Goal: Information Seeking & Learning: Learn about a topic

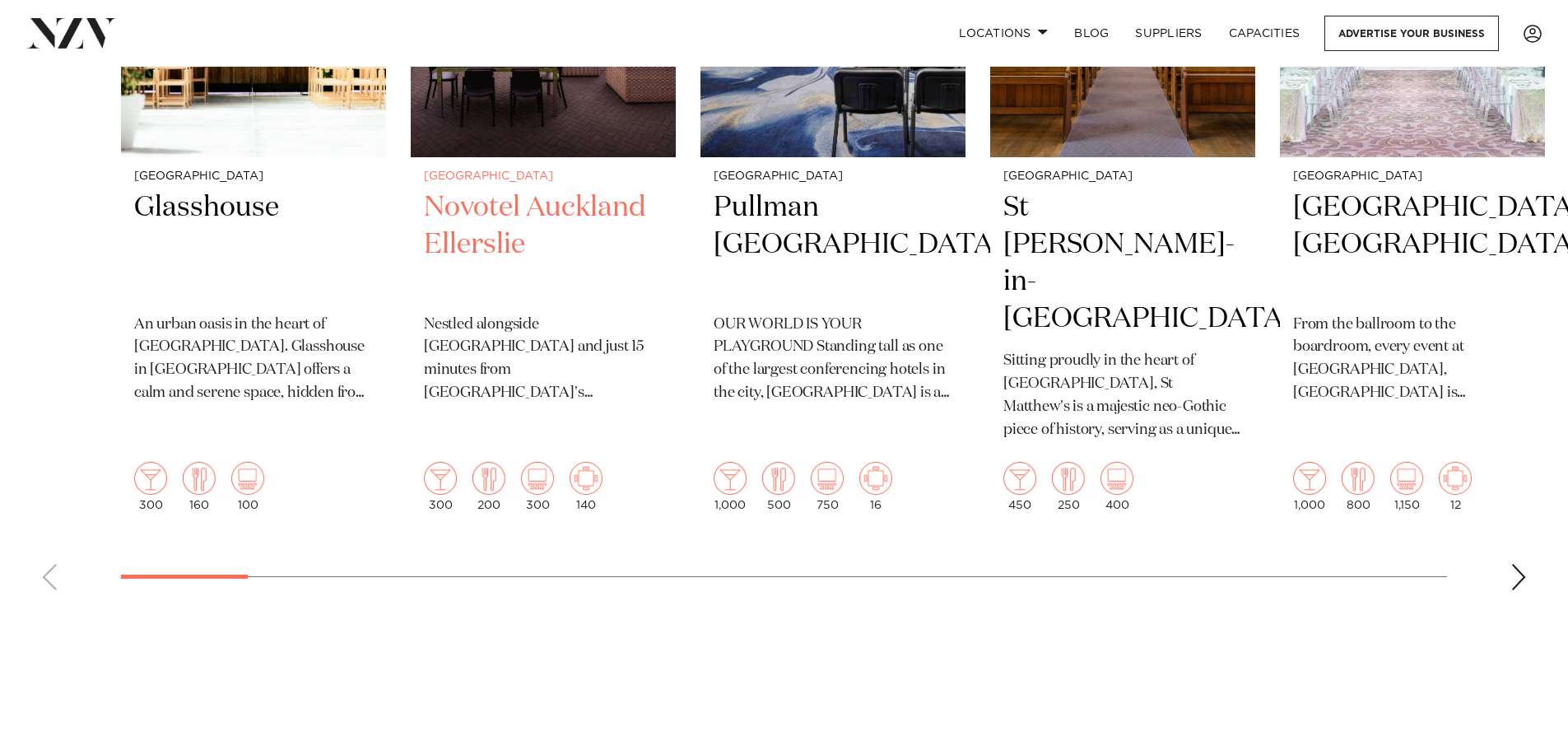
scroll to position [824, 0]
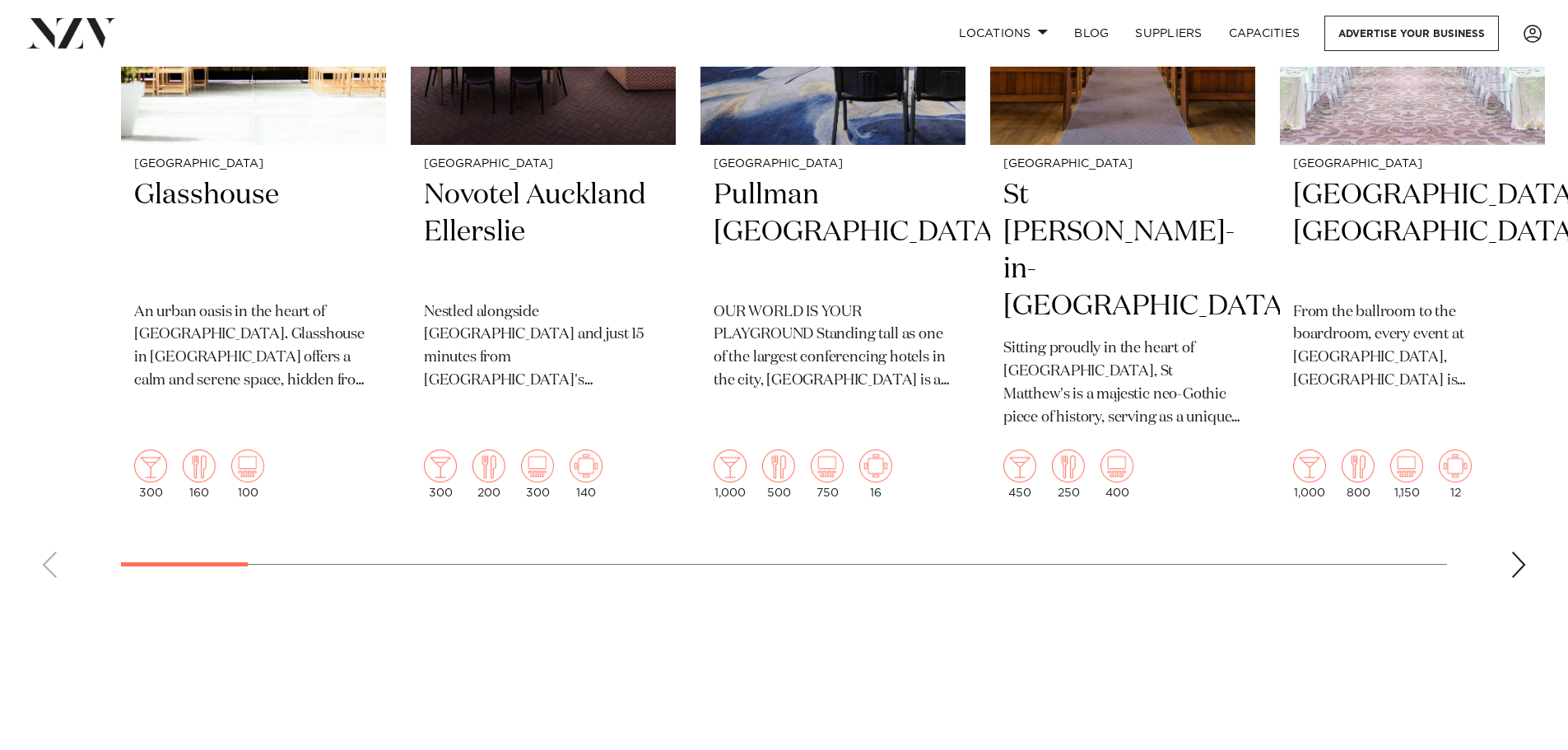
click at [1518, 552] on div "Next slide" at bounding box center [1519, 565] width 17 height 27
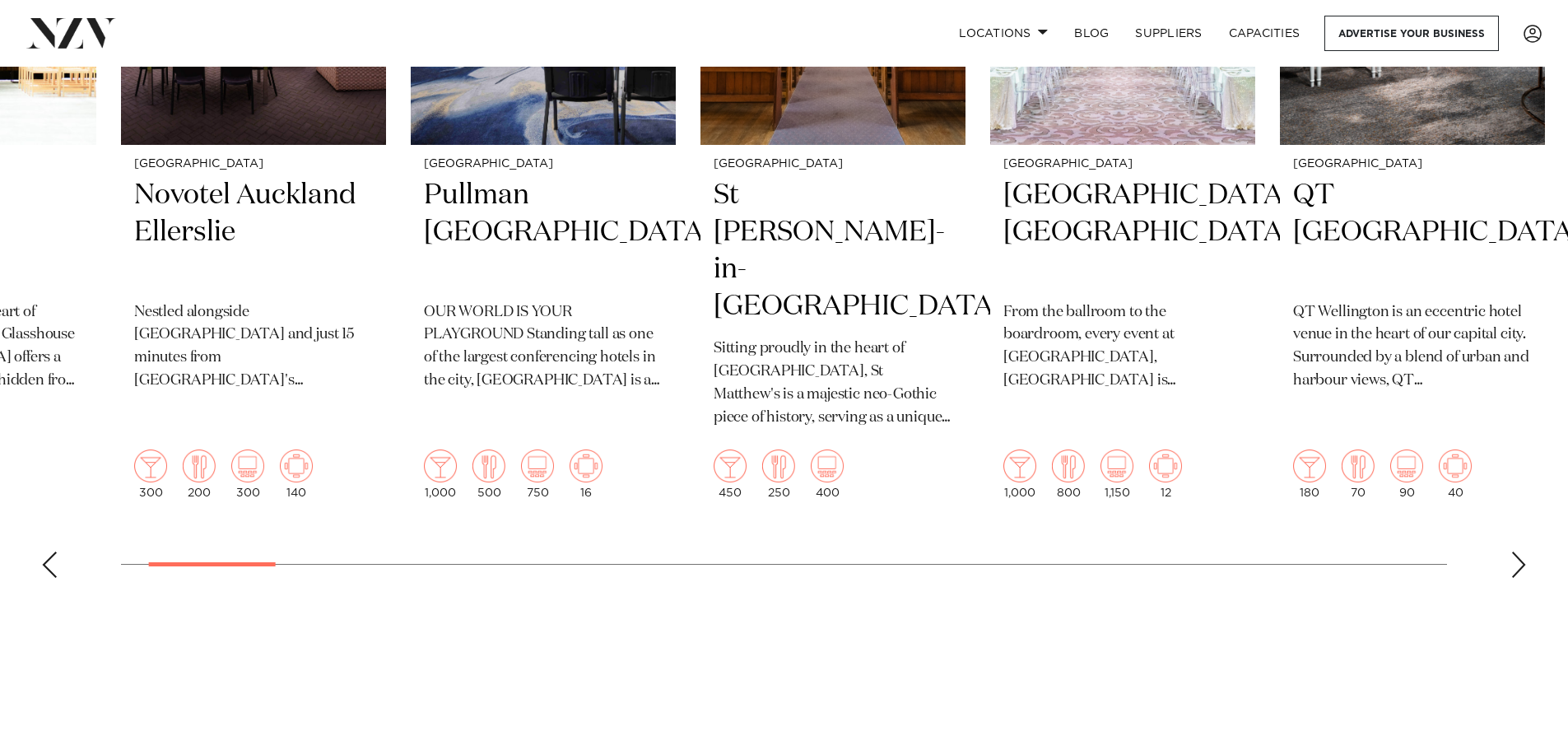
click at [1518, 552] on div "Next slide" at bounding box center [1519, 565] width 17 height 27
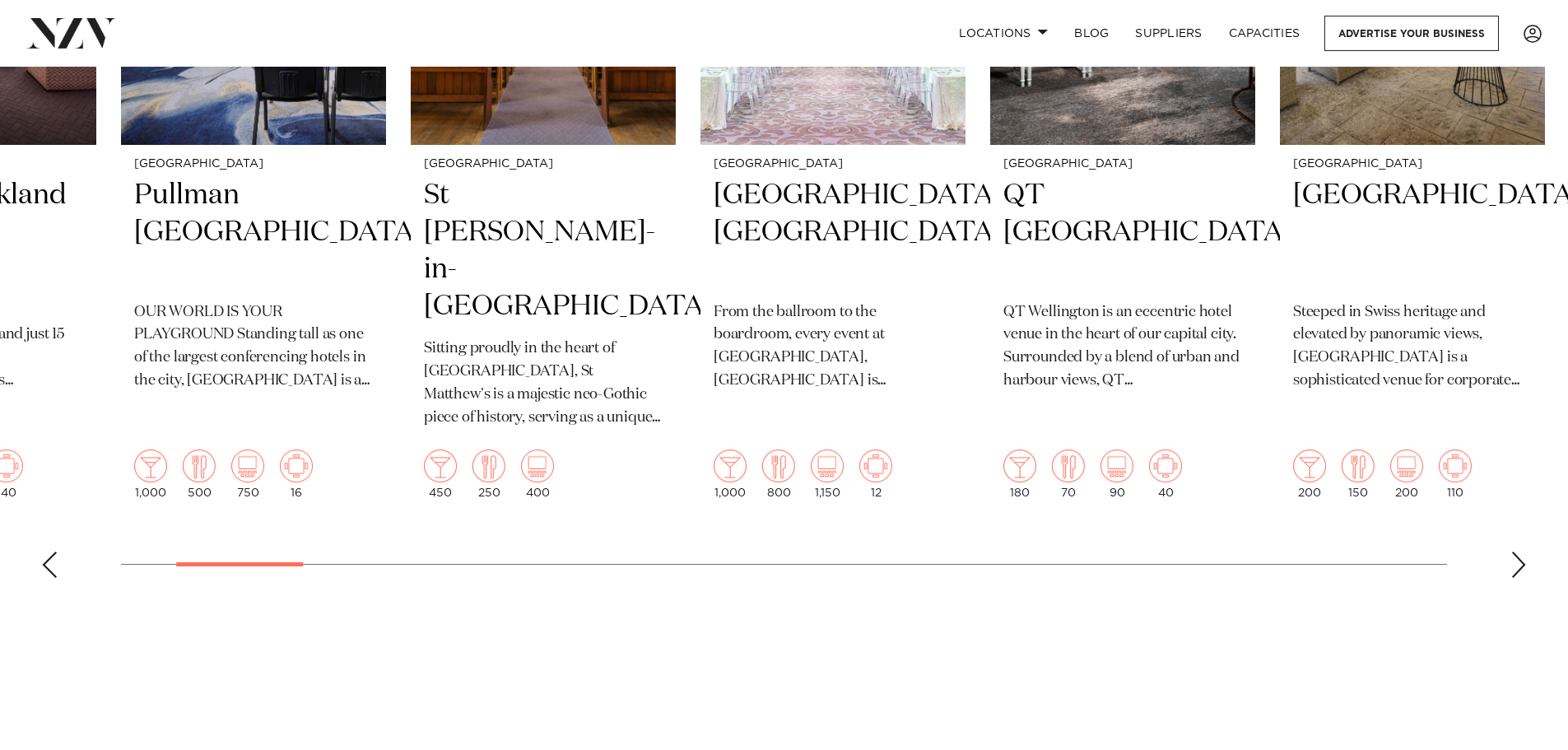
click at [1518, 552] on div "Next slide" at bounding box center [1519, 565] width 17 height 27
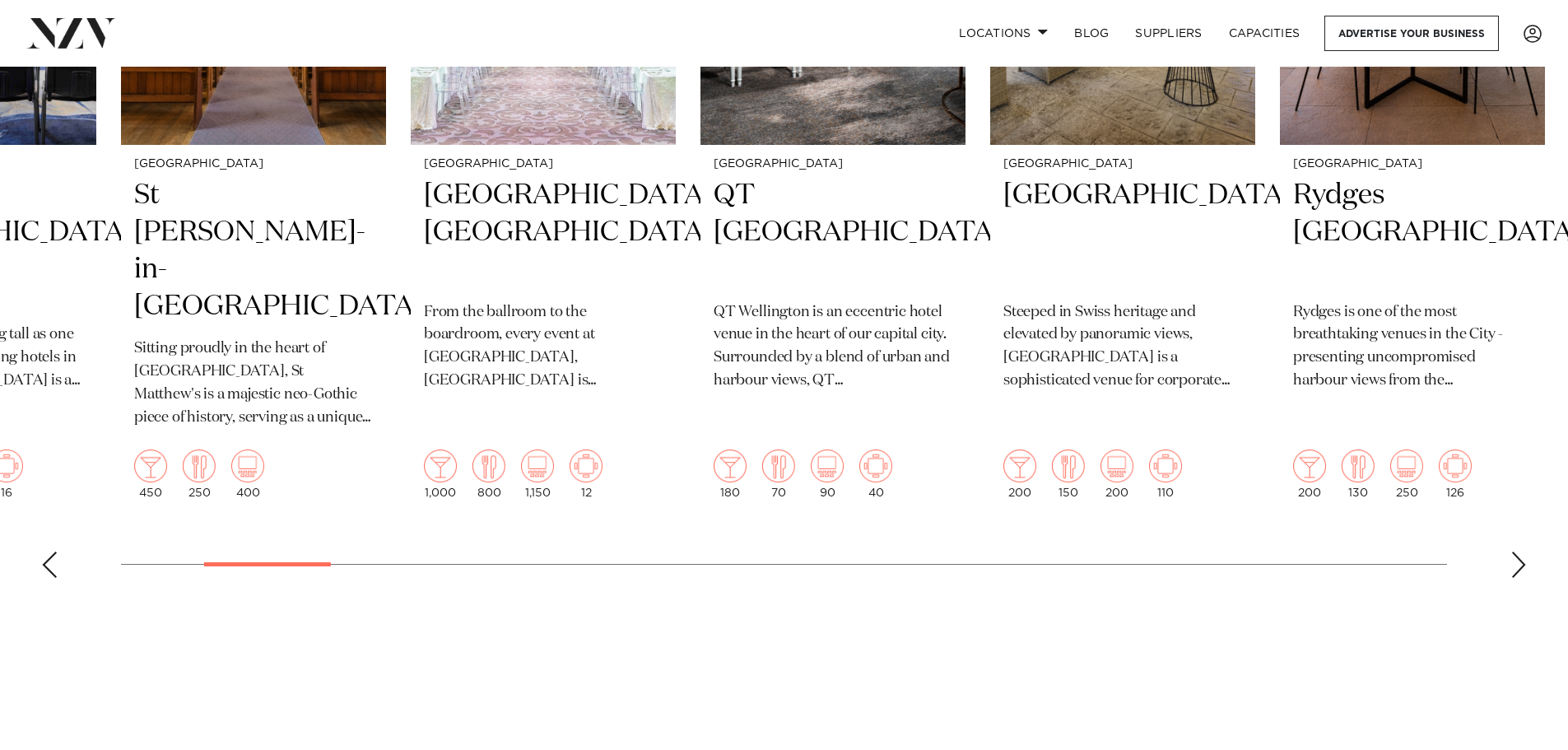
click at [1518, 552] on div "Next slide" at bounding box center [1519, 565] width 17 height 27
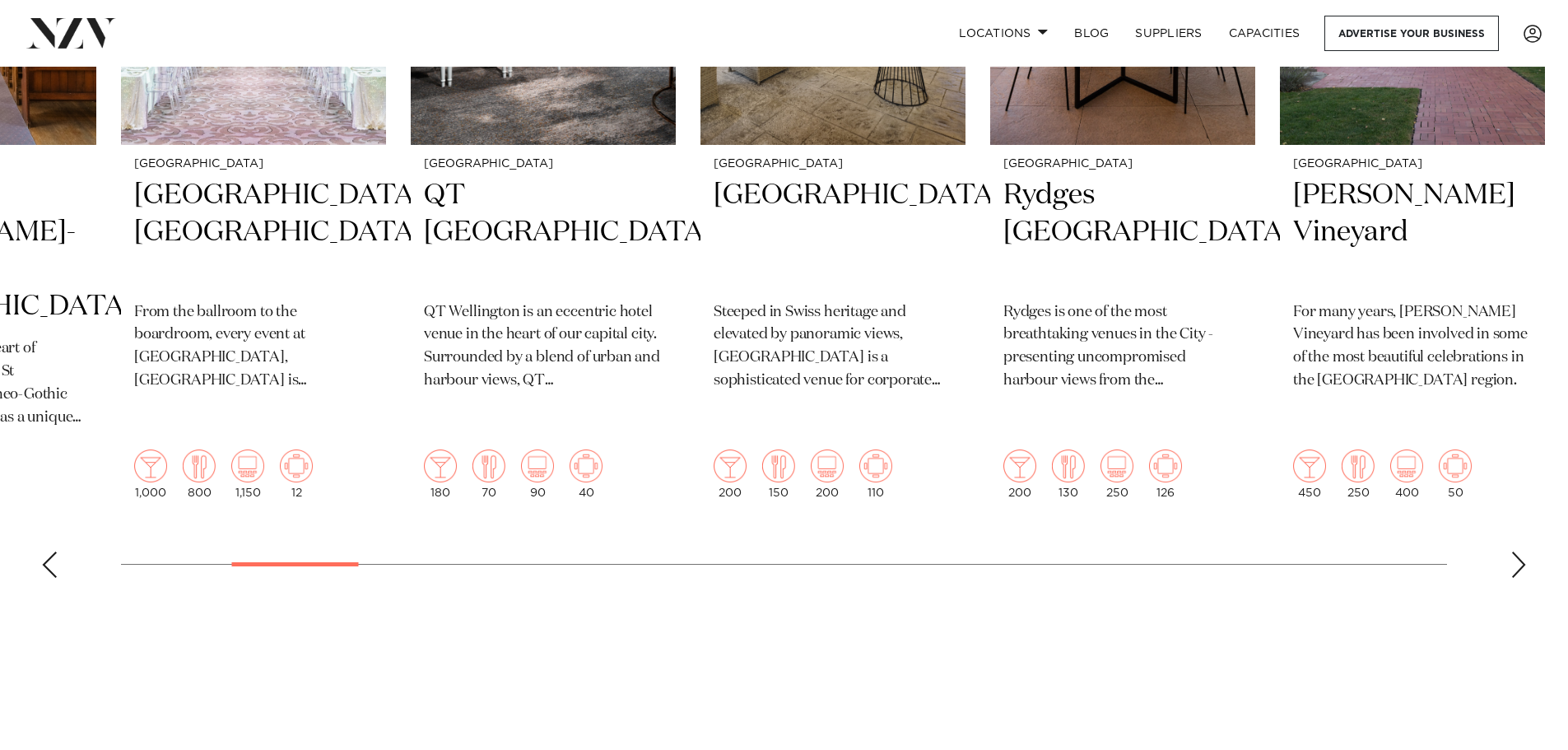
click at [1518, 552] on div "Next slide" at bounding box center [1519, 565] width 17 height 27
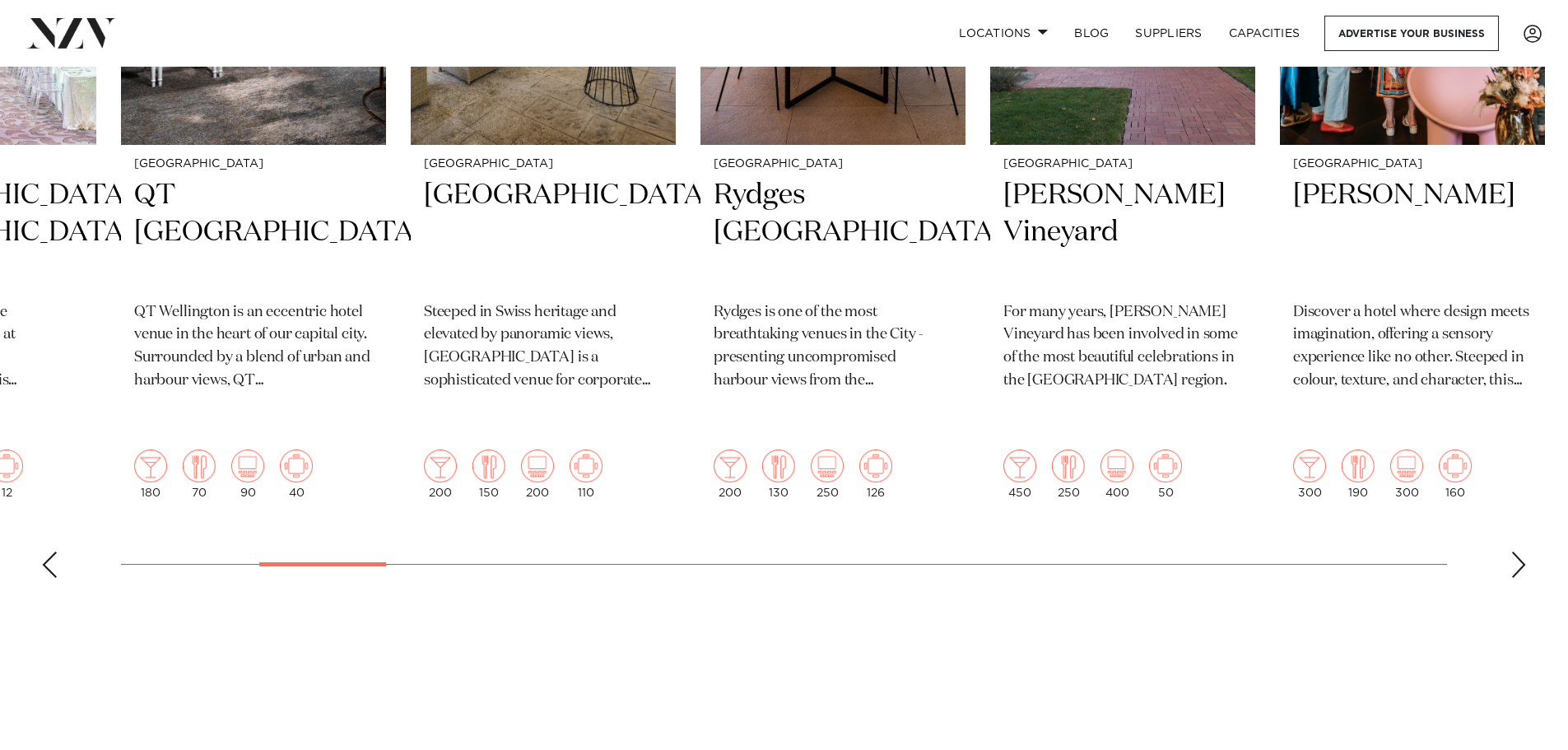
click at [1518, 552] on div "Next slide" at bounding box center [1519, 565] width 17 height 27
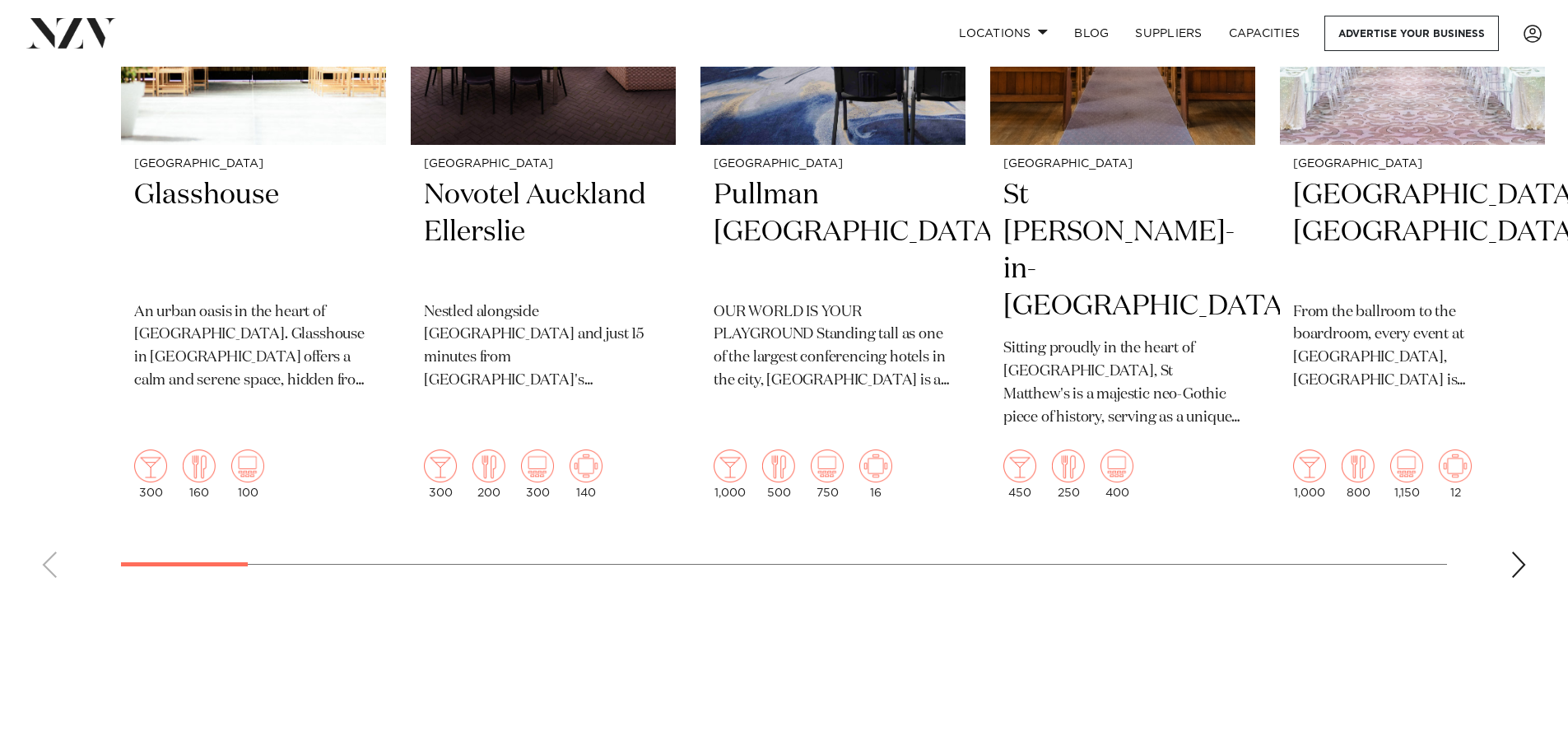
click at [133, 525] on swiper-container "Auckland Glasshouse An urban oasis in the heart of [GEOGRAPHIC_DATA]. Glasshous…" at bounding box center [784, 190] width 1568 height 802
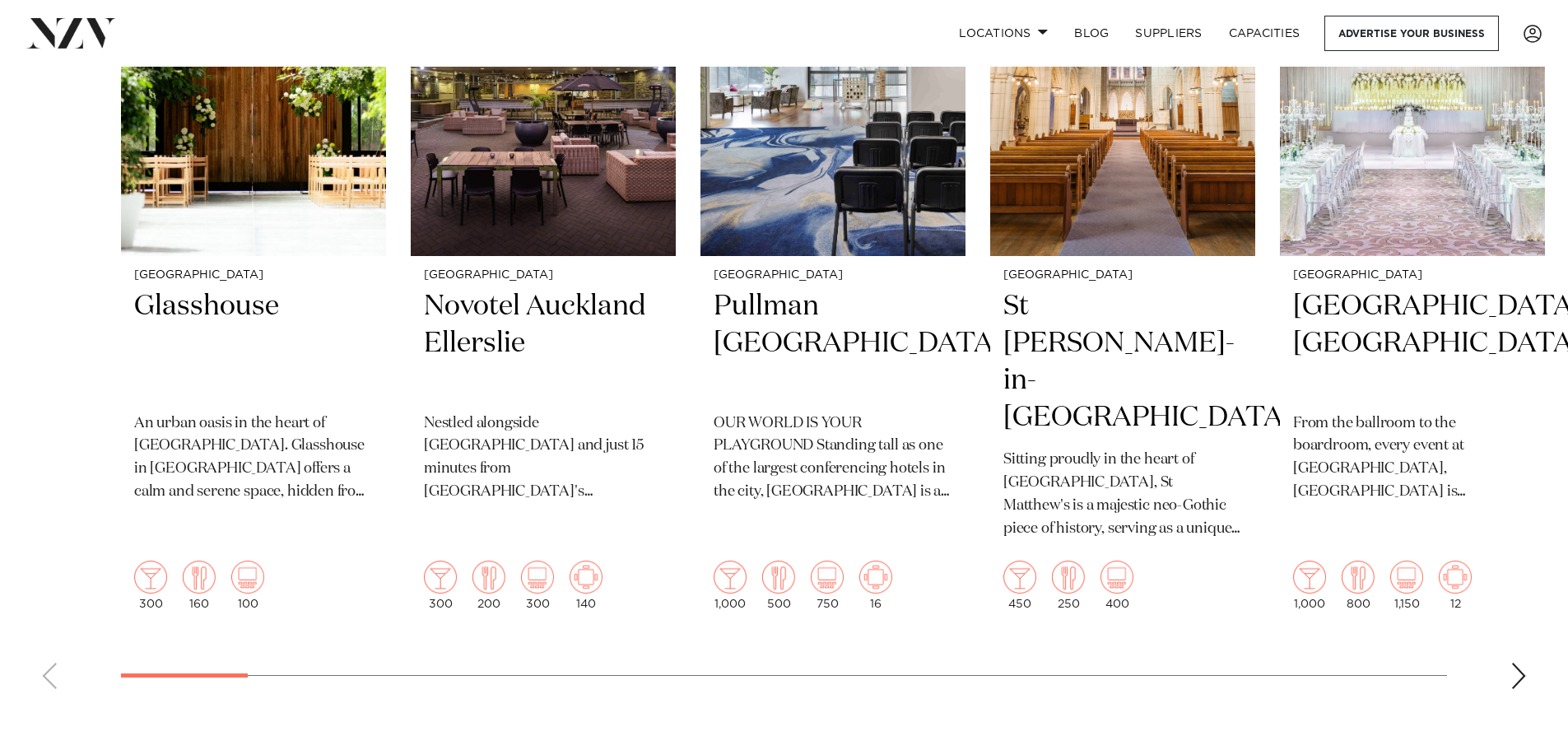
scroll to position [741, 0]
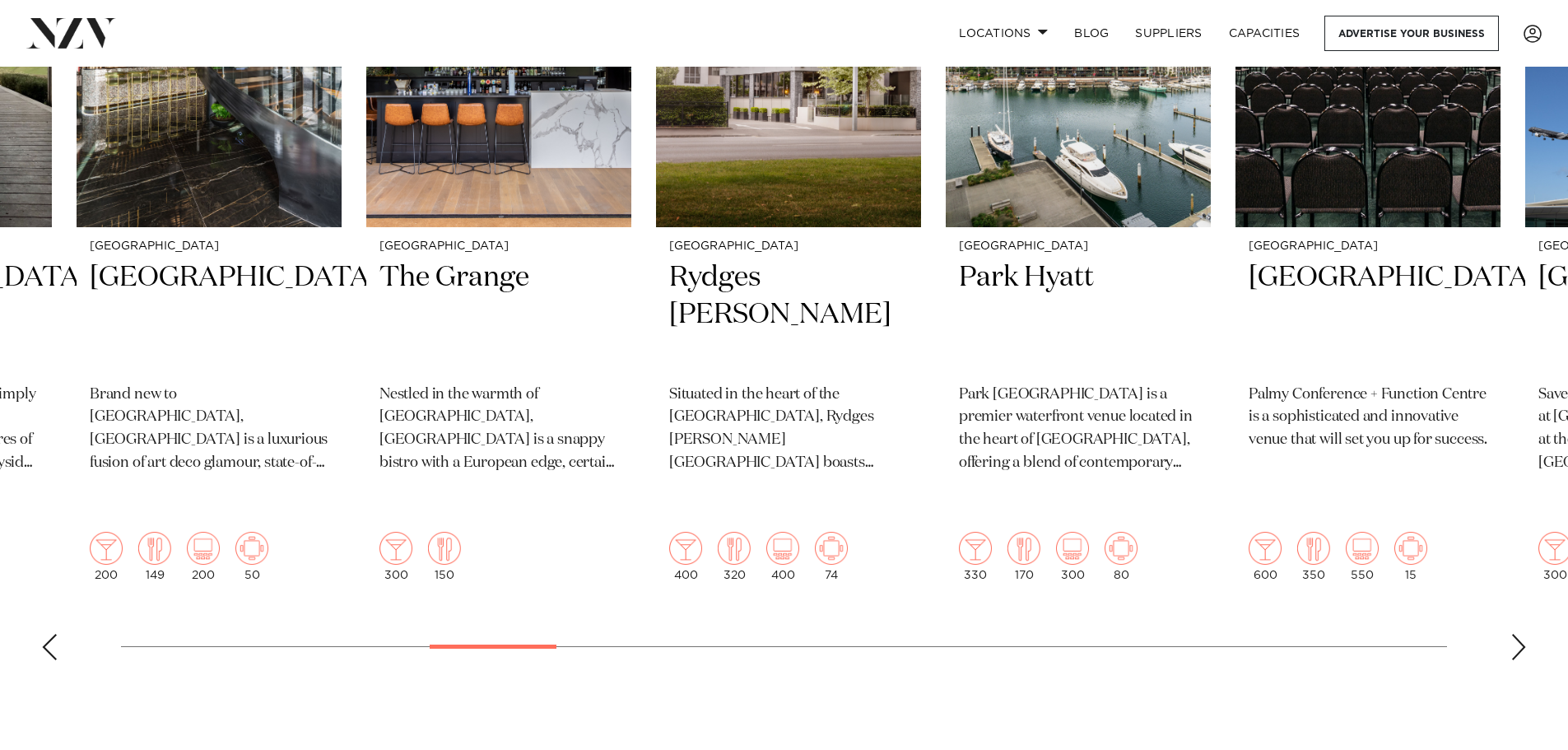
click at [535, 622] on swiper-container "Auckland Glasshouse An urban oasis in the heart of [GEOGRAPHIC_DATA]. Glasshous…" at bounding box center [784, 273] width 1568 height 802
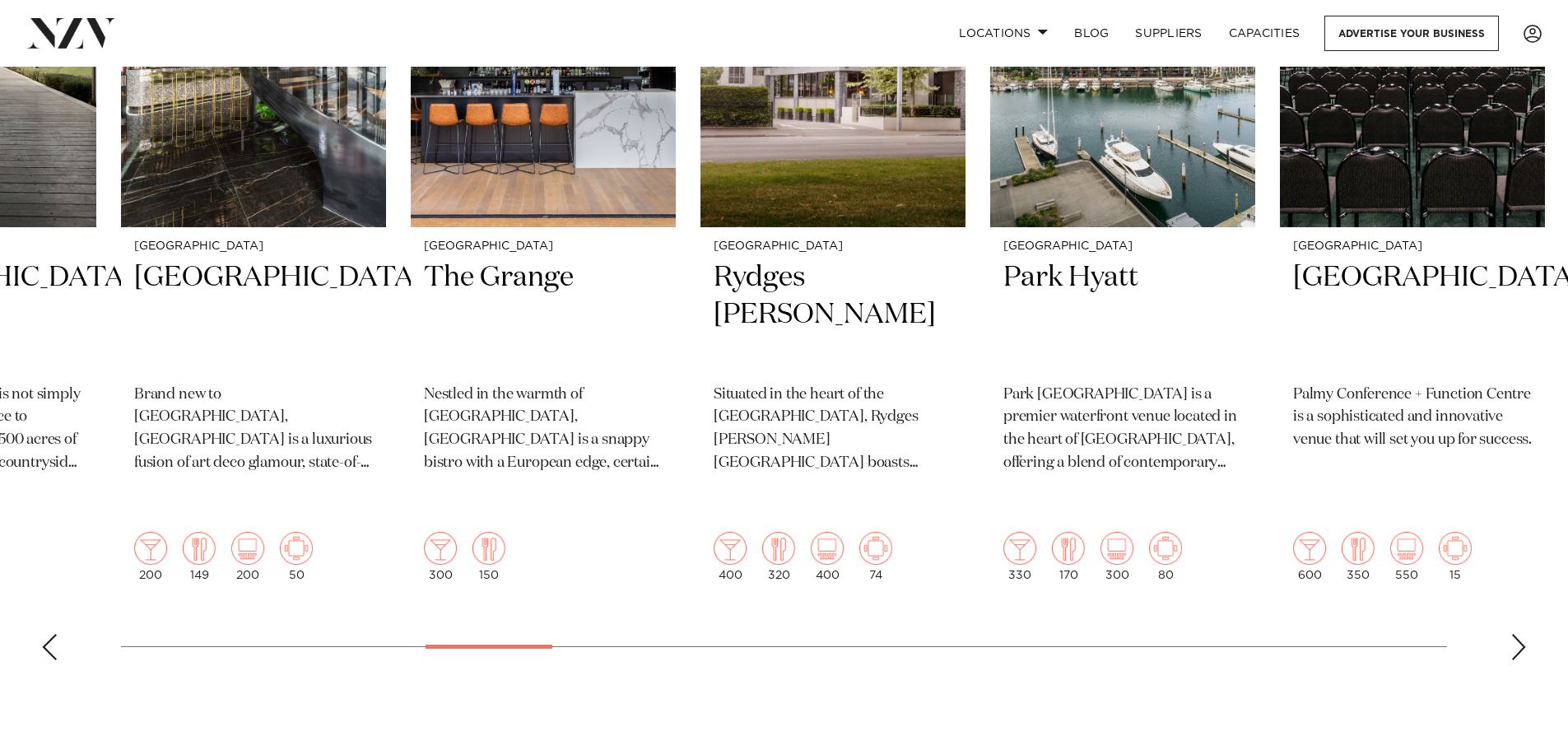
click at [1511, 635] on div "Next slide" at bounding box center [1519, 648] width 17 height 27
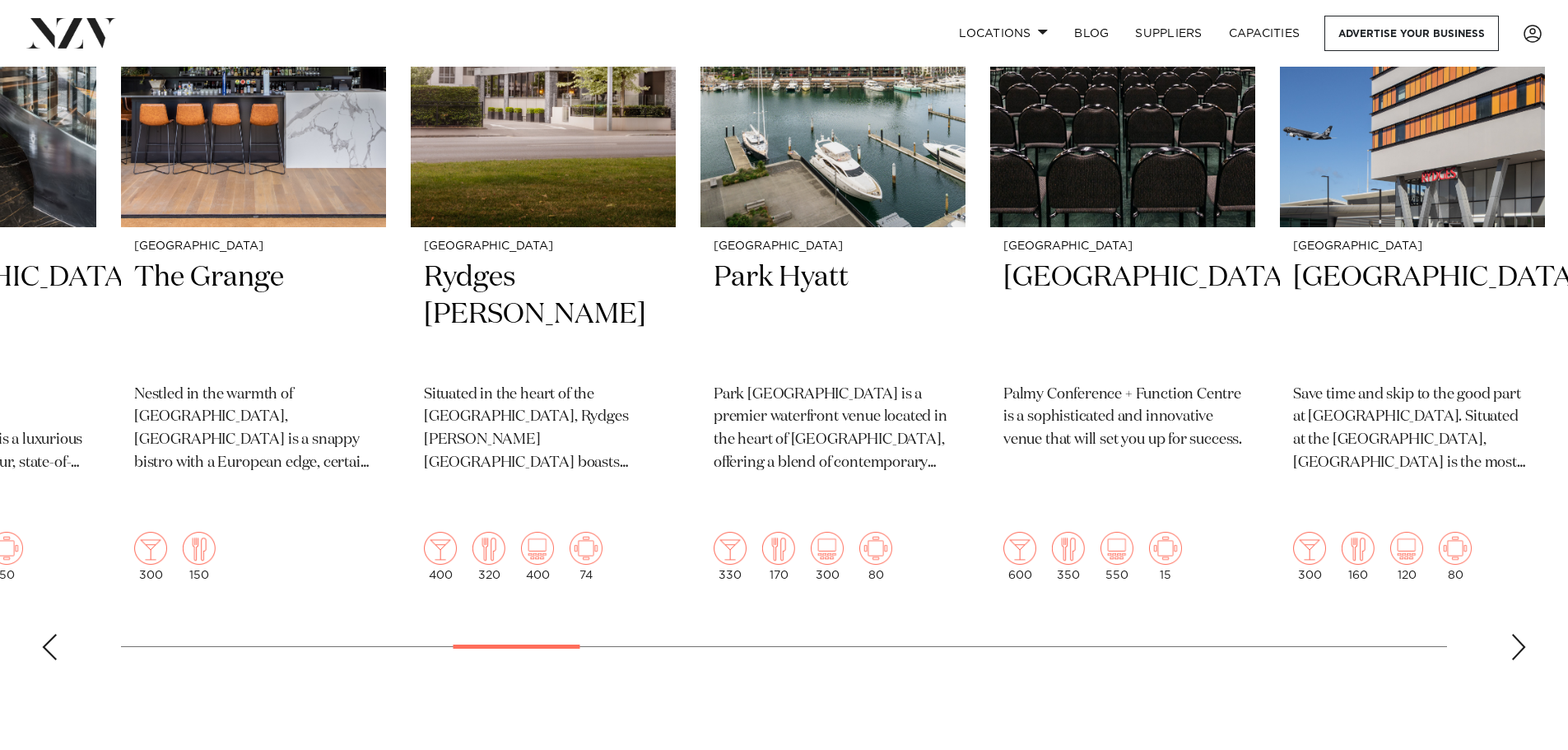
click at [1512, 635] on div "Next slide" at bounding box center [1519, 648] width 17 height 27
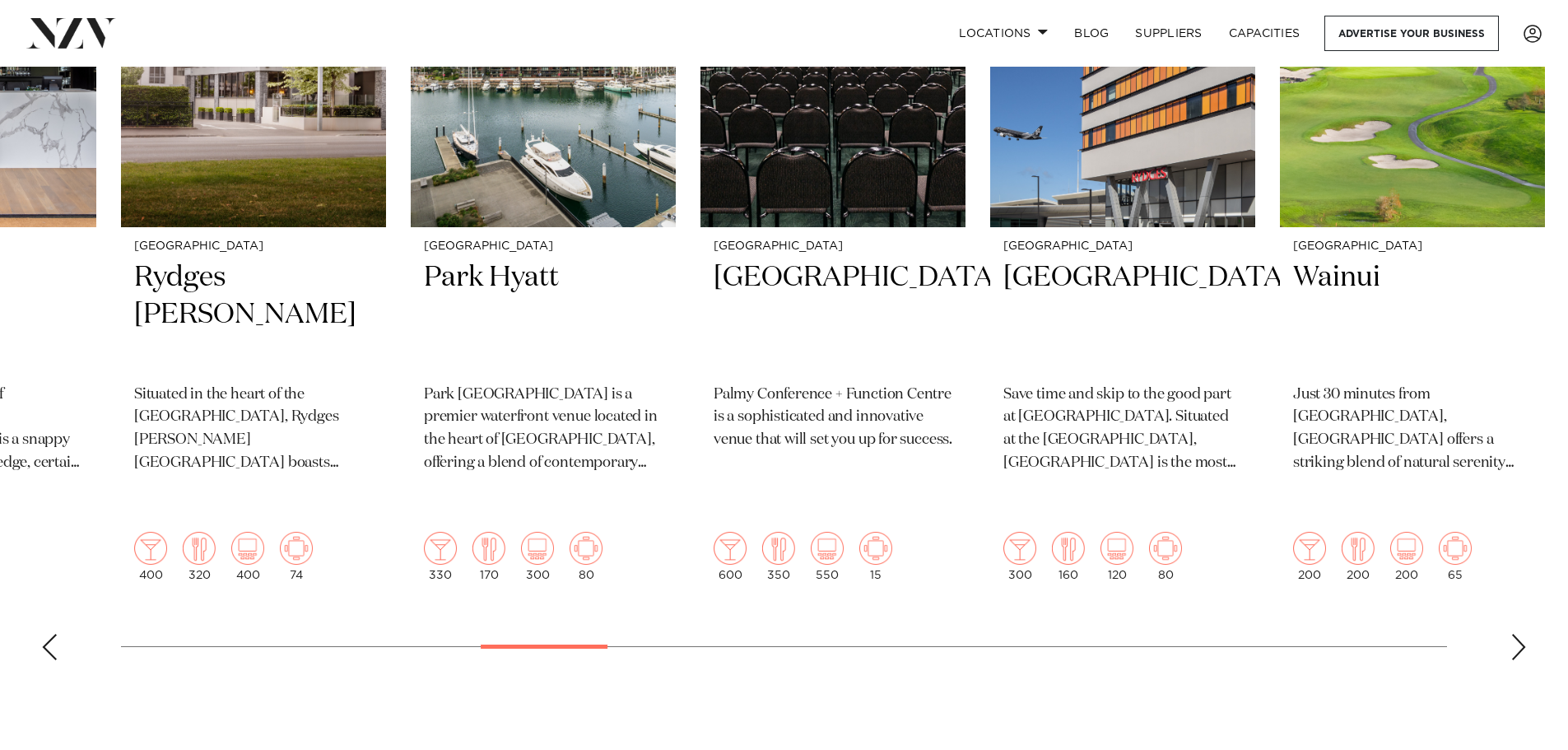
click at [1512, 635] on div "Next slide" at bounding box center [1519, 648] width 17 height 27
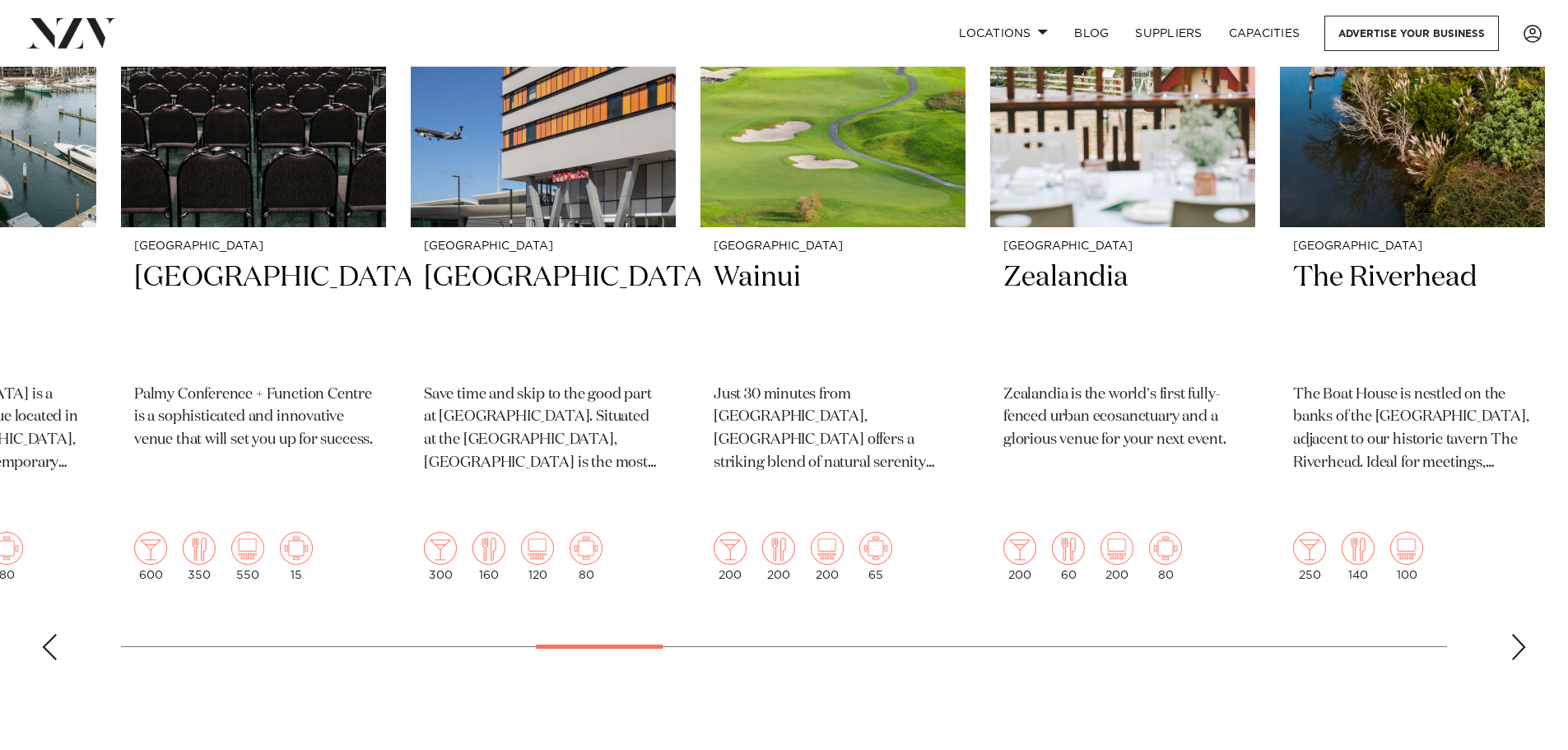
click at [1512, 635] on div "Next slide" at bounding box center [1519, 648] width 17 height 27
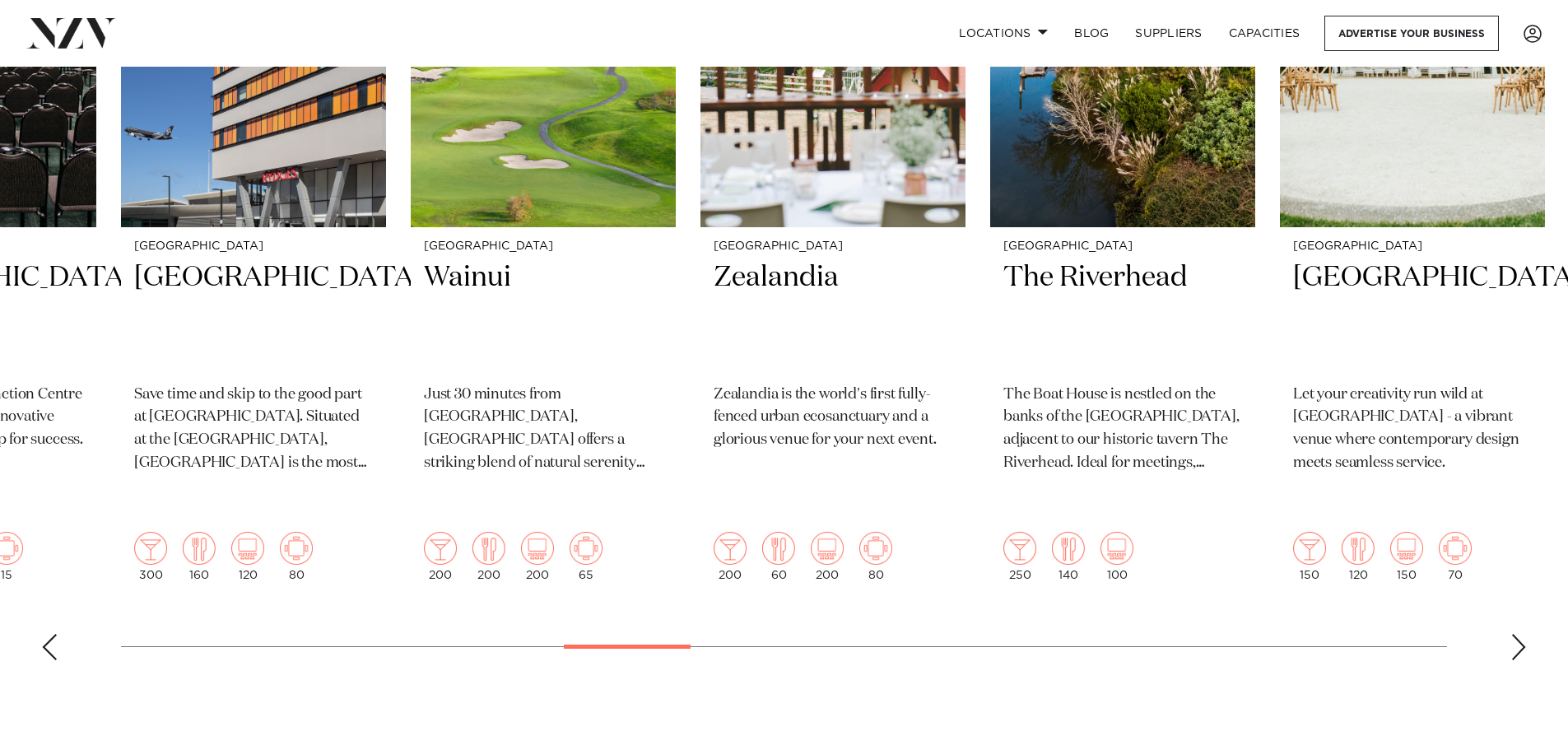
click at [1512, 635] on div "Next slide" at bounding box center [1519, 648] width 17 height 27
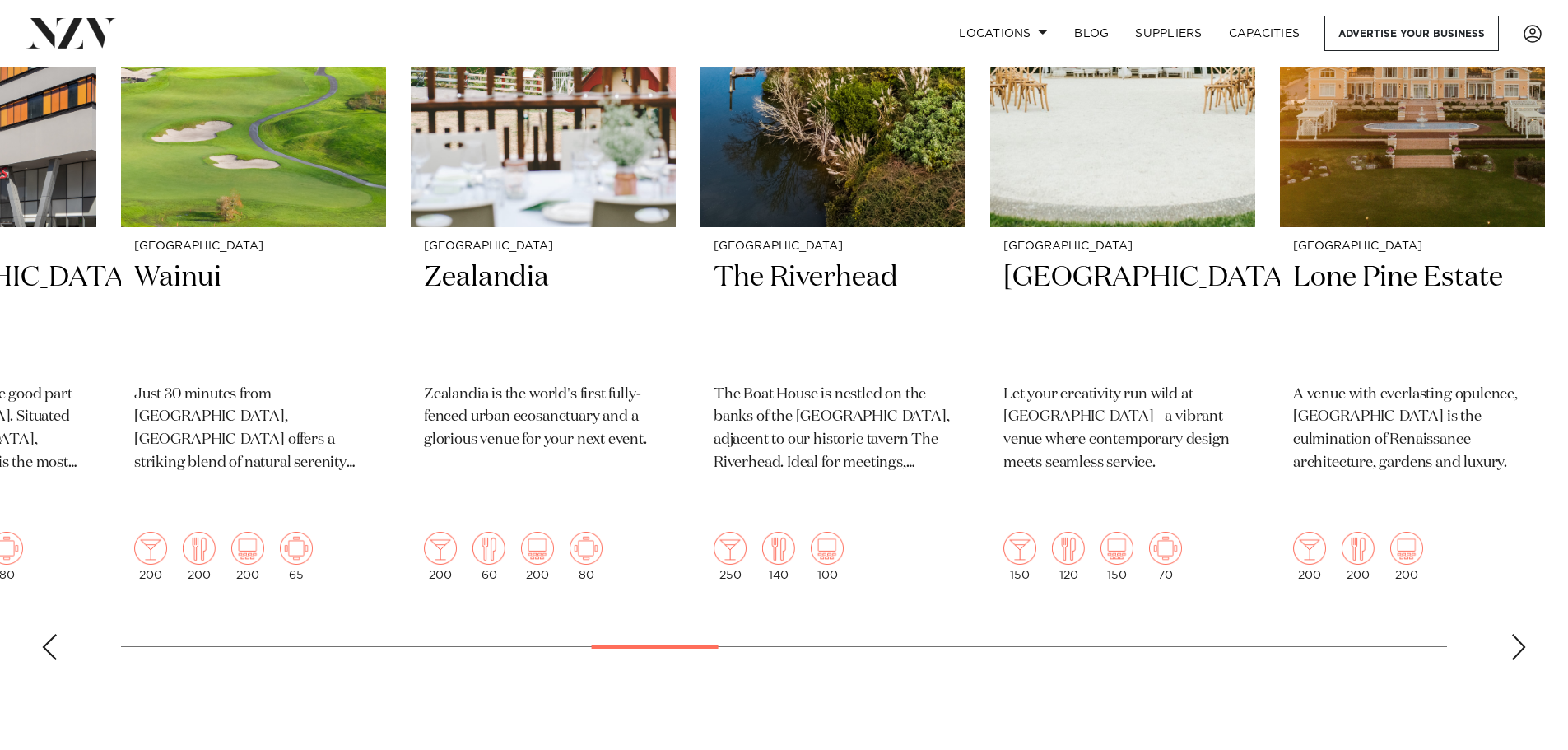
click at [1512, 635] on div "Next slide" at bounding box center [1519, 648] width 17 height 27
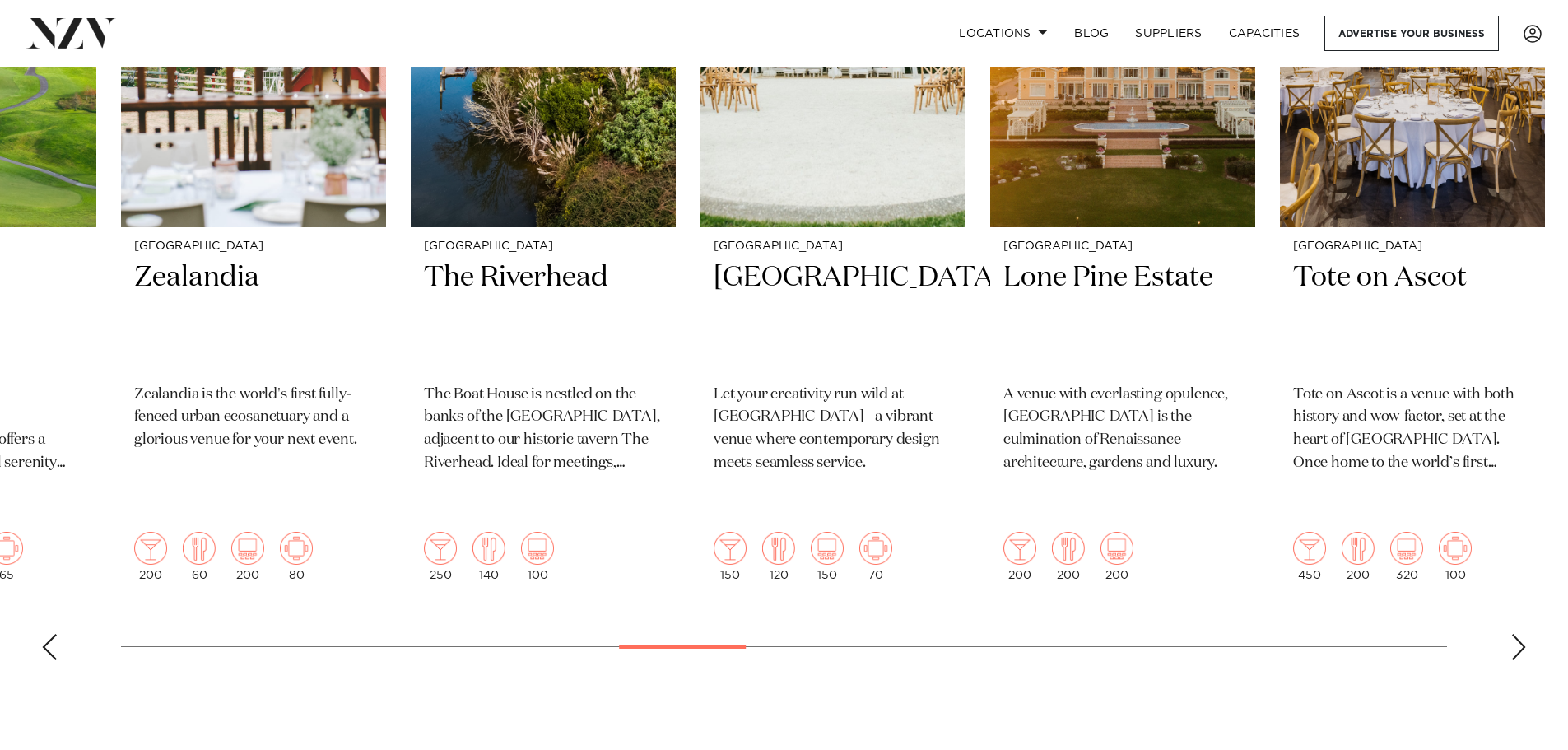
click at [1512, 635] on div "Next slide" at bounding box center [1519, 648] width 17 height 27
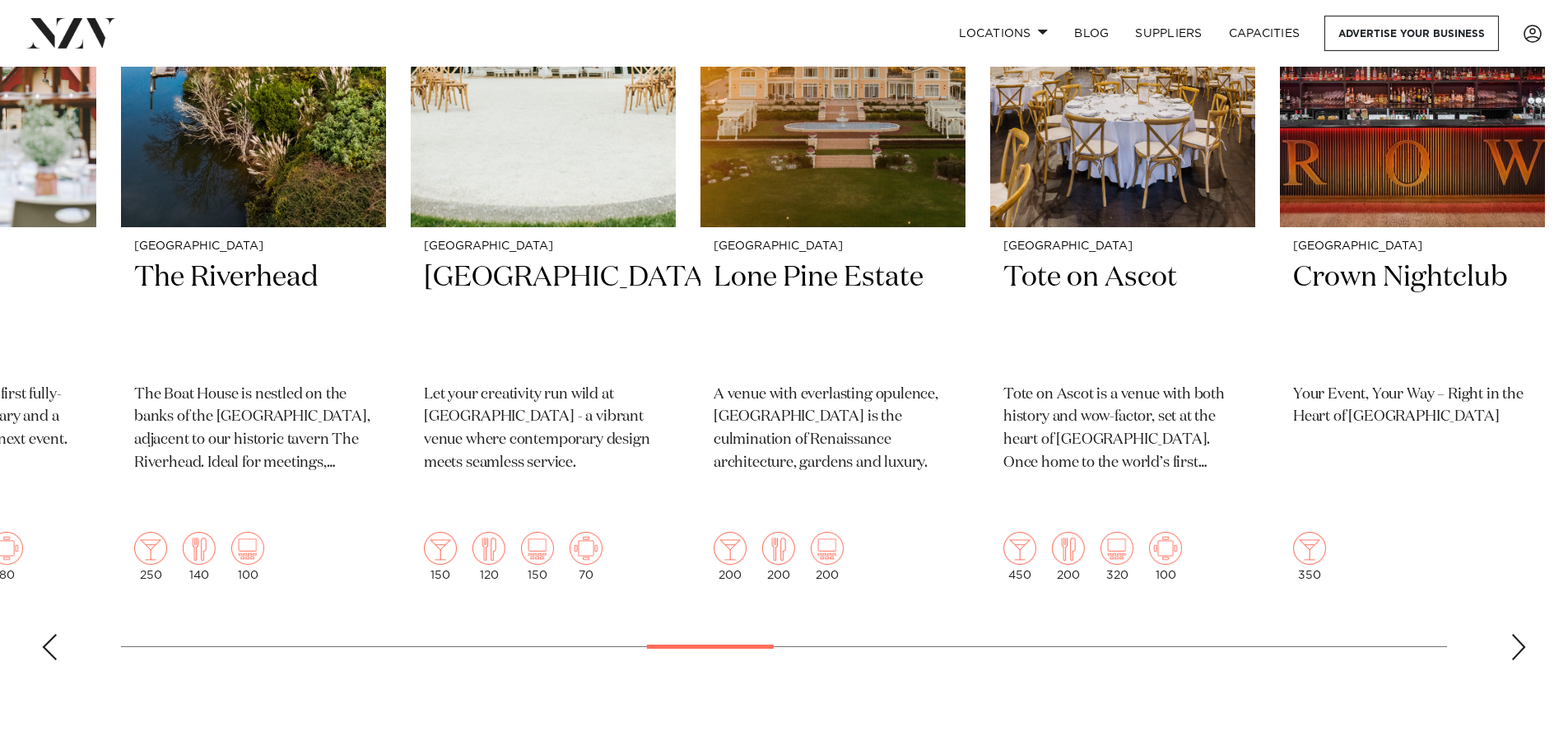
click at [1512, 635] on div "Next slide" at bounding box center [1519, 648] width 17 height 27
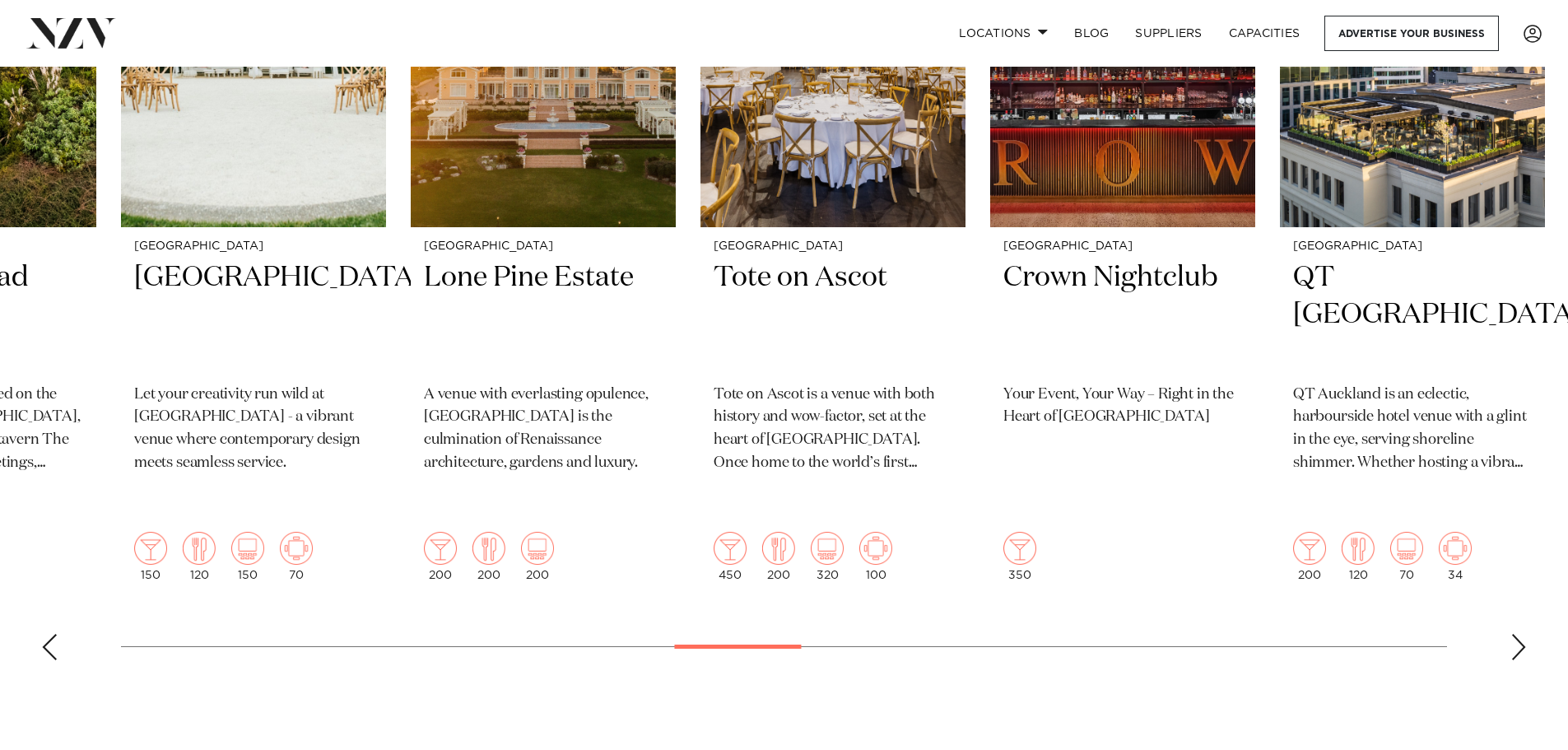
click at [1512, 635] on div "Next slide" at bounding box center [1519, 648] width 17 height 27
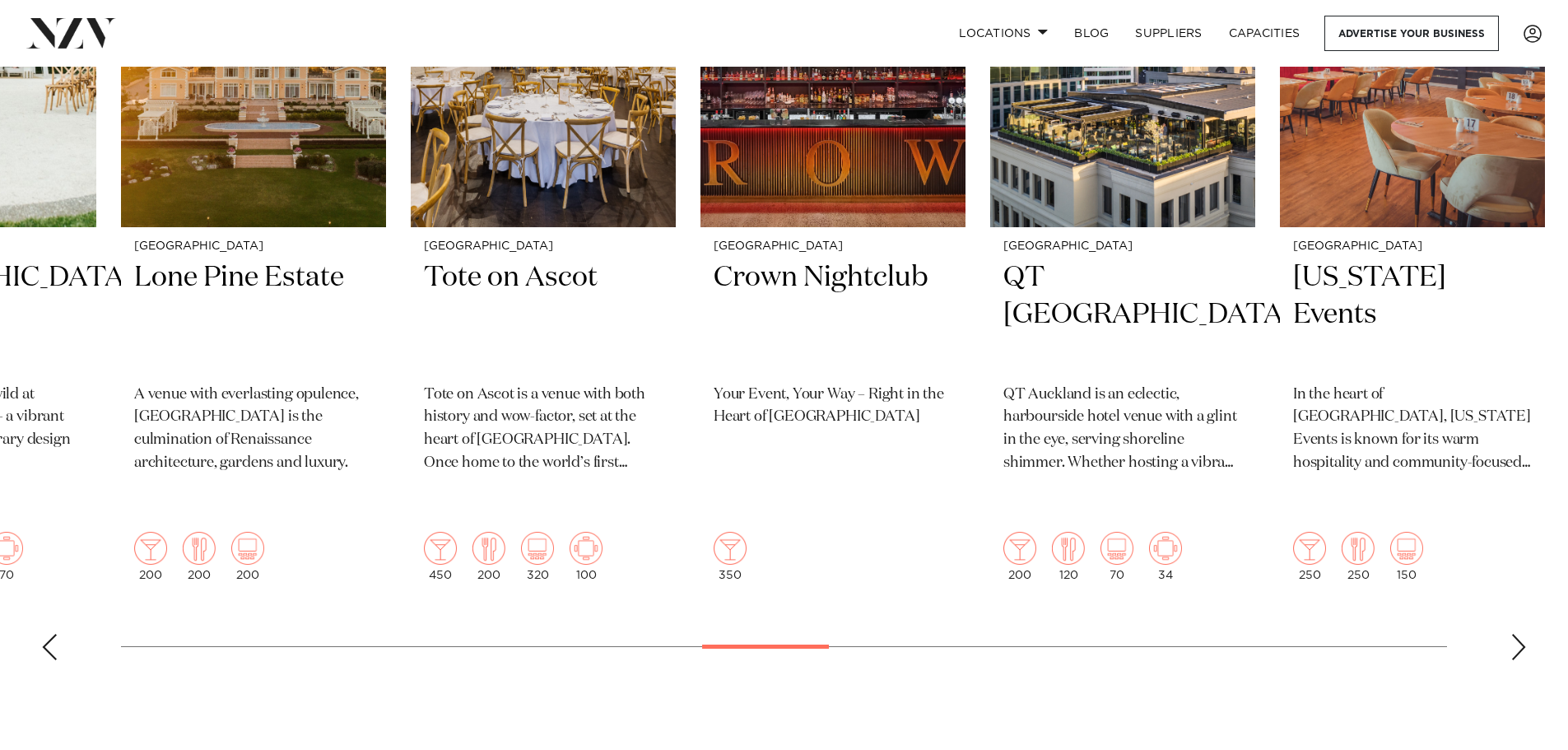
click at [1512, 635] on div "Next slide" at bounding box center [1519, 648] width 17 height 27
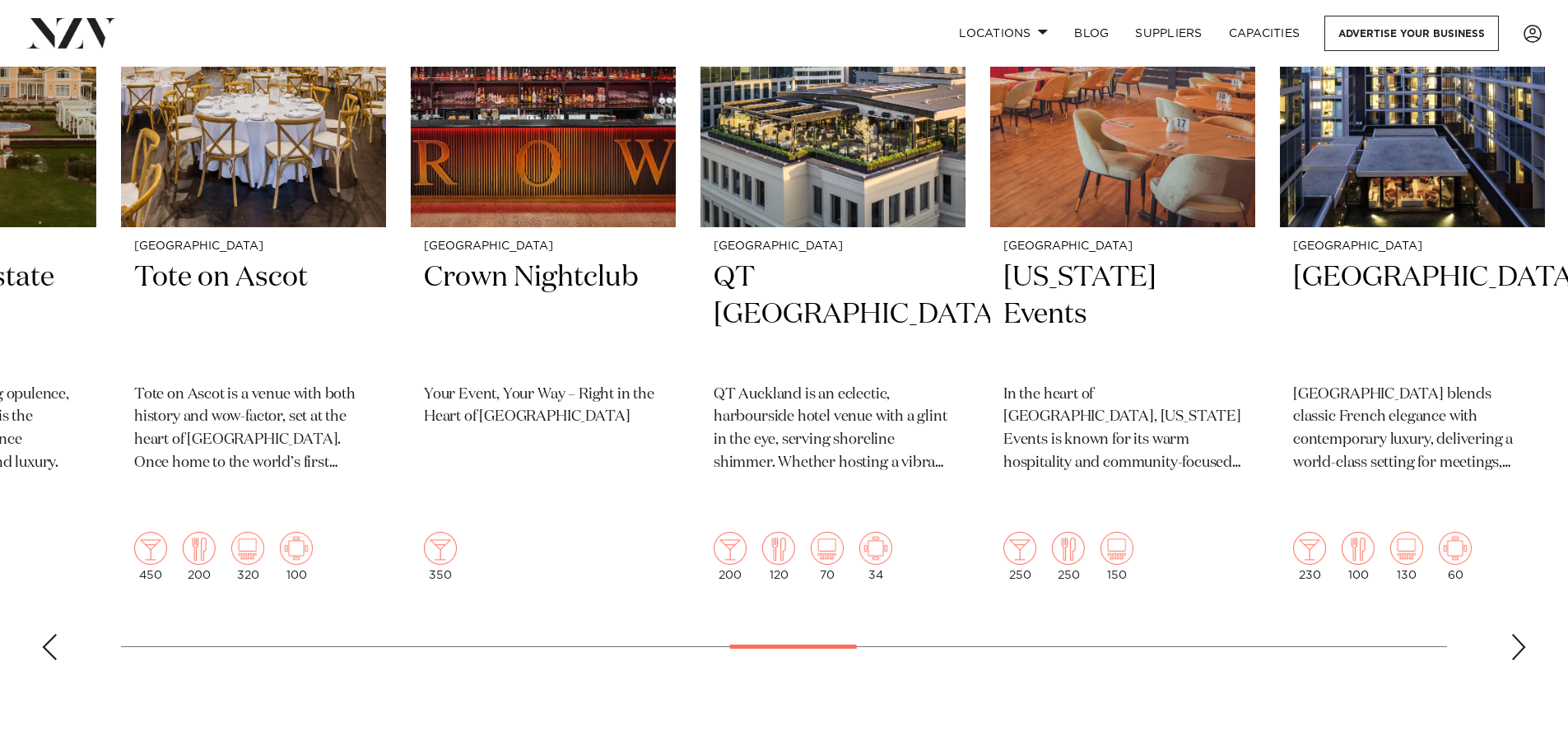
click at [1512, 635] on div "Next slide" at bounding box center [1519, 648] width 17 height 27
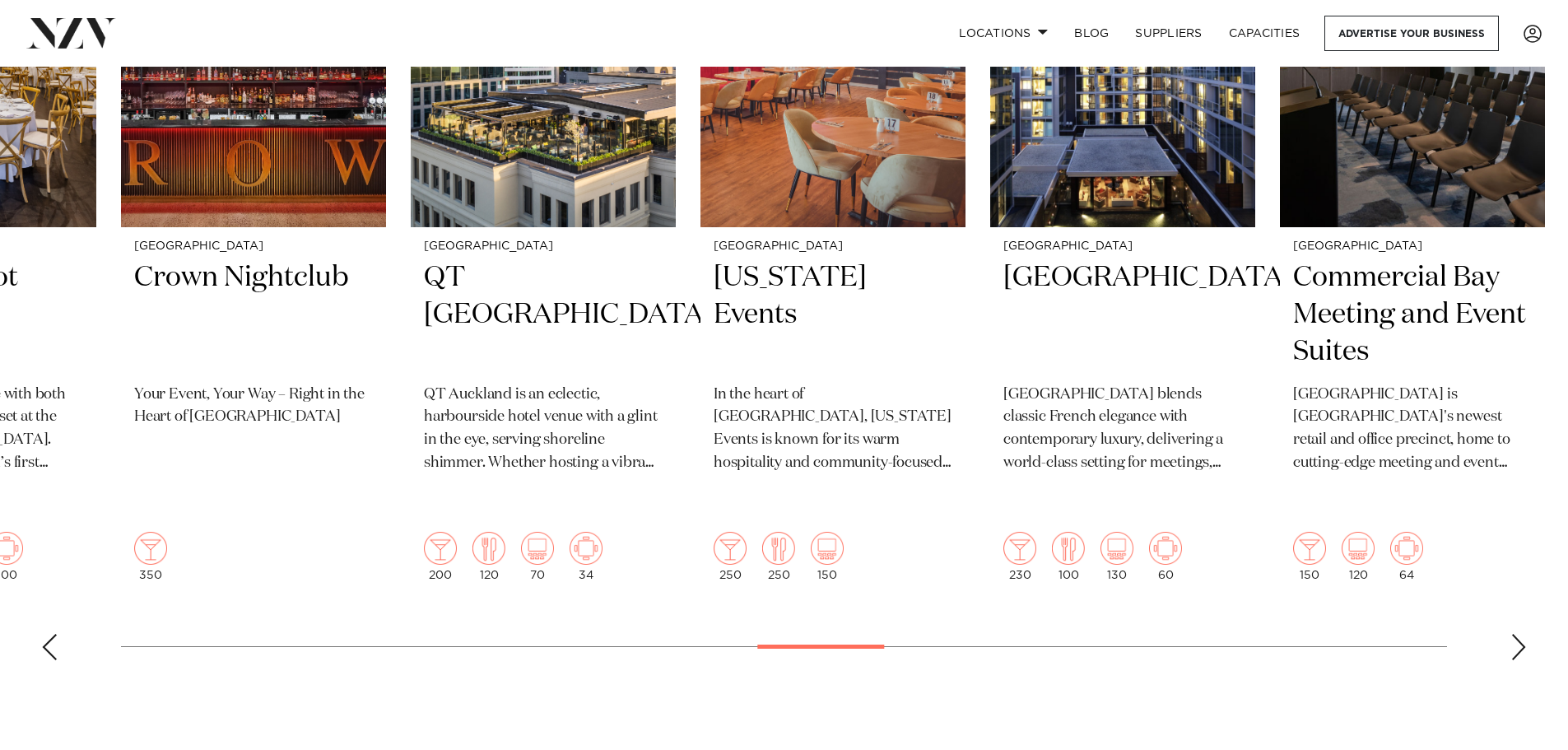
click at [1512, 635] on div "Next slide" at bounding box center [1519, 648] width 17 height 27
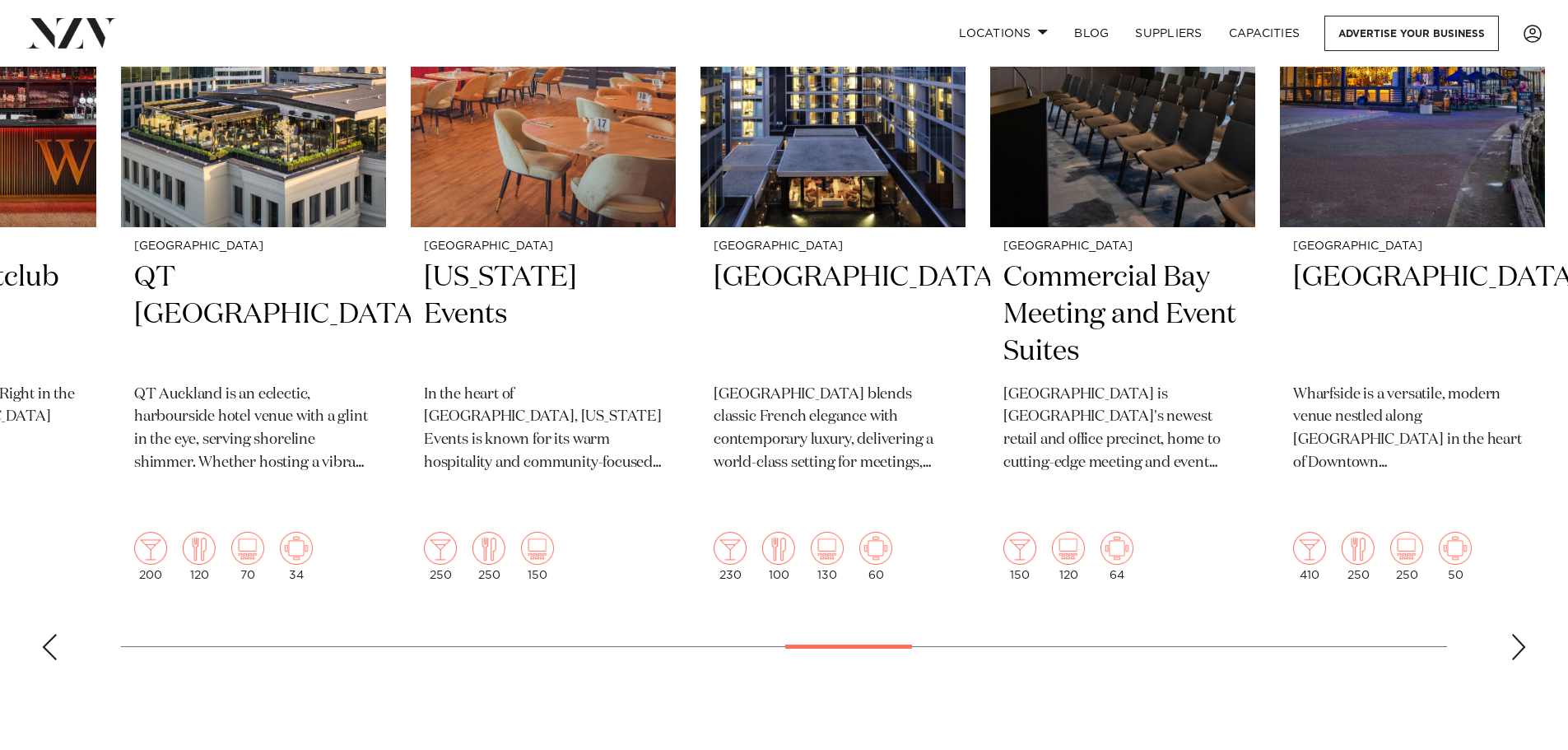
click at [1512, 635] on div "Next slide" at bounding box center [1519, 648] width 17 height 27
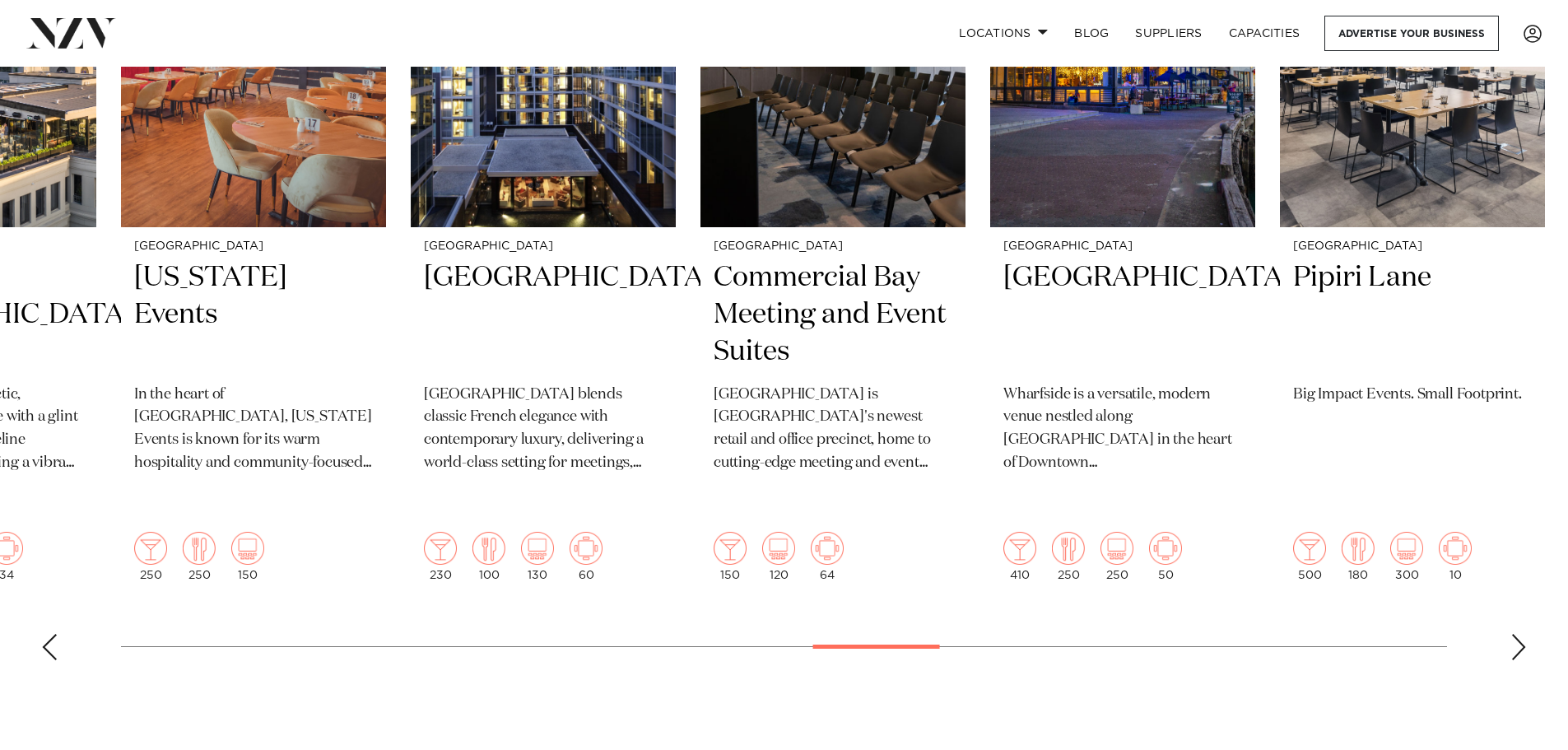
click at [1512, 635] on div "Next slide" at bounding box center [1519, 648] width 17 height 27
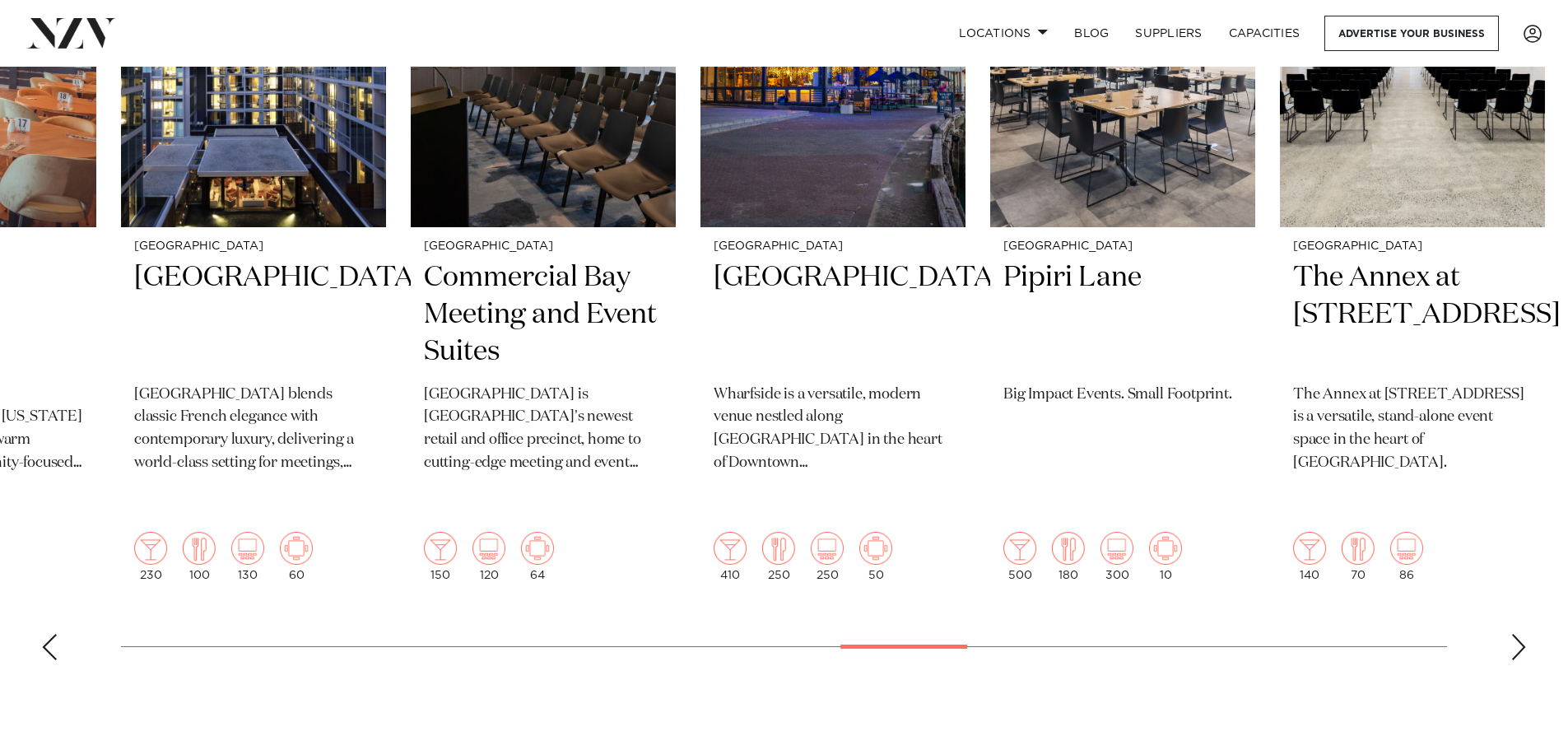
click at [1512, 635] on div "Next slide" at bounding box center [1519, 648] width 17 height 27
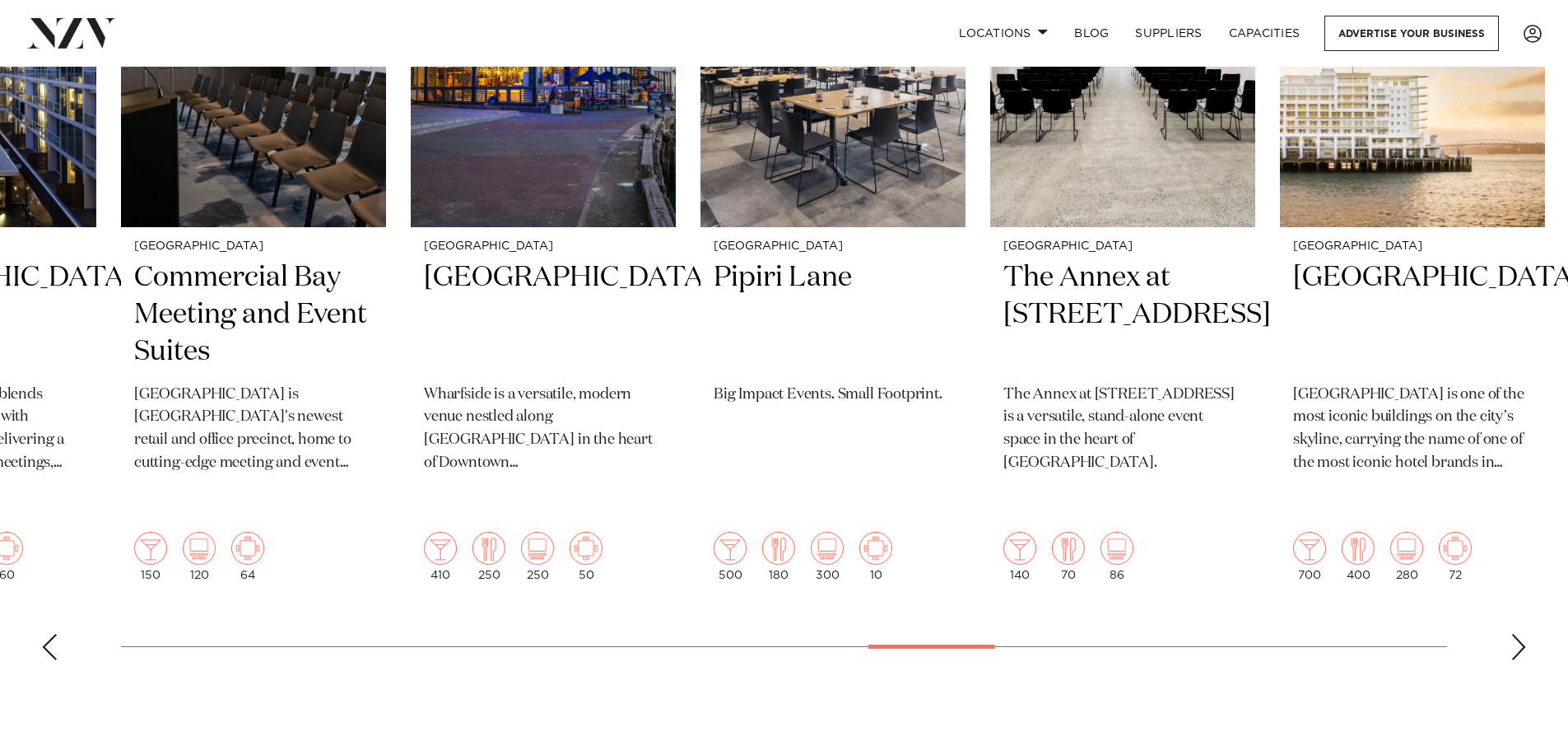
click at [1512, 635] on div "Next slide" at bounding box center [1519, 648] width 17 height 27
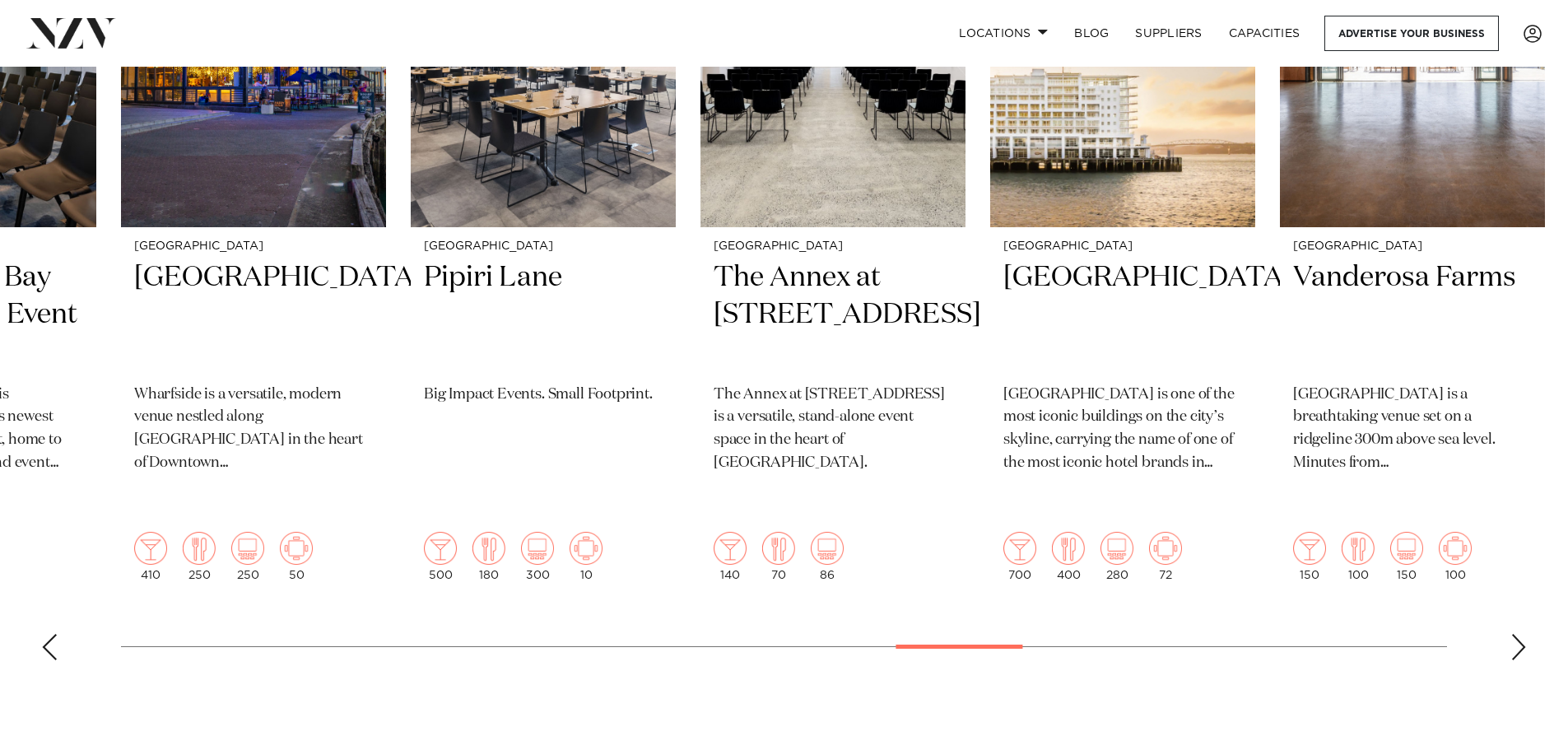
click at [1512, 635] on div "Next slide" at bounding box center [1519, 648] width 17 height 27
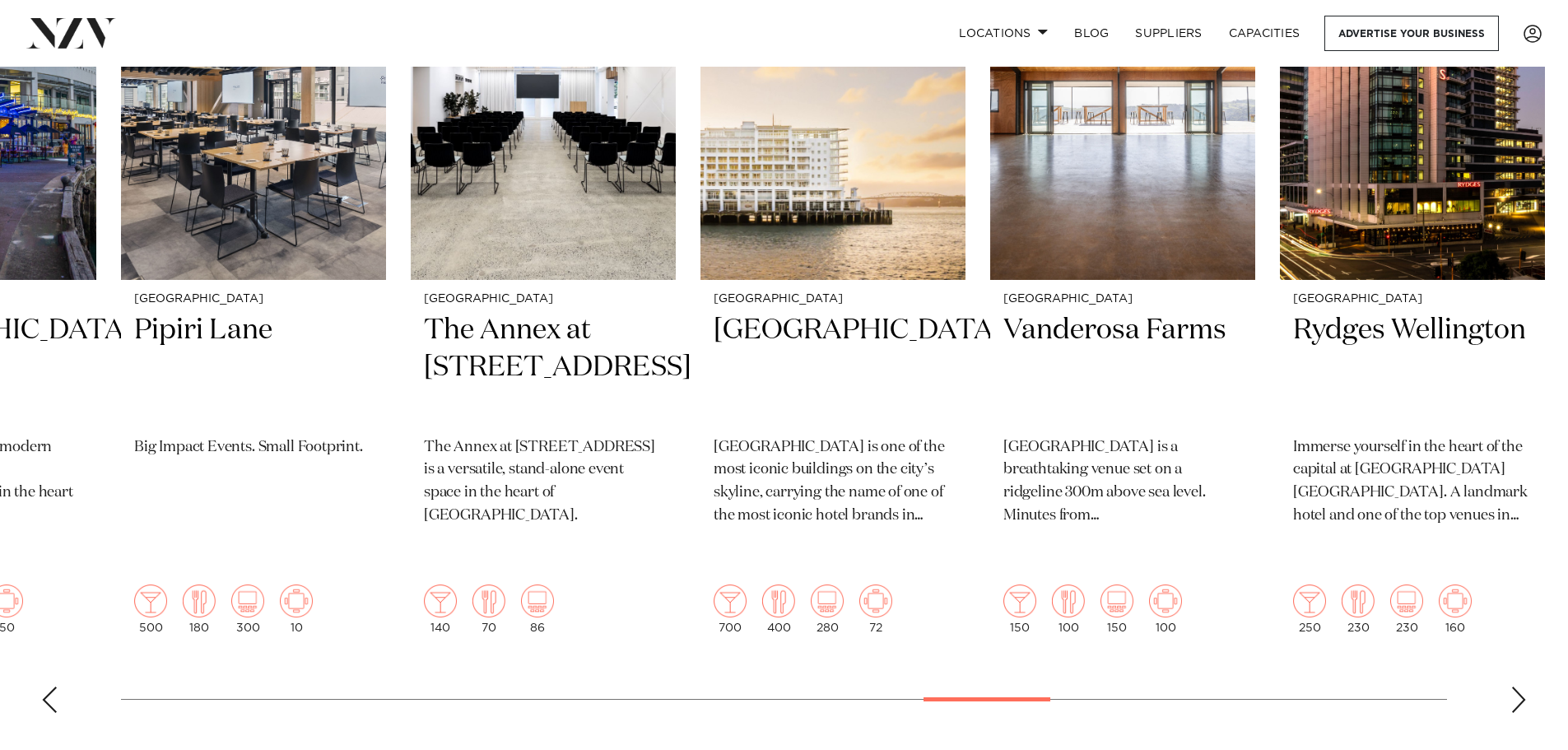
scroll to position [659, 0]
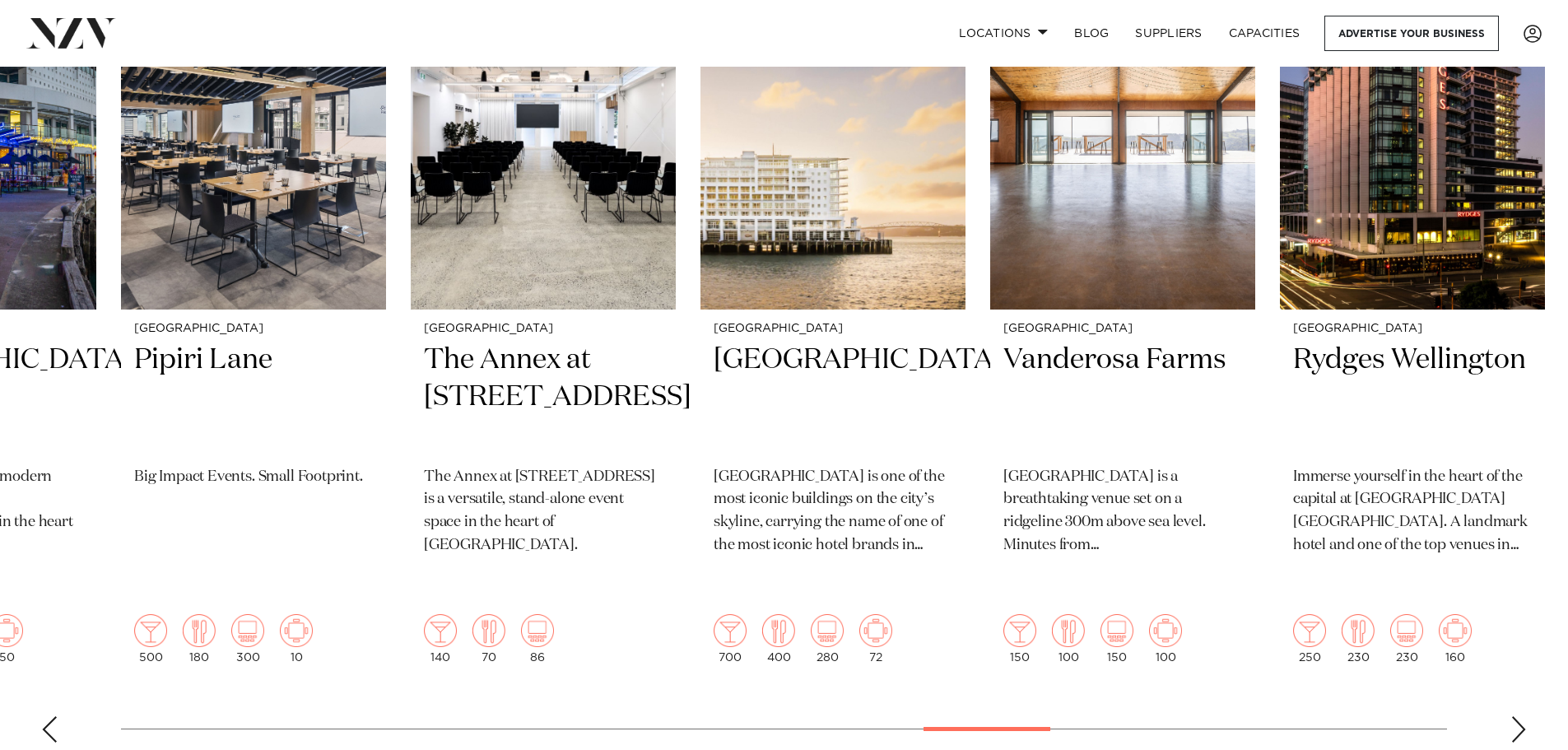
click at [1516, 716] on div "Next slide" at bounding box center [1519, 729] width 17 height 27
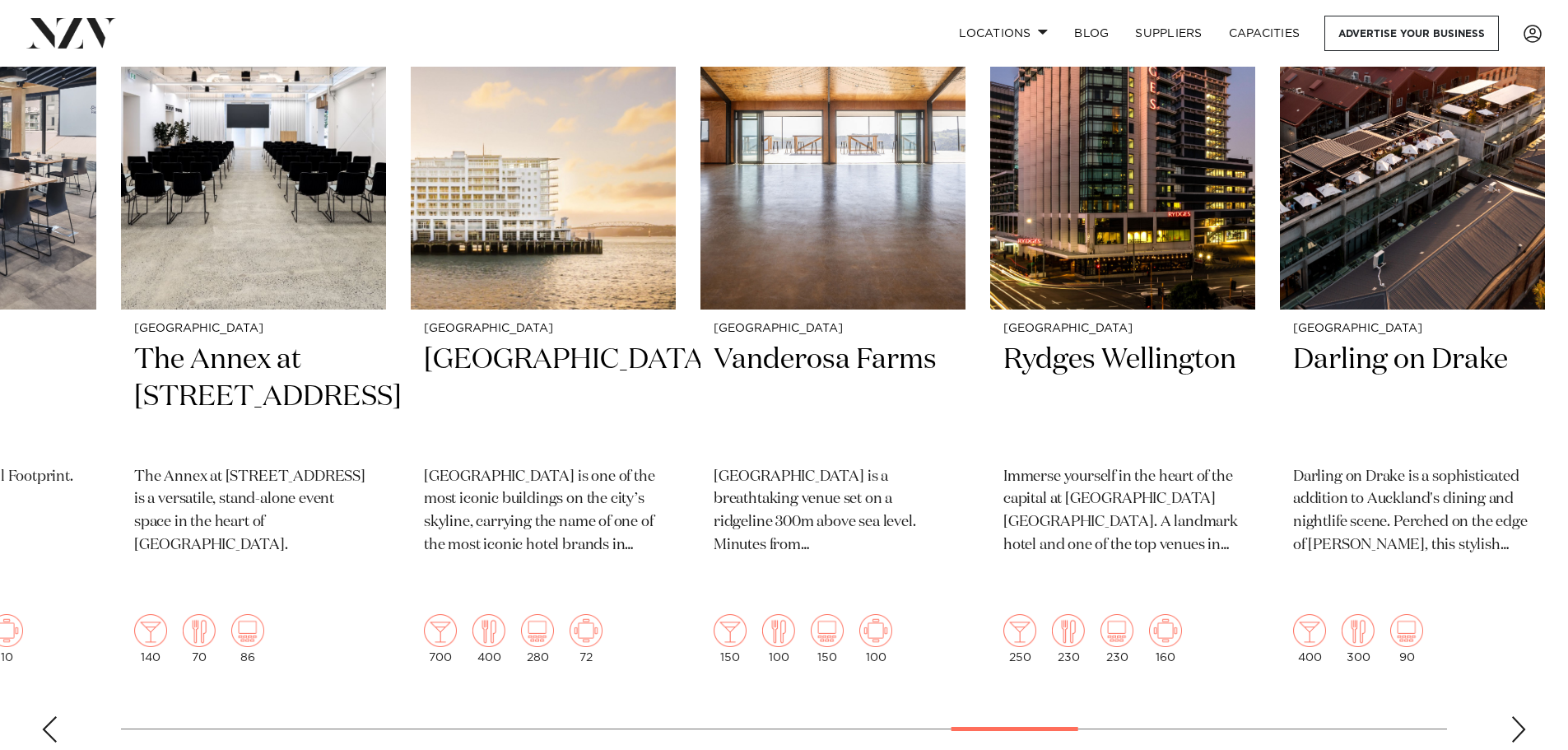
click at [1516, 716] on div "Next slide" at bounding box center [1519, 729] width 17 height 27
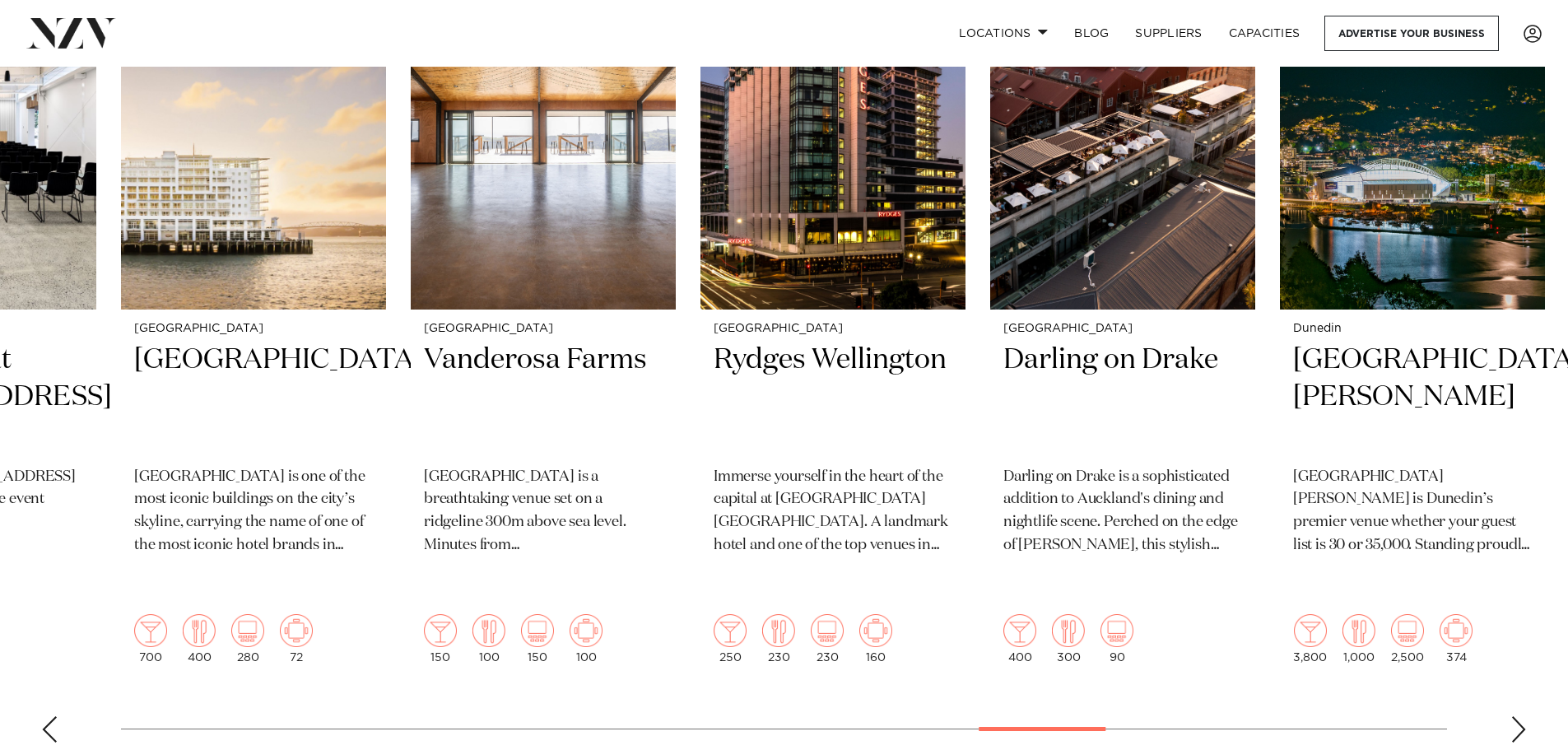
click at [1516, 716] on div "Next slide" at bounding box center [1519, 729] width 17 height 27
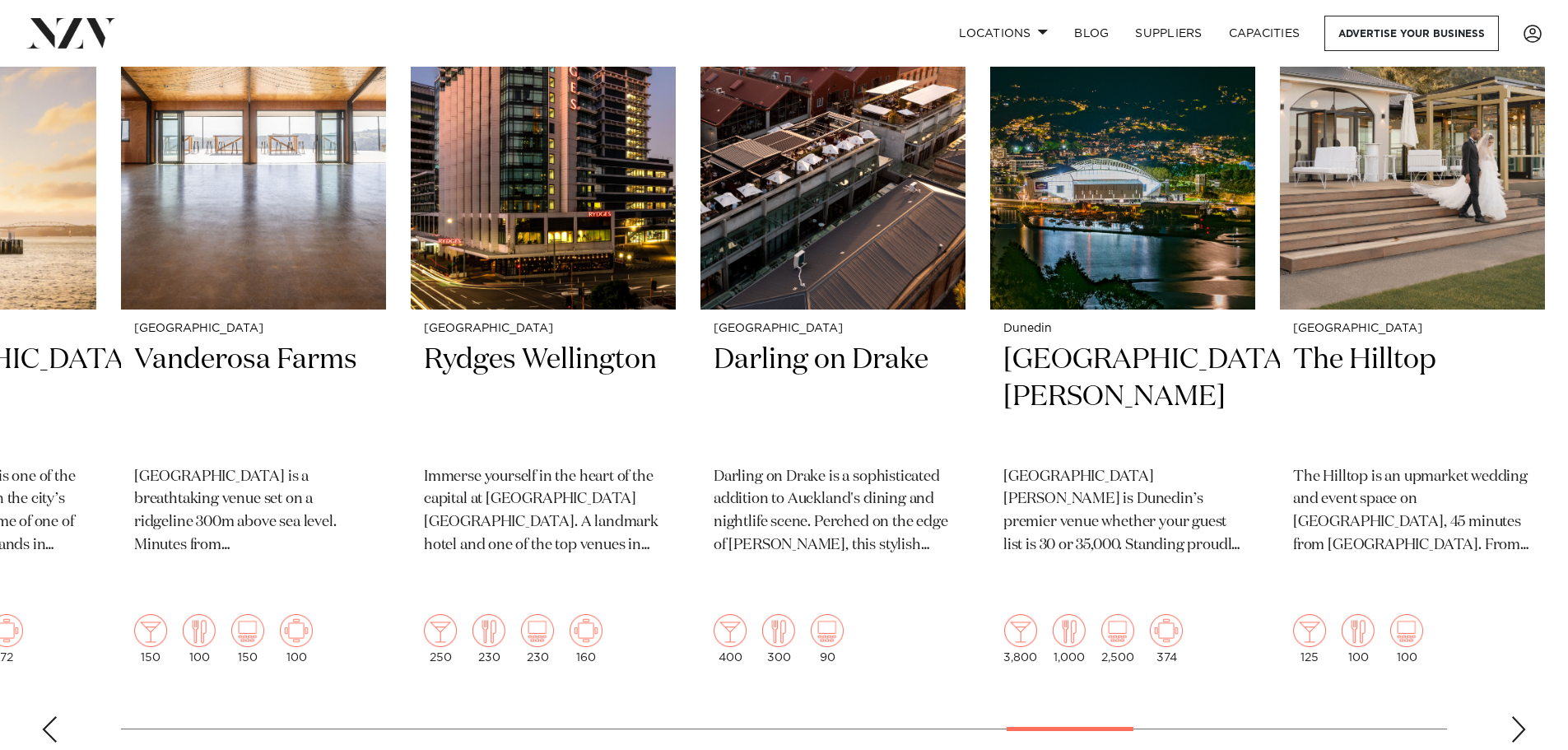
click at [1516, 716] on div "Next slide" at bounding box center [1519, 729] width 17 height 27
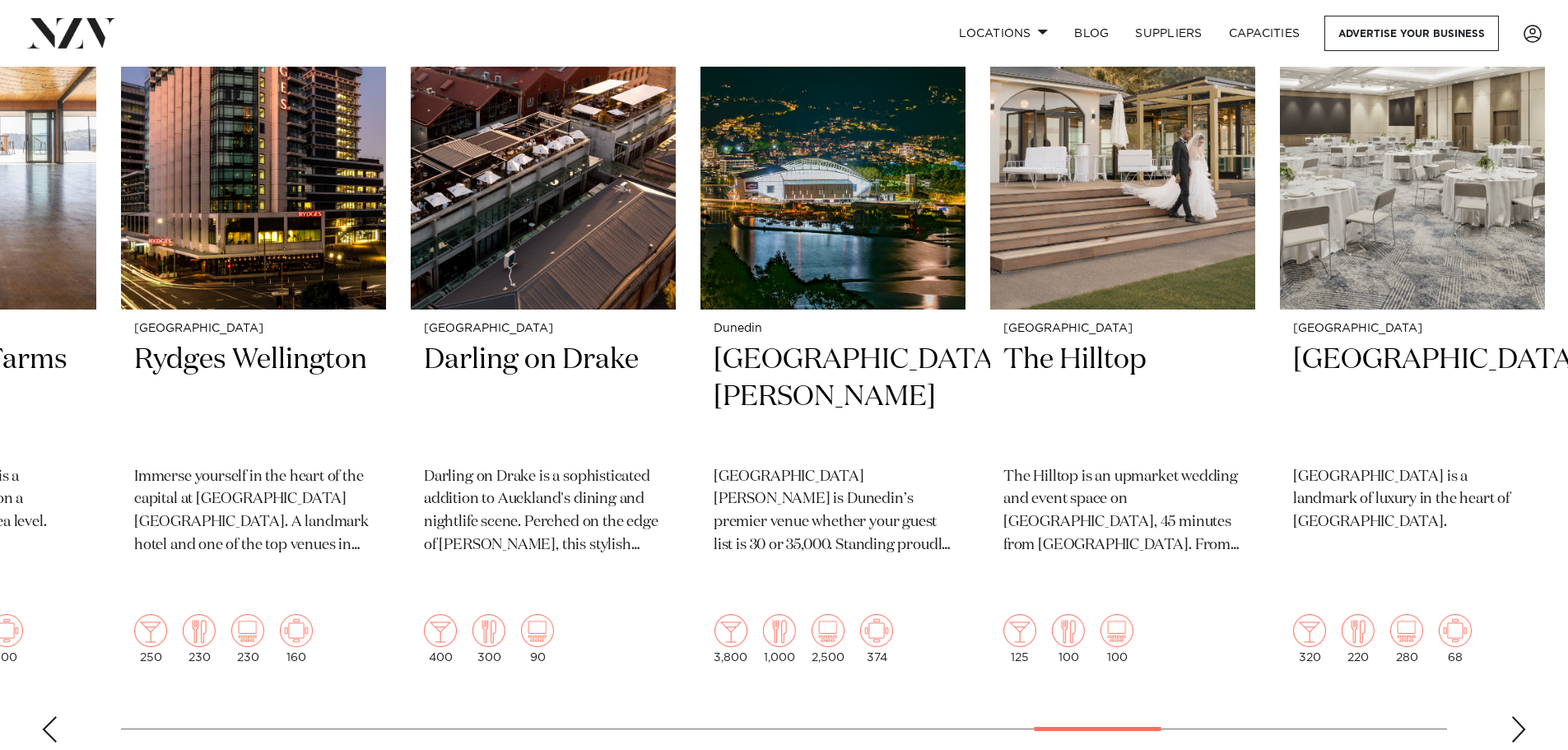
click at [1516, 716] on div "Next slide" at bounding box center [1519, 729] width 17 height 27
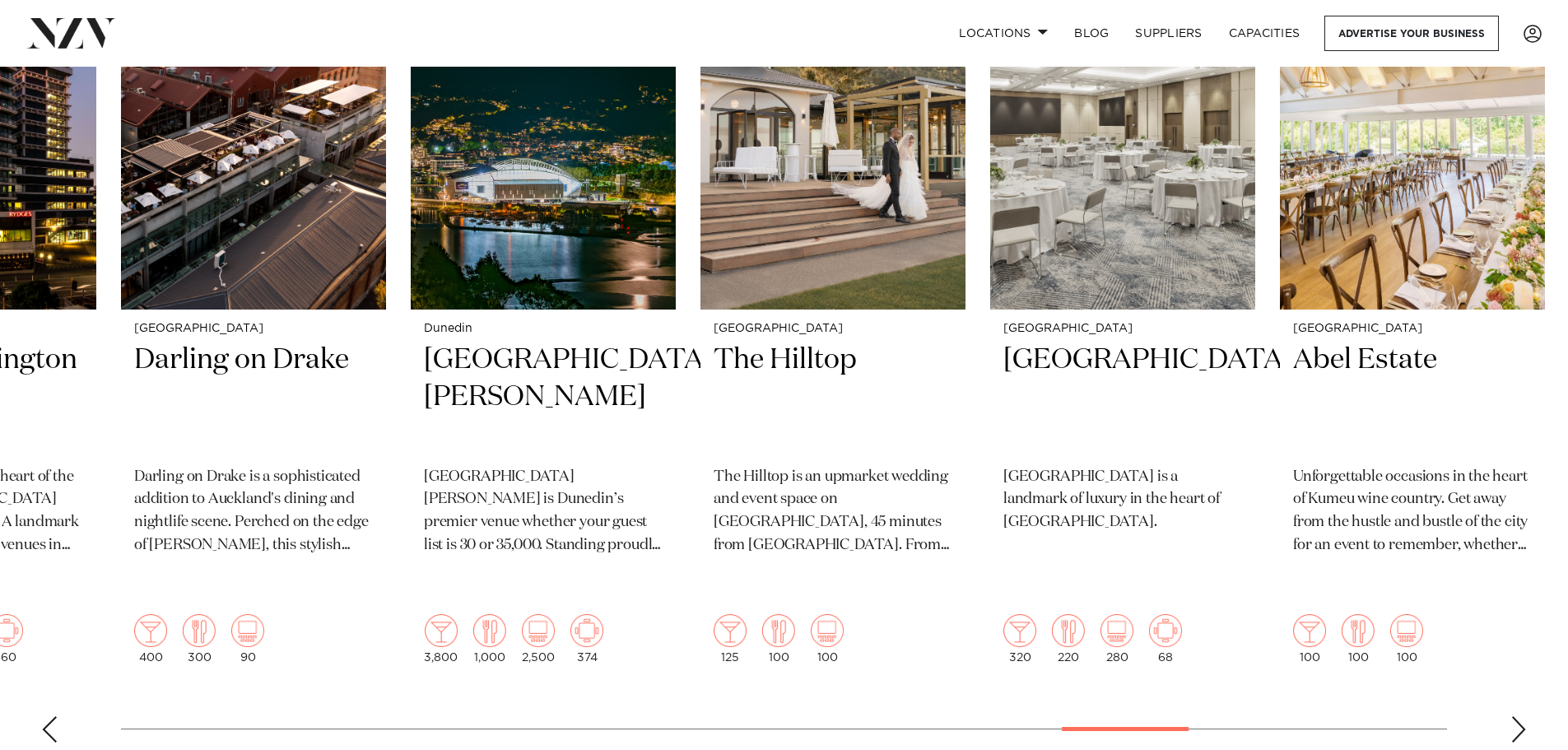
click at [1516, 716] on div "Next slide" at bounding box center [1519, 729] width 17 height 27
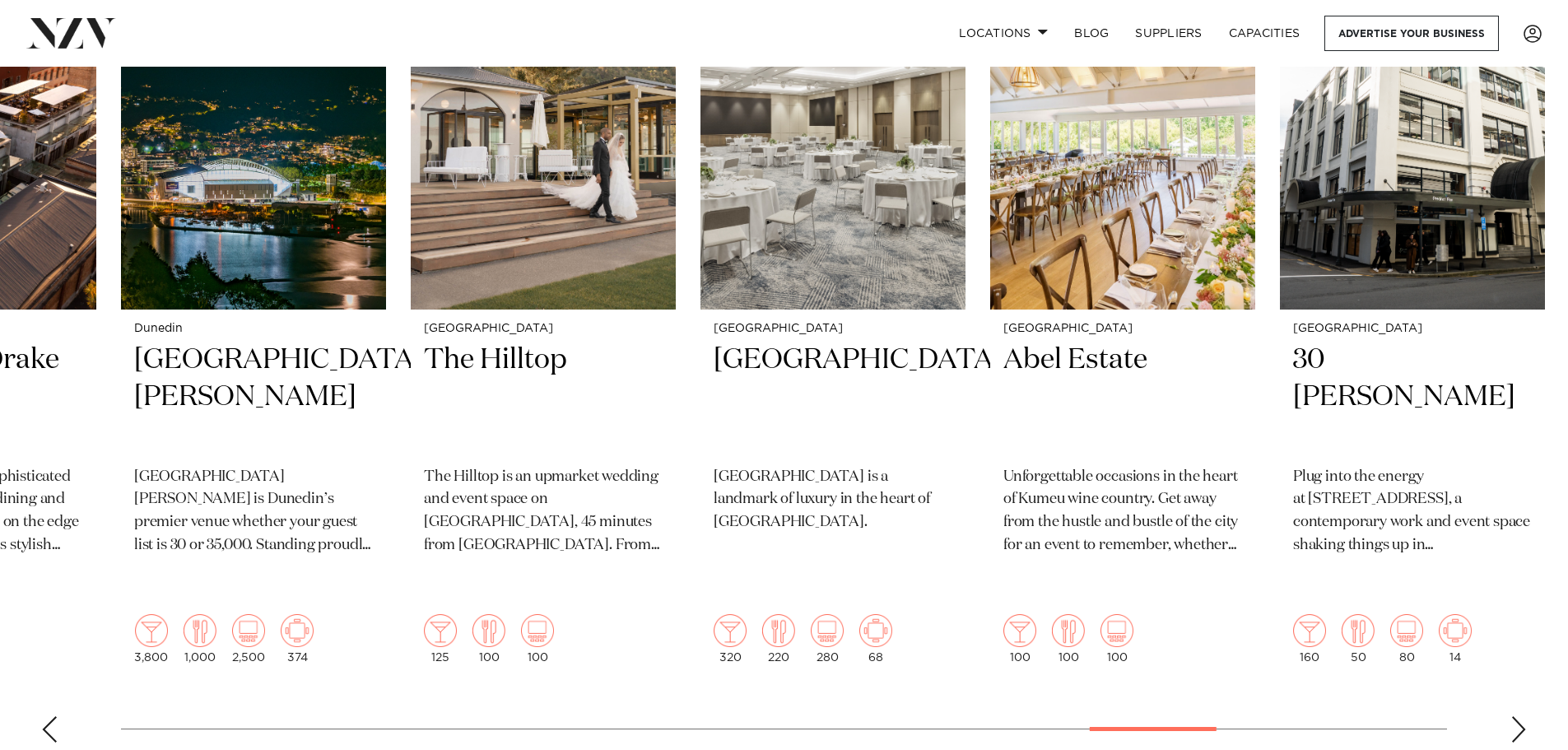
click at [1516, 716] on div "Next slide" at bounding box center [1519, 729] width 17 height 27
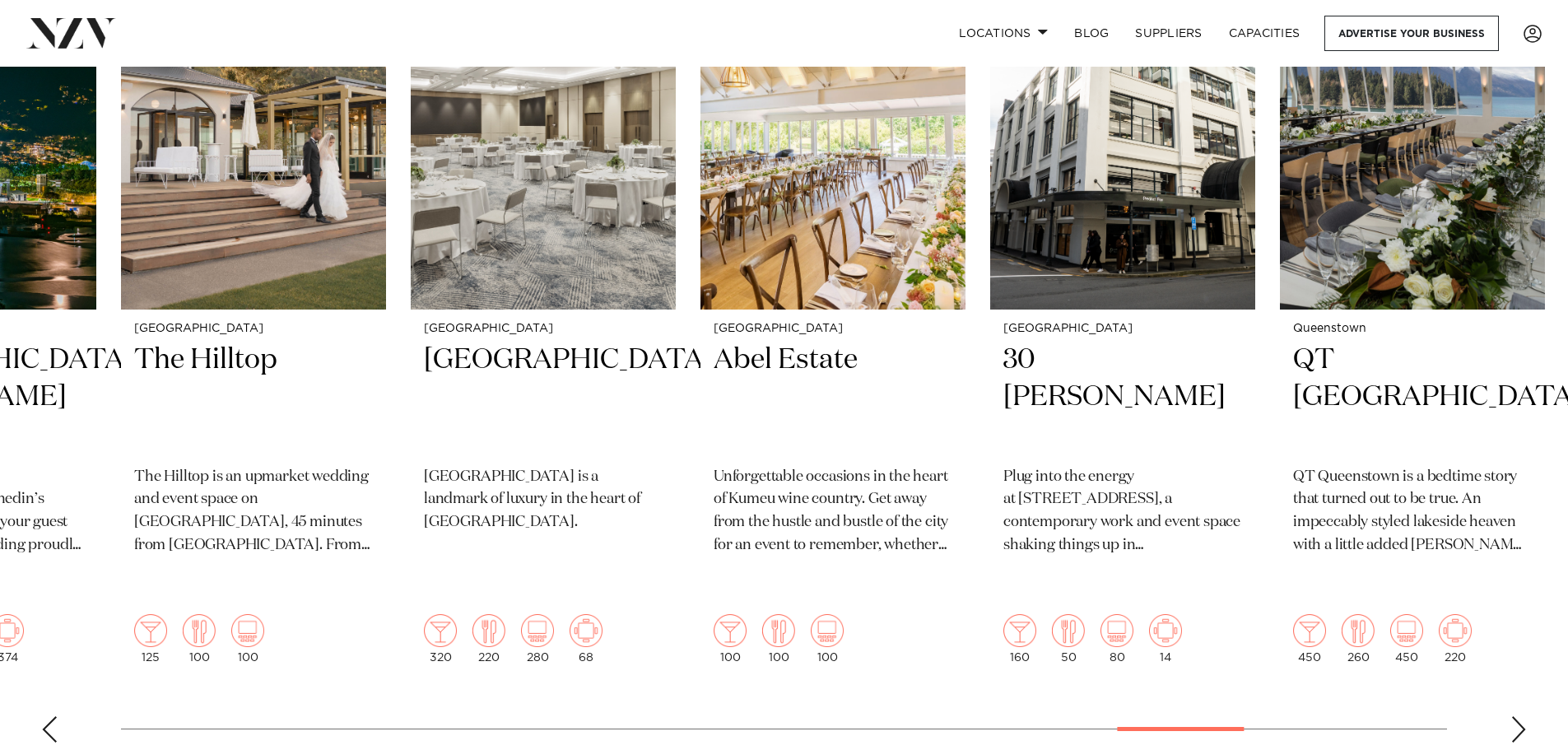
click at [1516, 716] on div "Next slide" at bounding box center [1519, 729] width 17 height 27
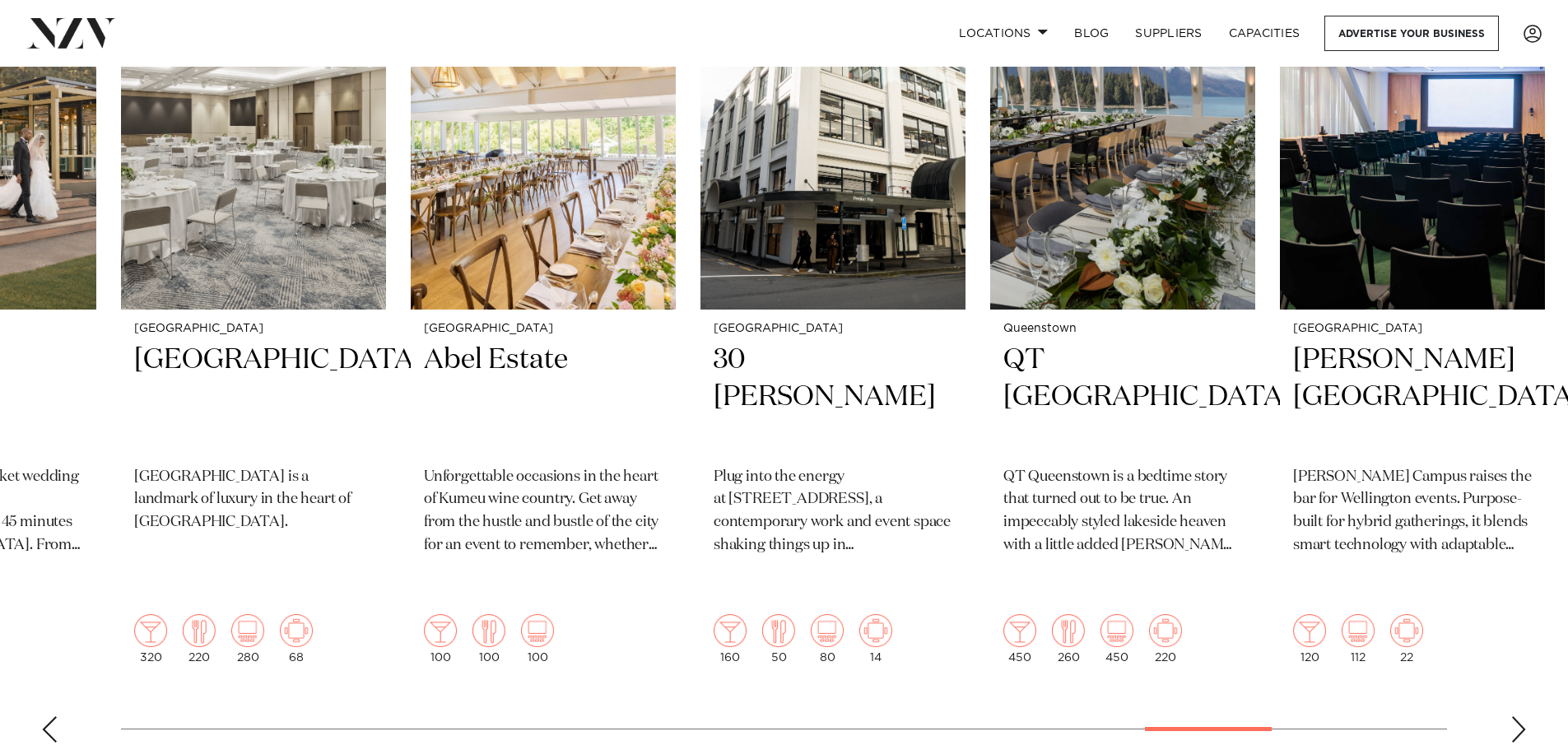
click at [1516, 716] on div "Next slide" at bounding box center [1519, 729] width 17 height 27
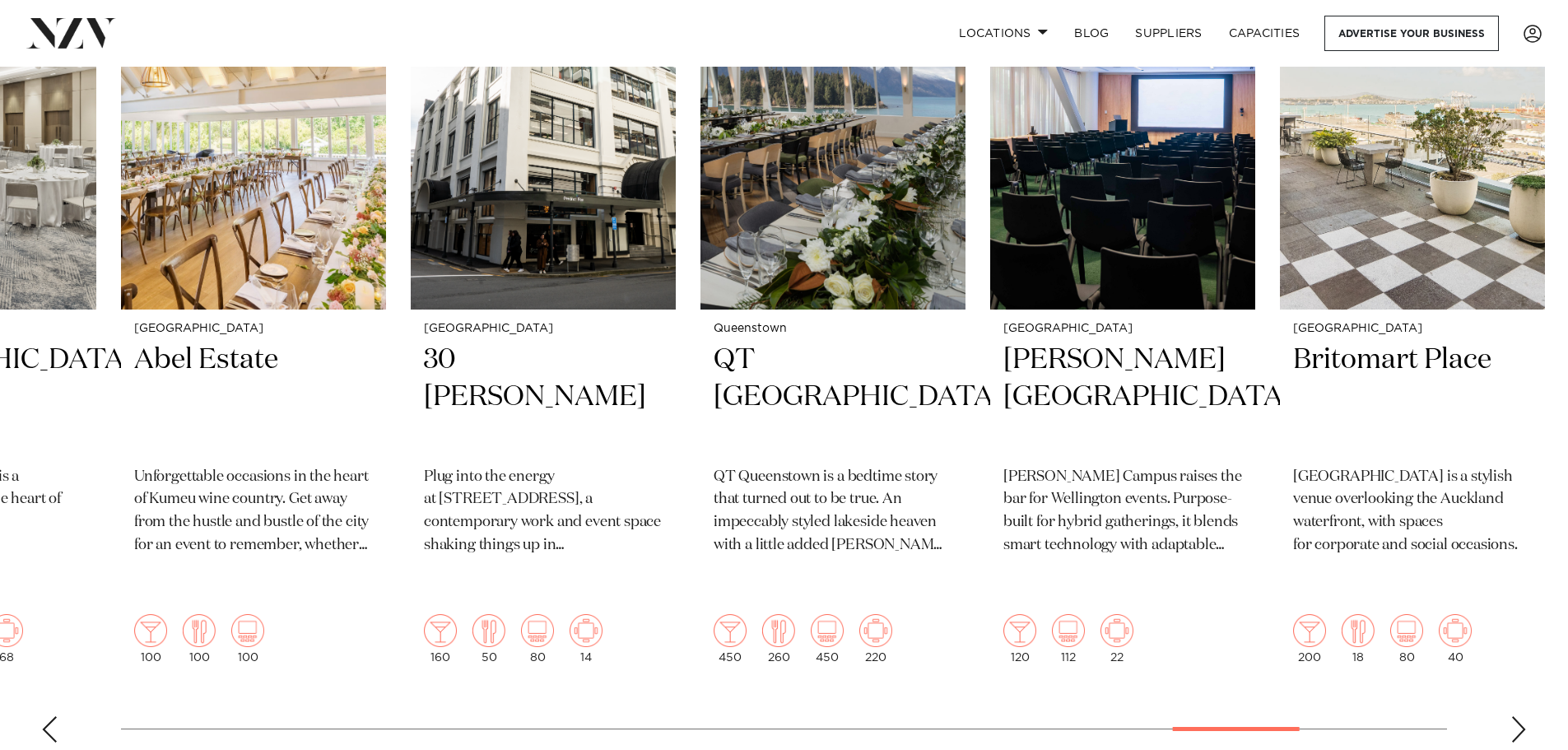
click at [1516, 716] on div "Next slide" at bounding box center [1519, 729] width 17 height 27
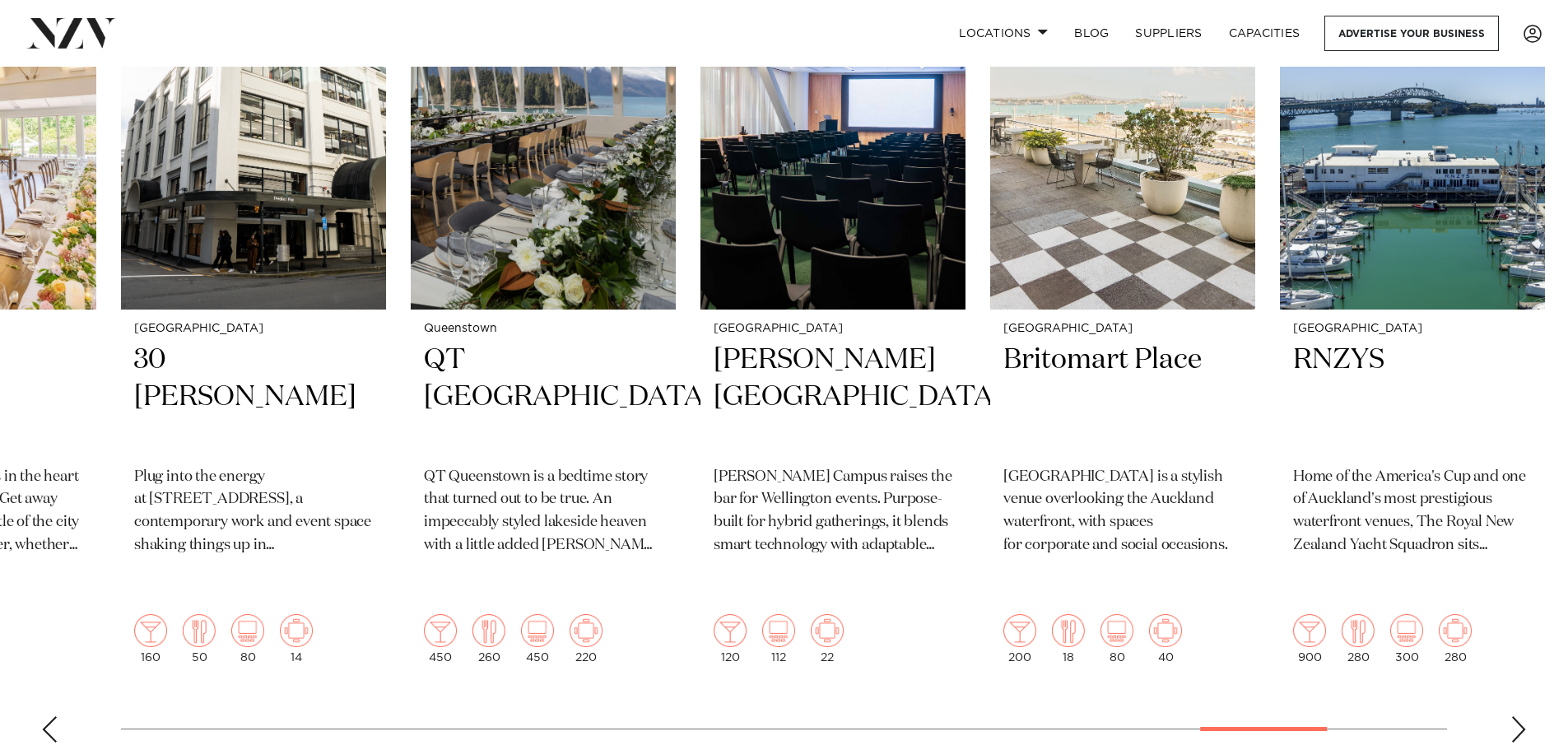
click at [1516, 716] on div "Next slide" at bounding box center [1519, 729] width 17 height 27
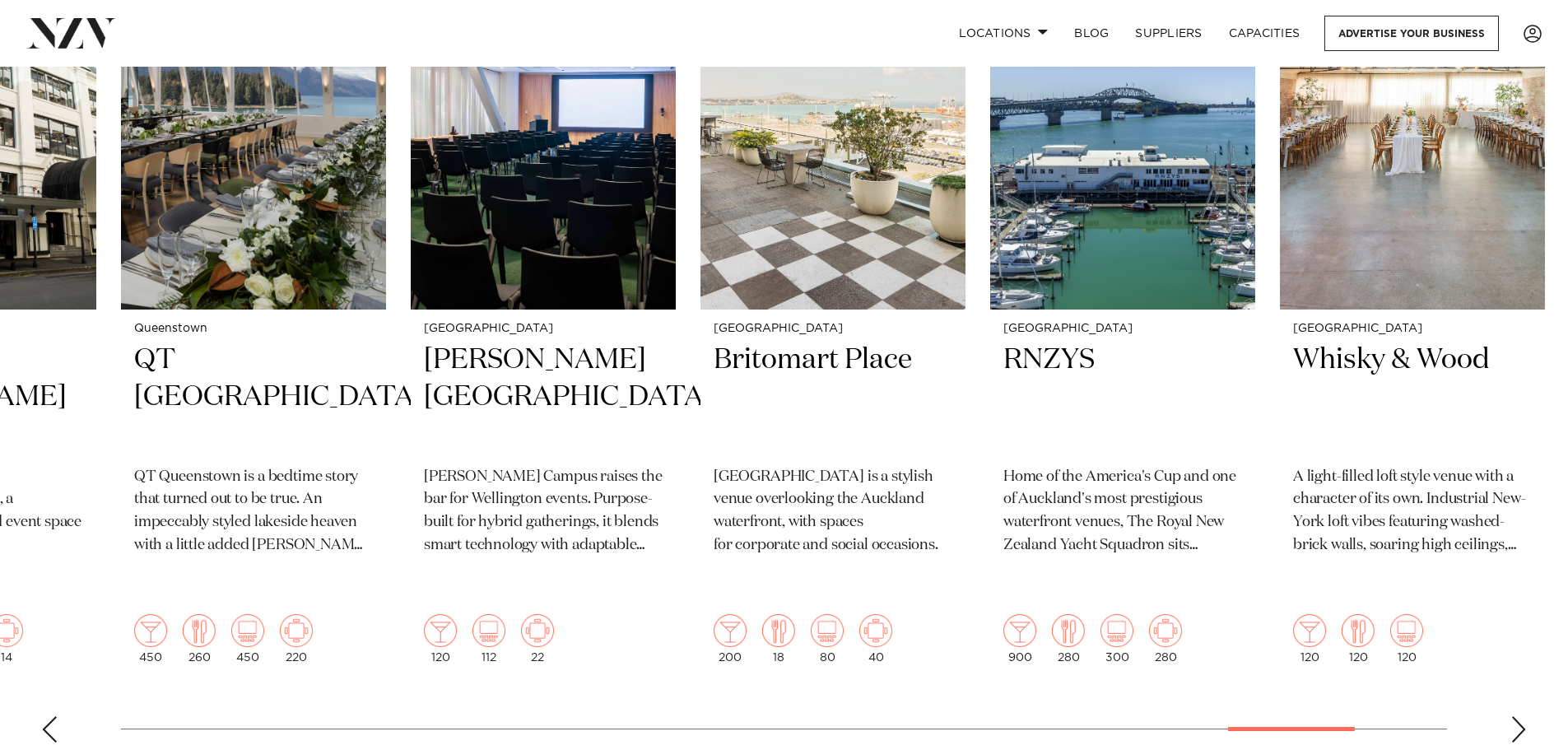
click at [1516, 716] on div "Next slide" at bounding box center [1519, 729] width 17 height 27
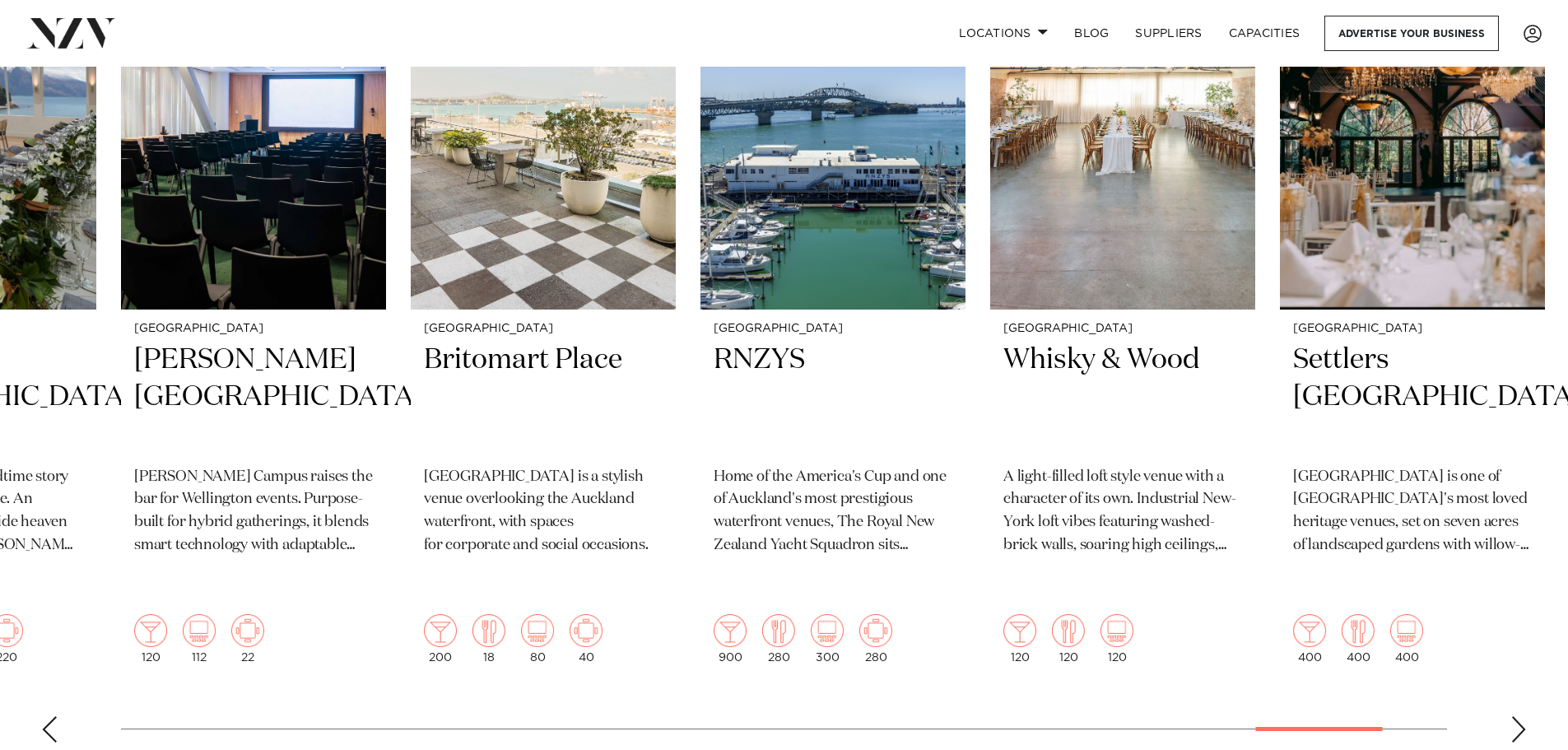
click at [1516, 716] on div "Next slide" at bounding box center [1519, 729] width 17 height 27
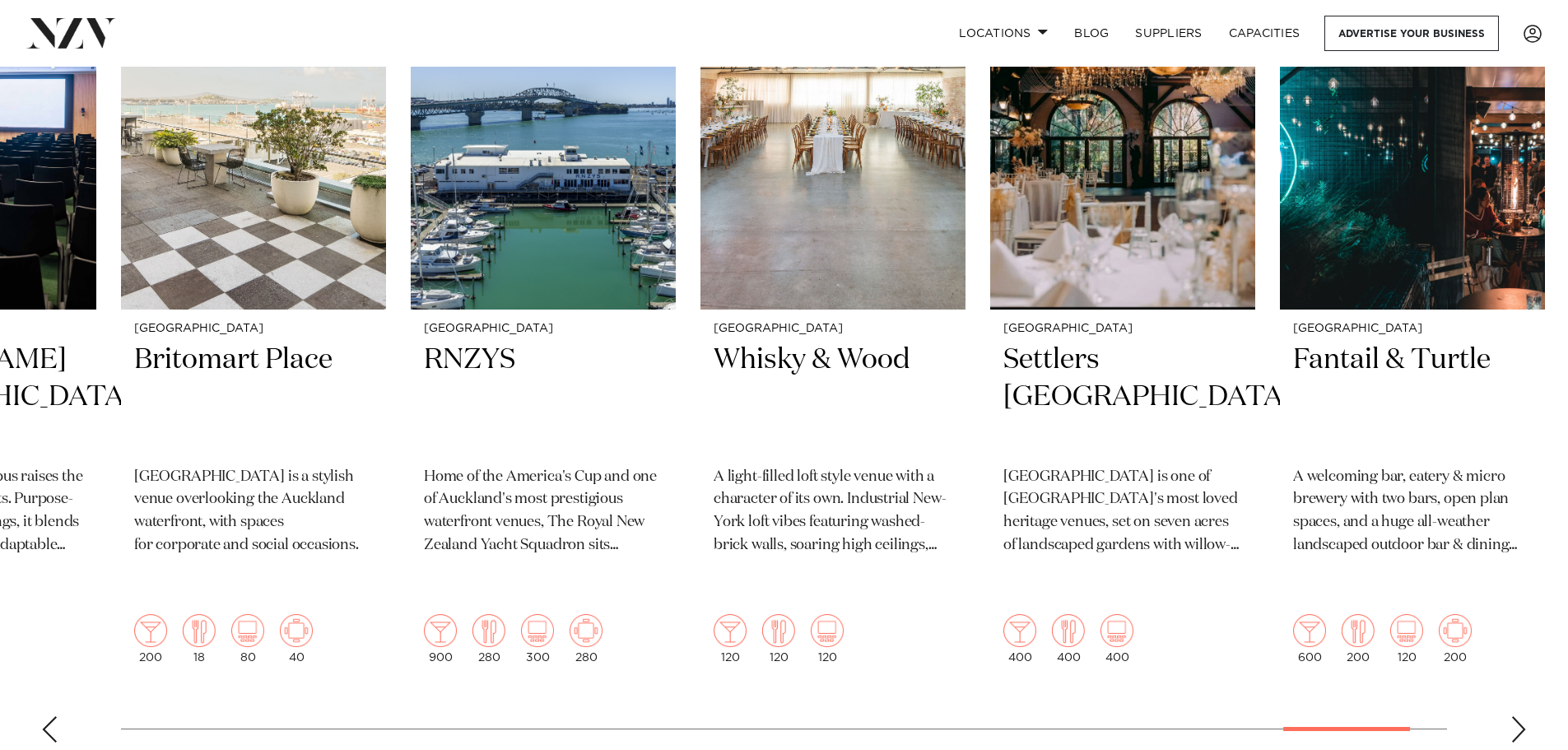
click at [1516, 716] on div "Next slide" at bounding box center [1519, 729] width 17 height 27
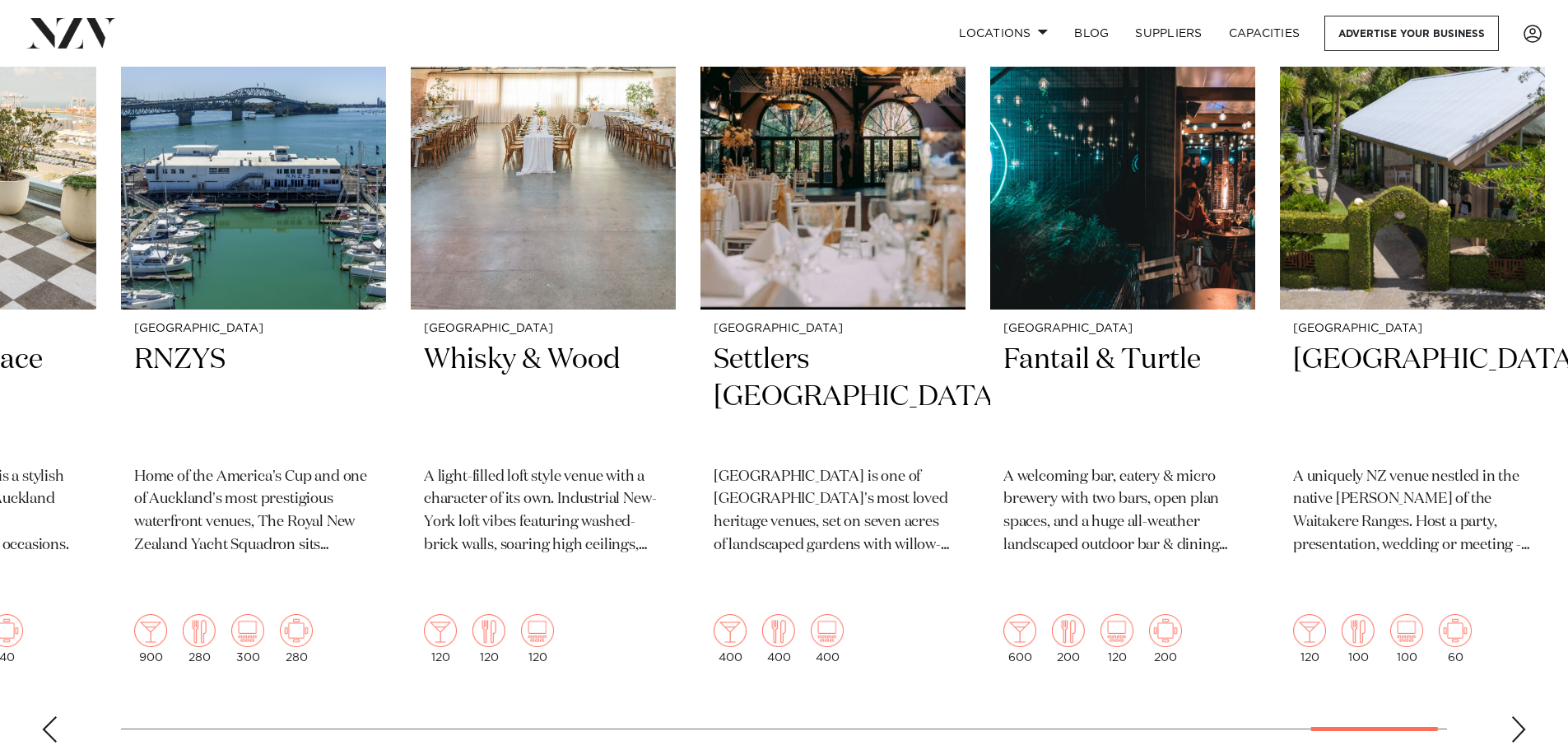
click at [1516, 716] on div "Next slide" at bounding box center [1519, 729] width 17 height 27
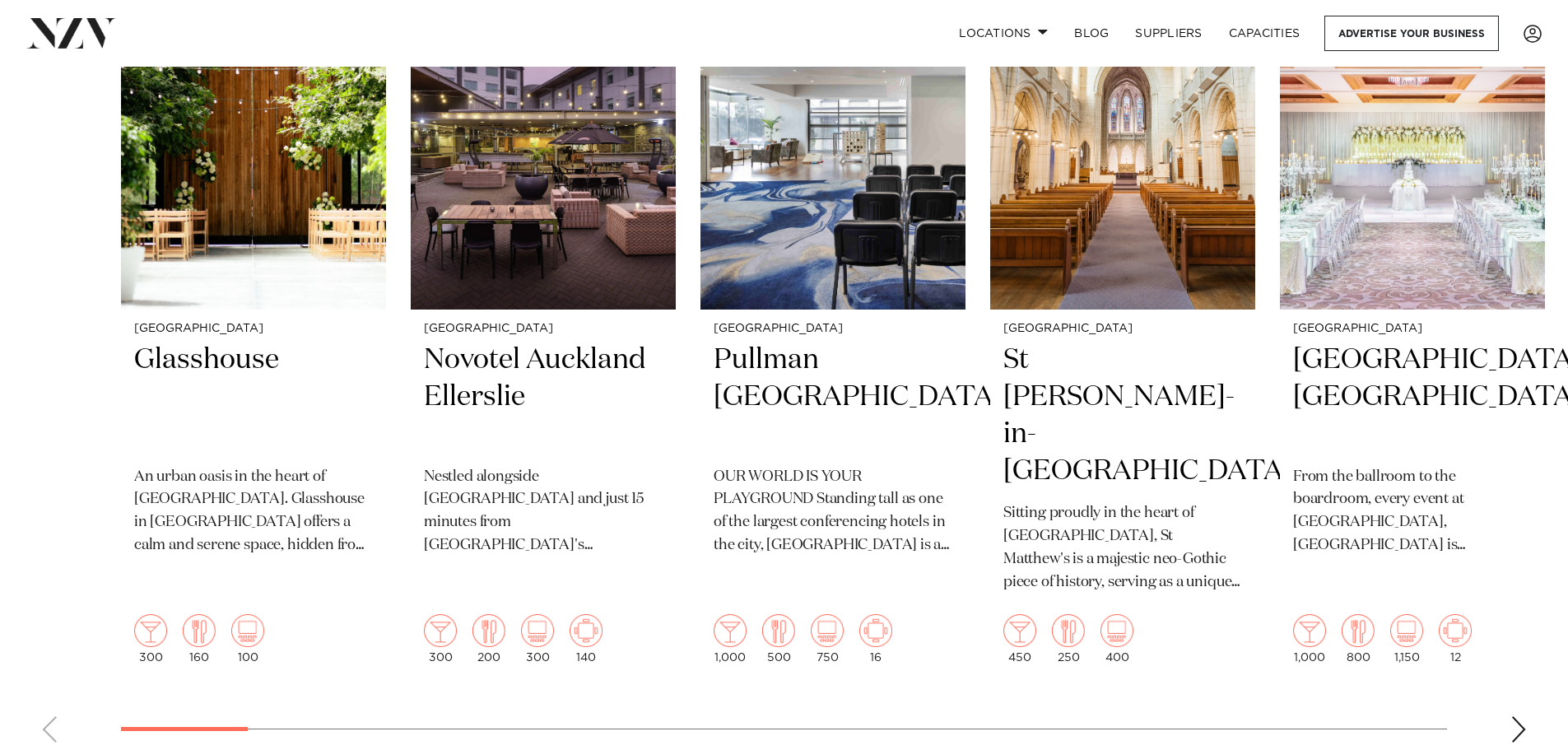
click at [62, 714] on swiper-container "Auckland Glasshouse An urban oasis in the heart of Auckland city. Glasshouse in…" at bounding box center [784, 355] width 1568 height 802
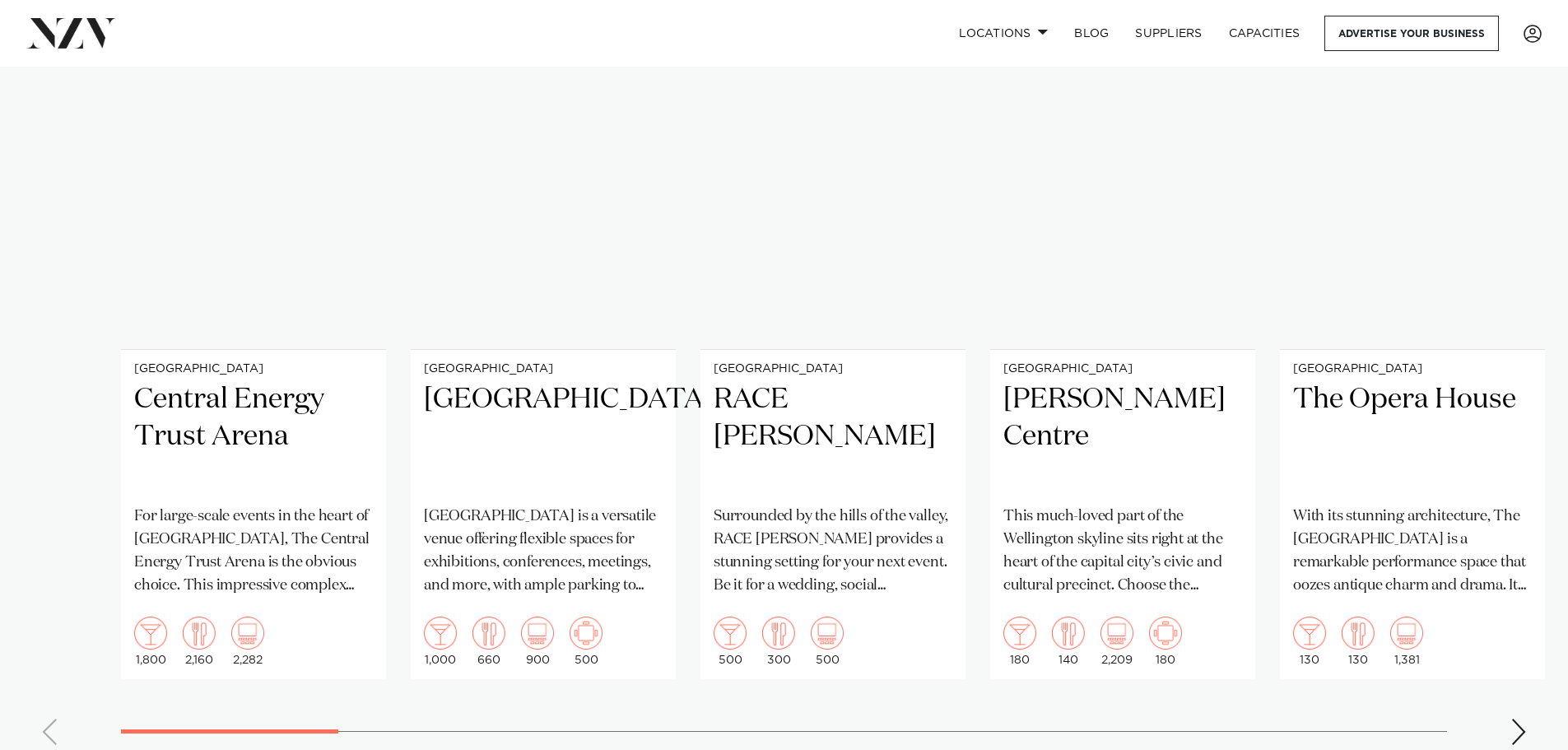
scroll to position [21962, 0]
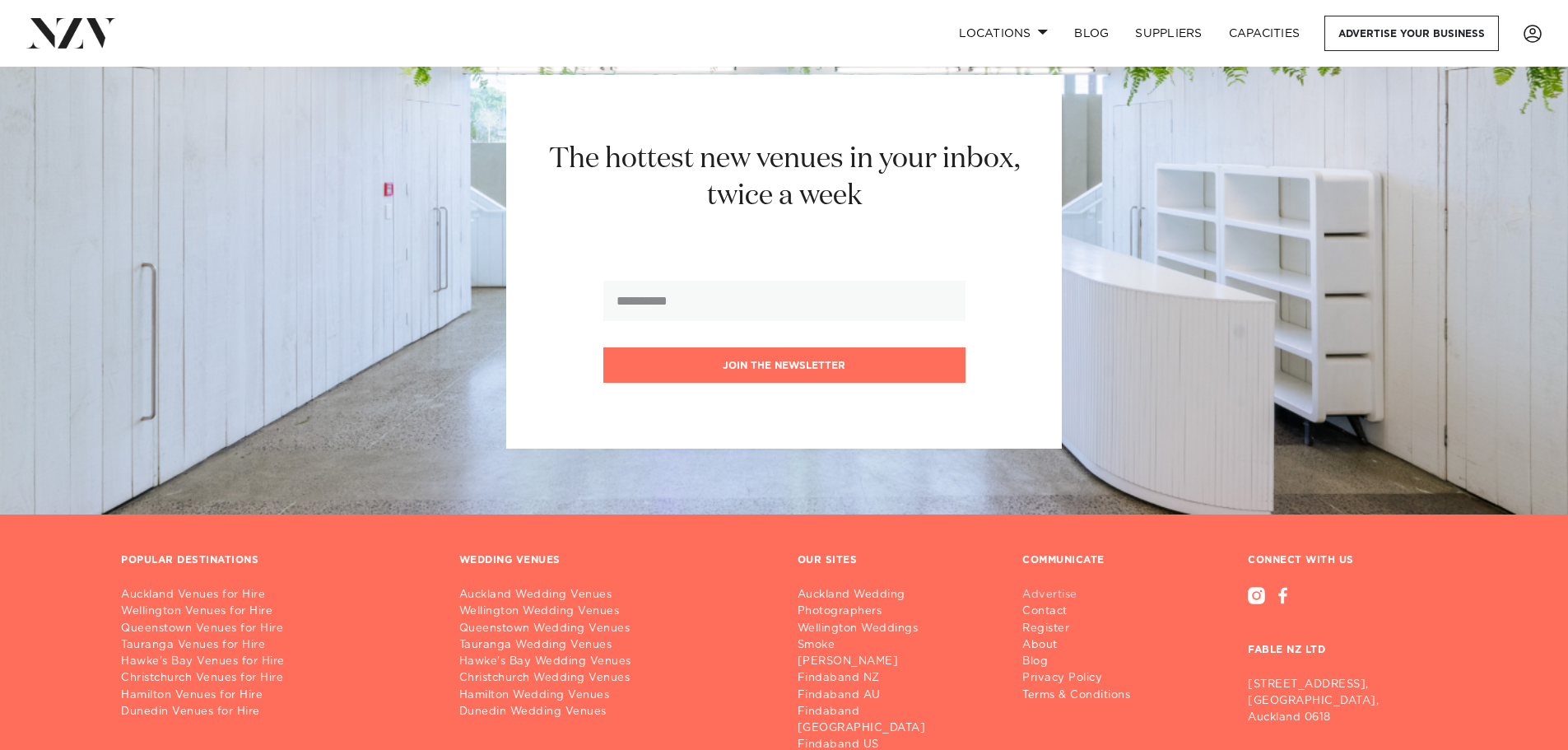
click at [1046, 587] on link "Advertise" at bounding box center [1082, 595] width 121 height 17
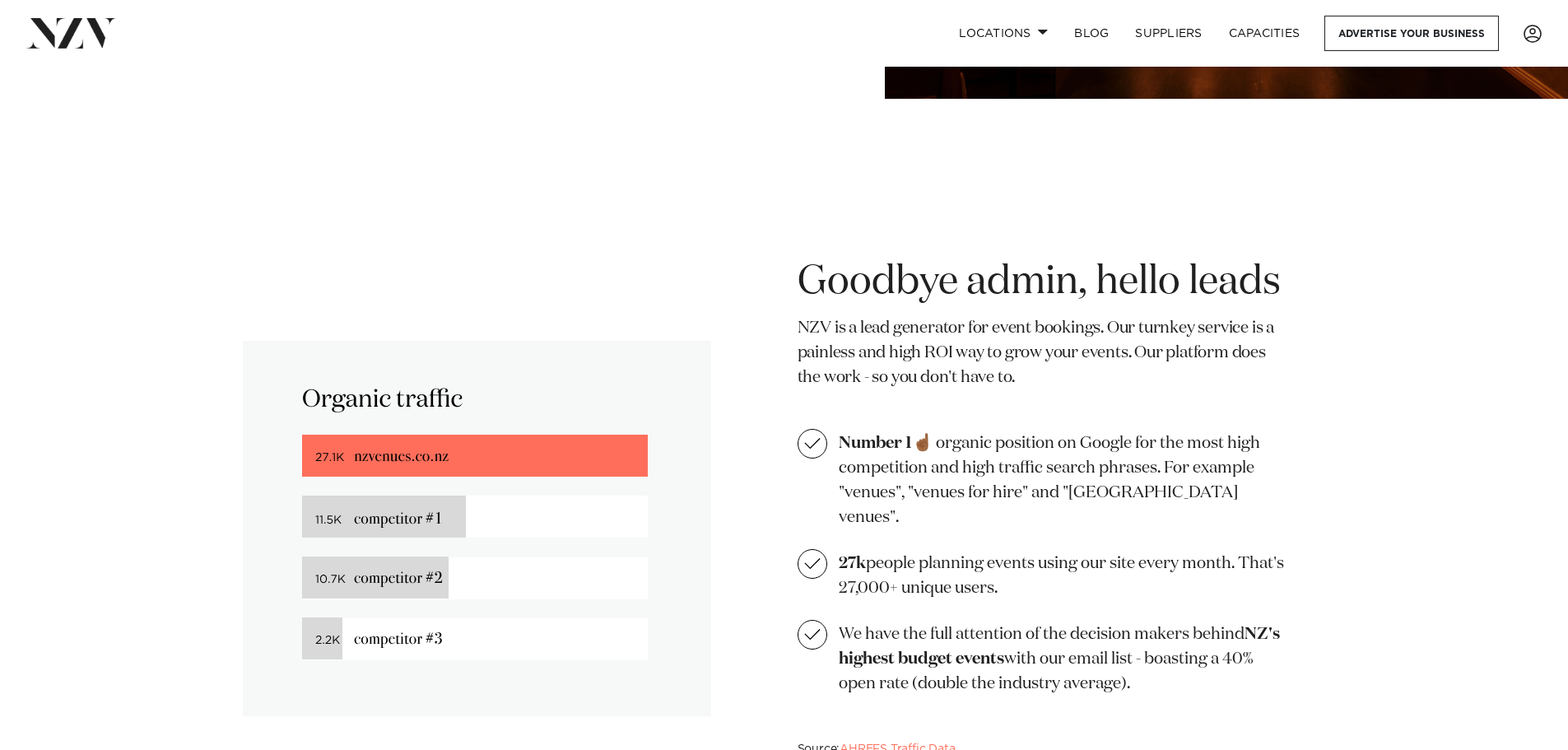
scroll to position [577, 0]
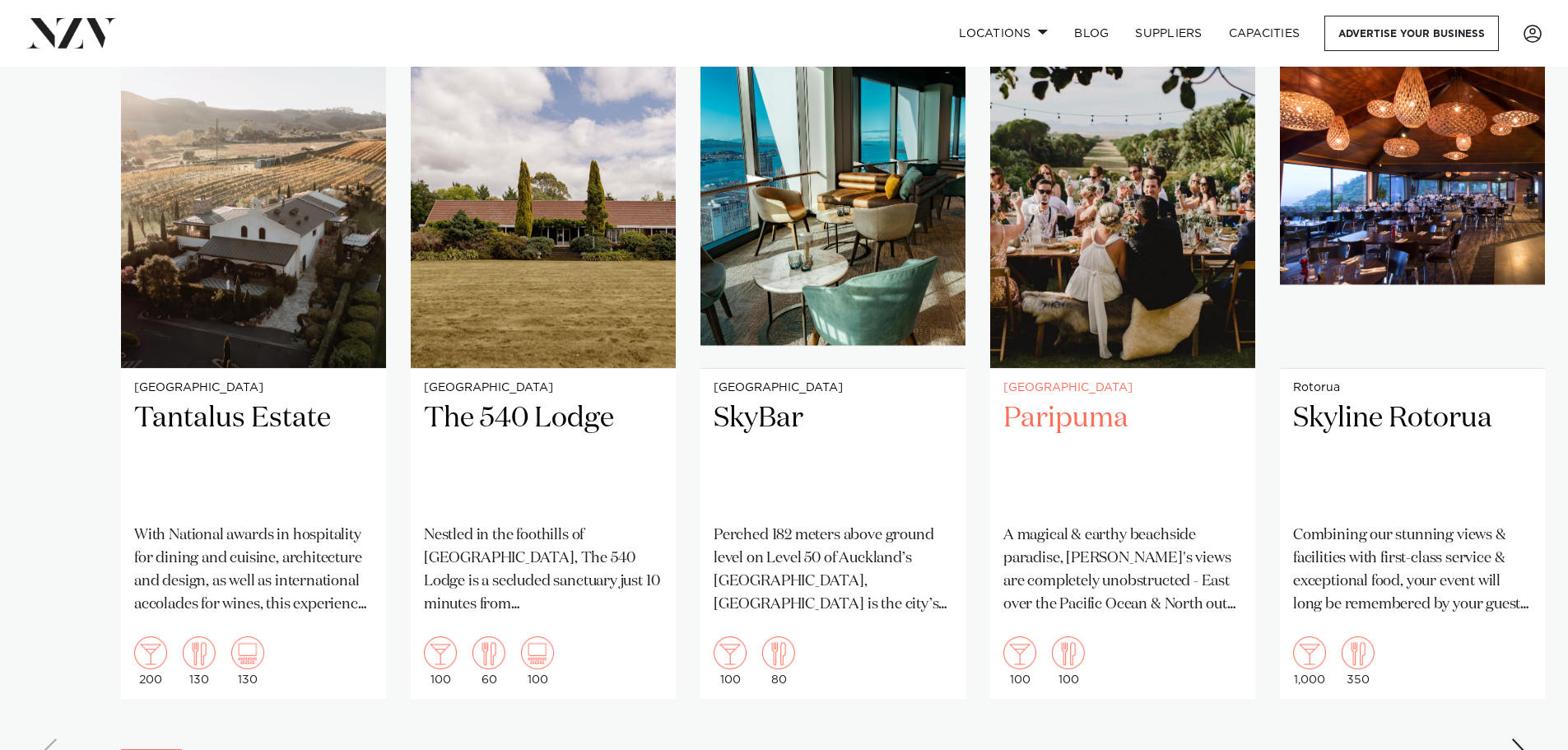
scroll to position [5602, 0]
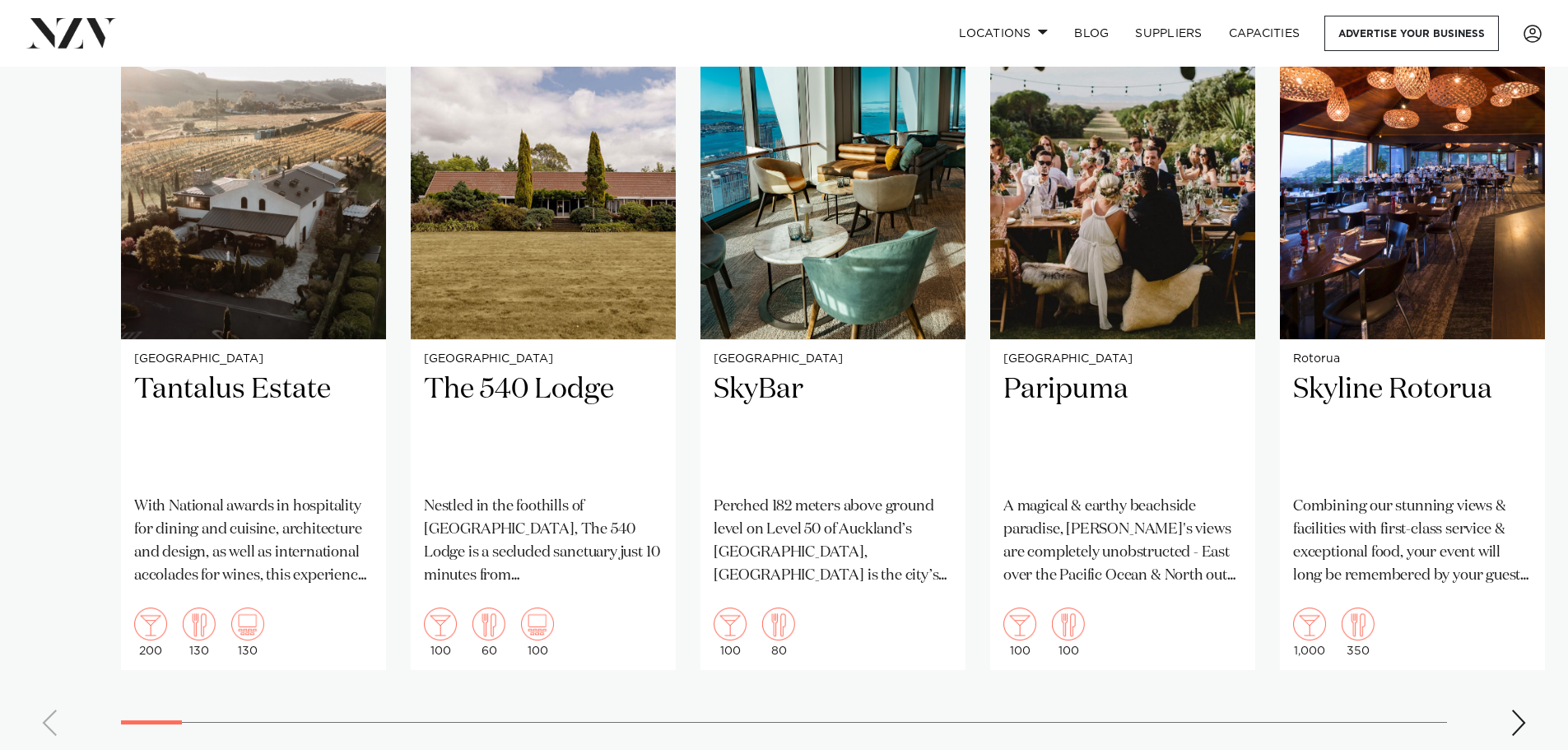
click at [1516, 710] on div "Next slide" at bounding box center [1519, 722] width 17 height 27
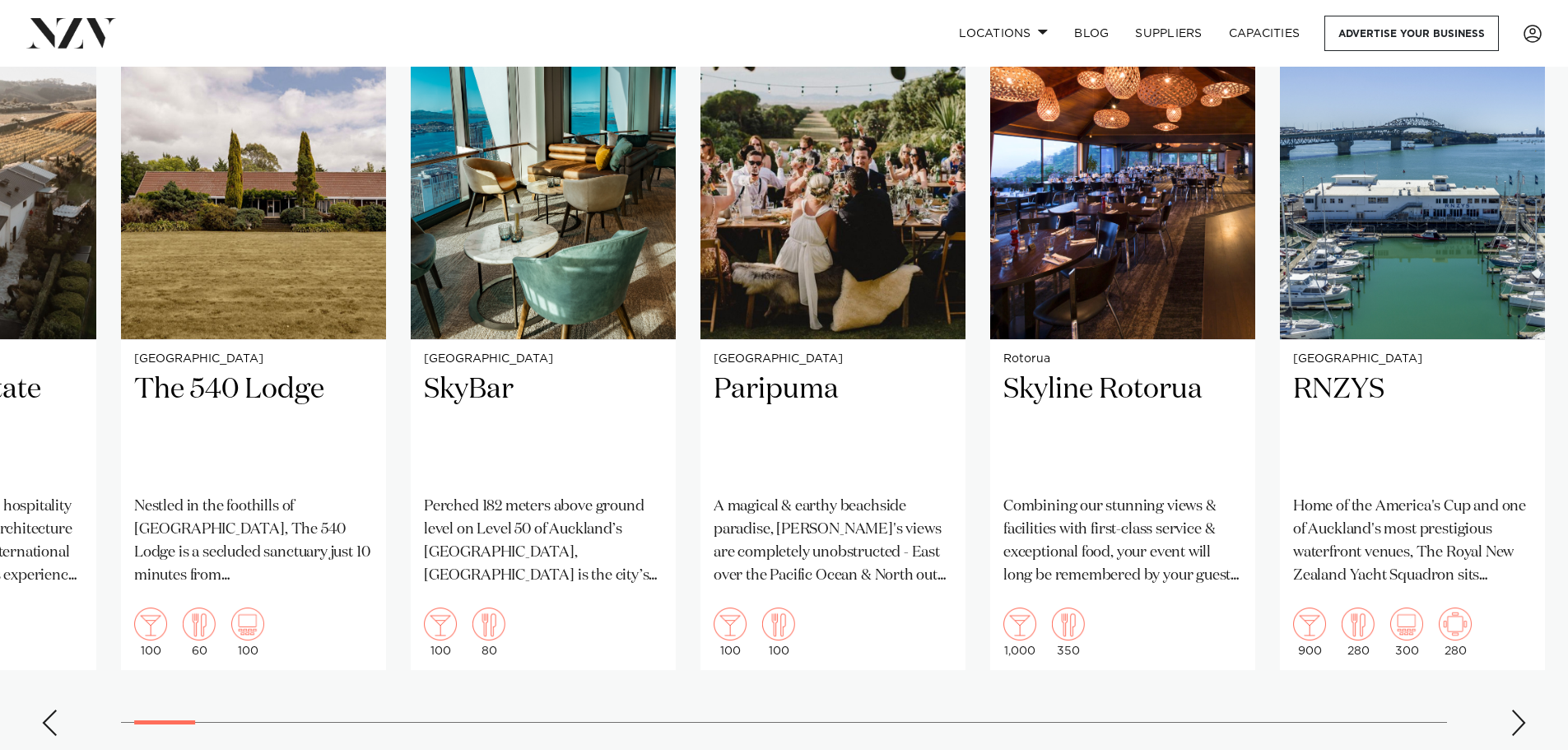
click at [1516, 710] on div "Next slide" at bounding box center [1519, 722] width 17 height 27
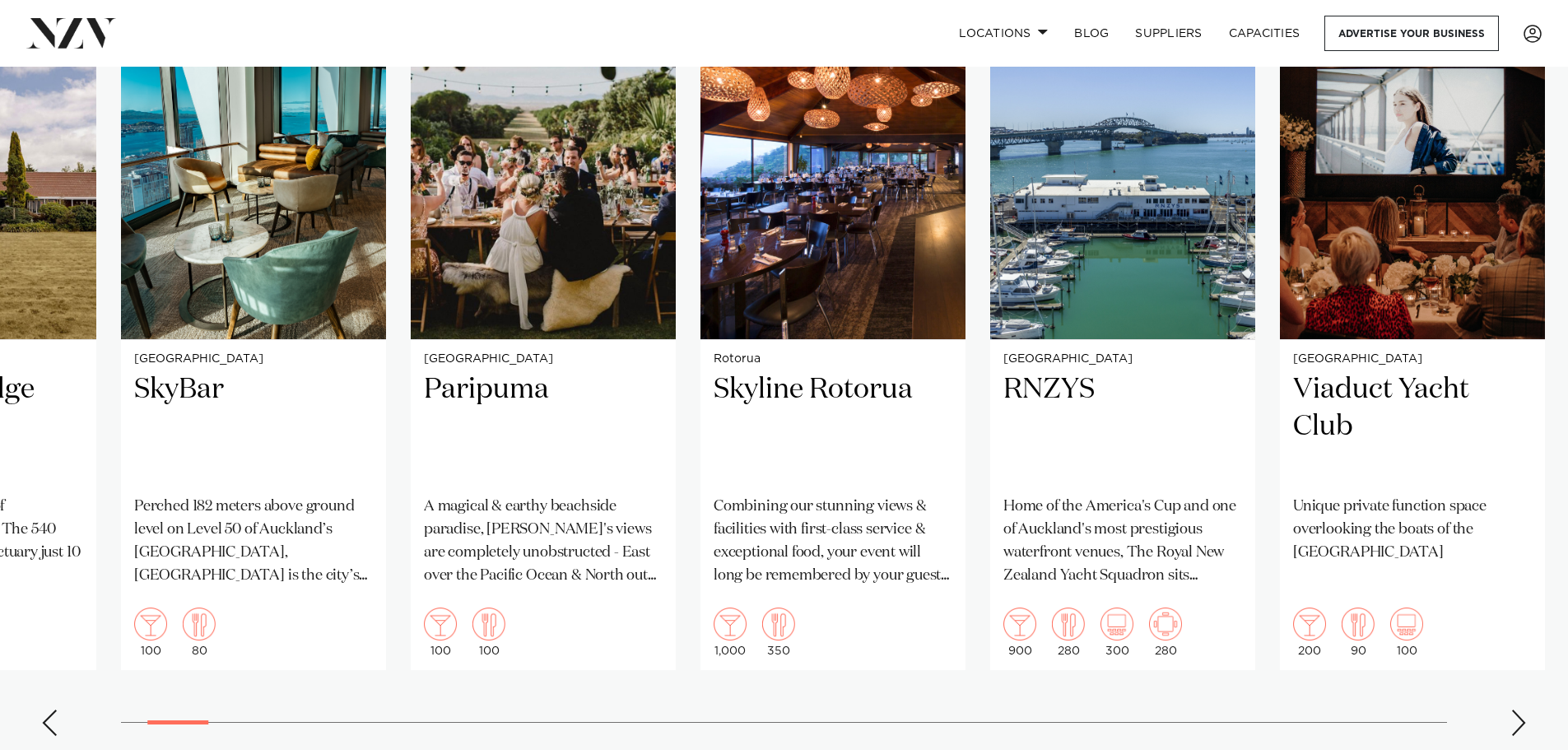
click at [1516, 710] on div "Next slide" at bounding box center [1519, 722] width 17 height 27
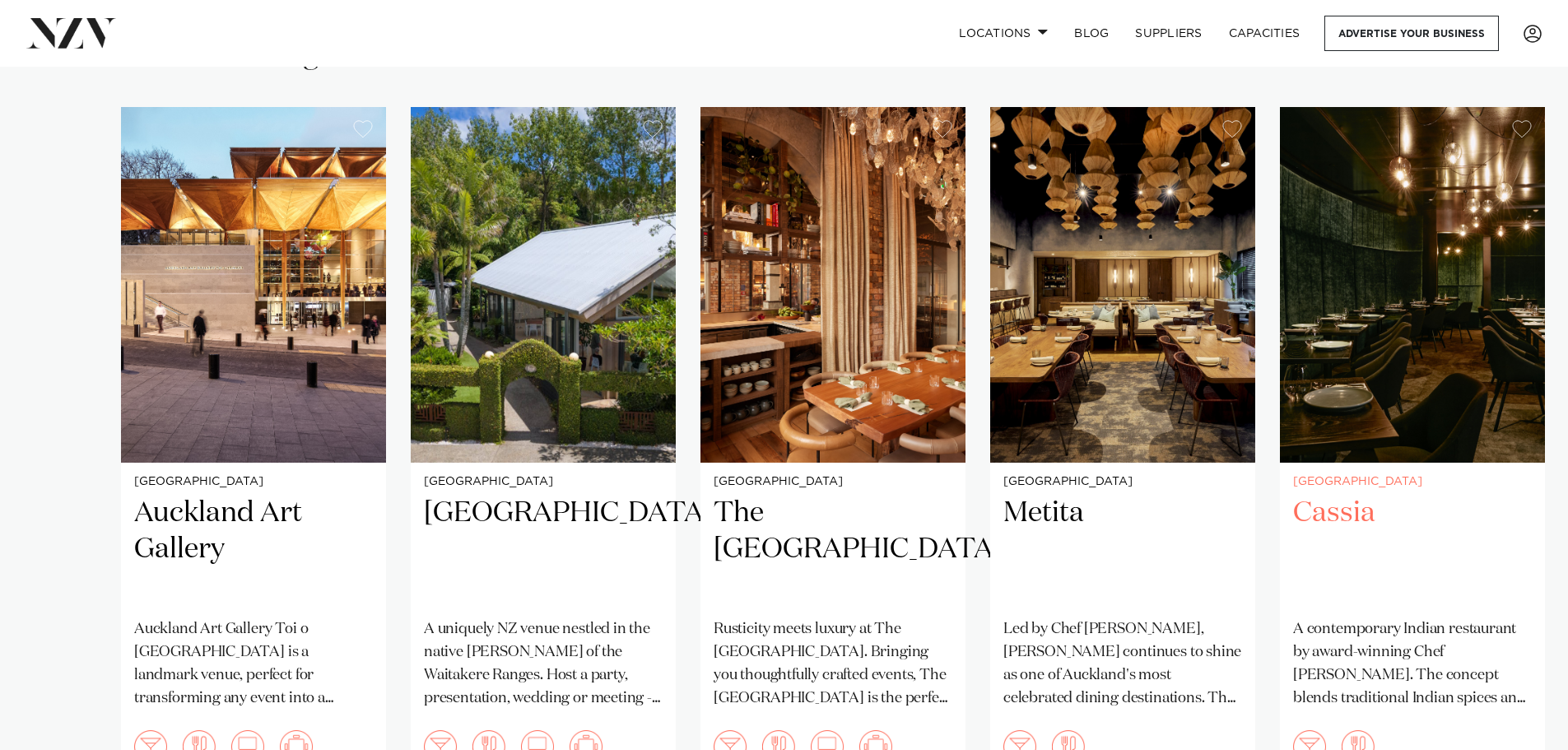
scroll to position [11028, 0]
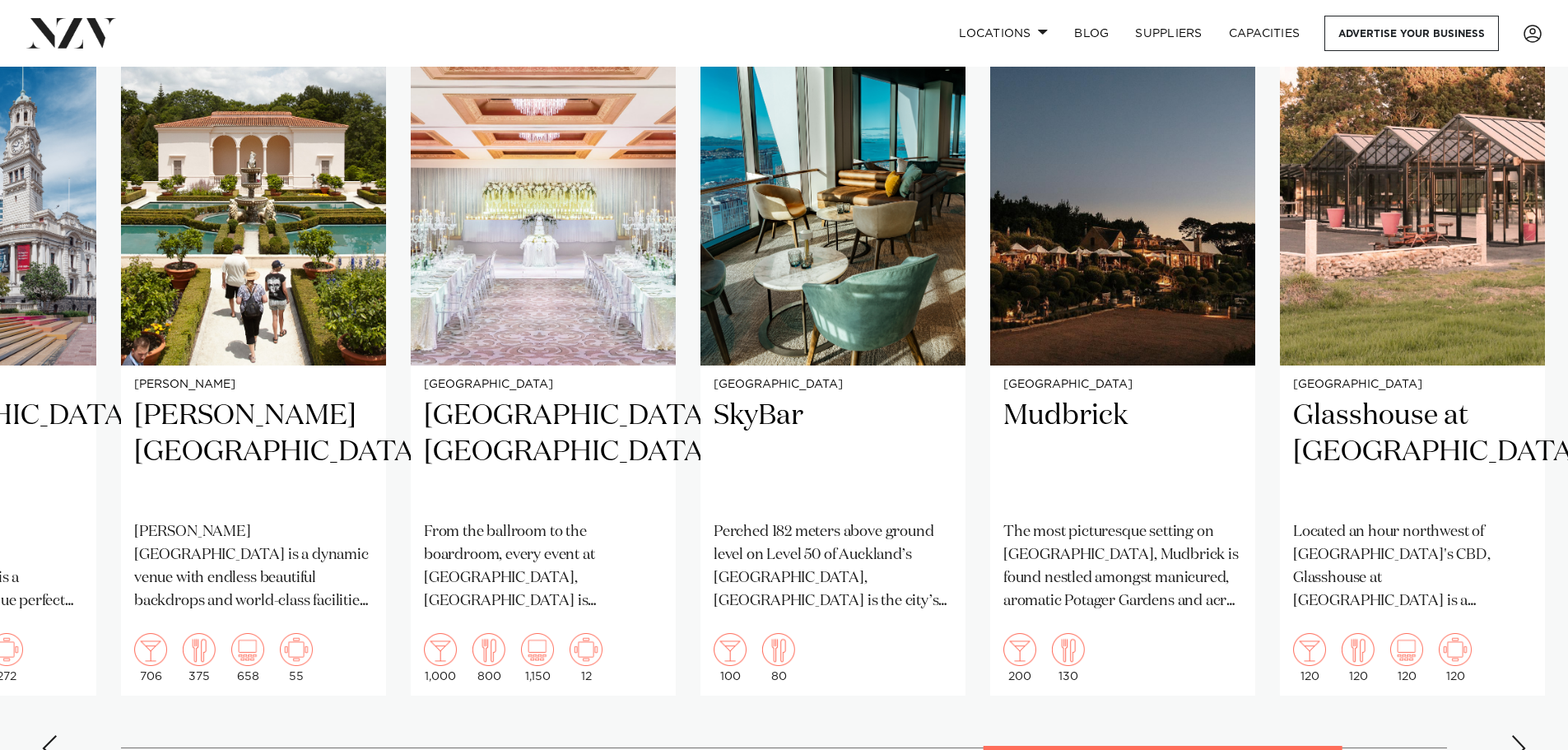
scroll to position [11111, 0]
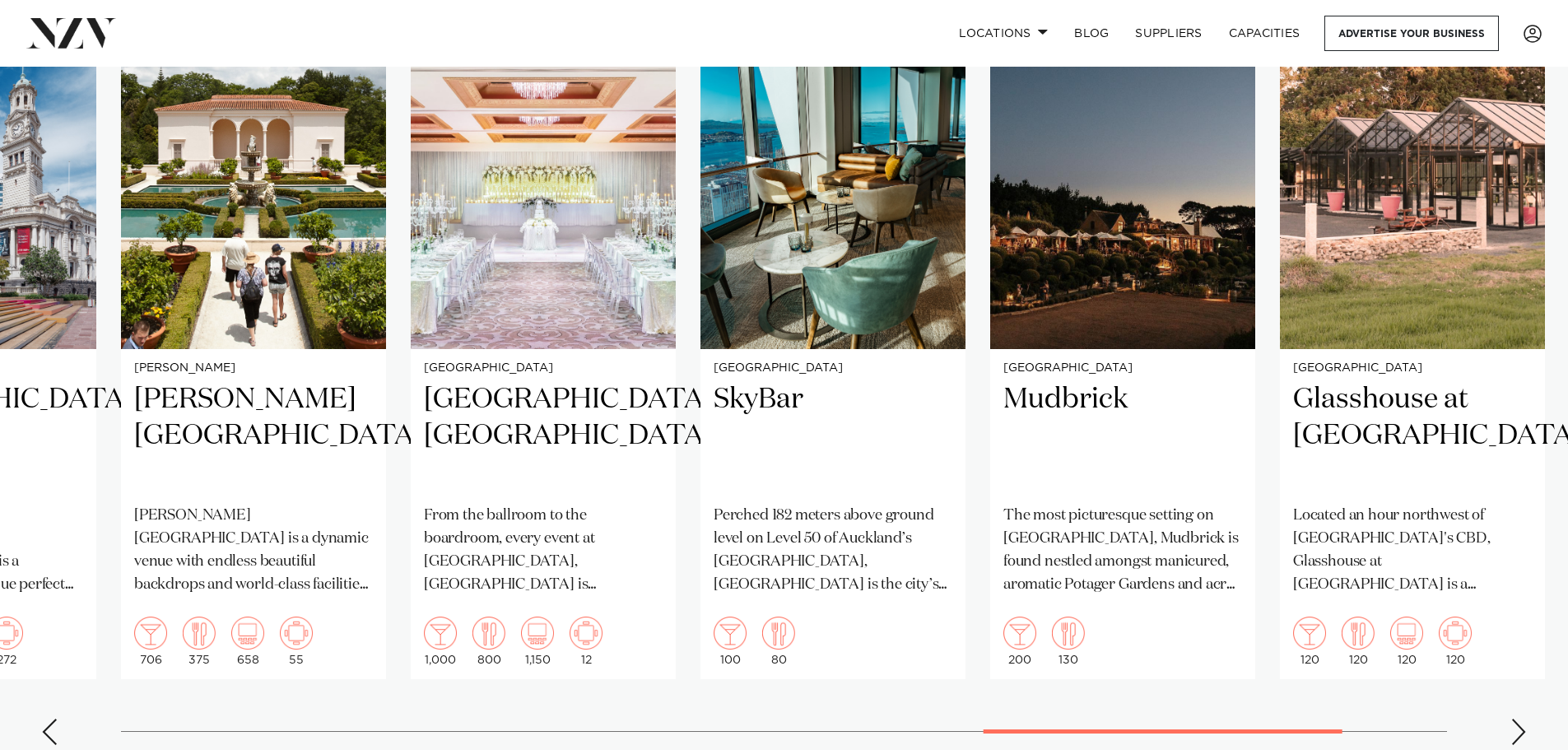
click at [1511, 719] on div "Next slide" at bounding box center [1519, 732] width 17 height 27
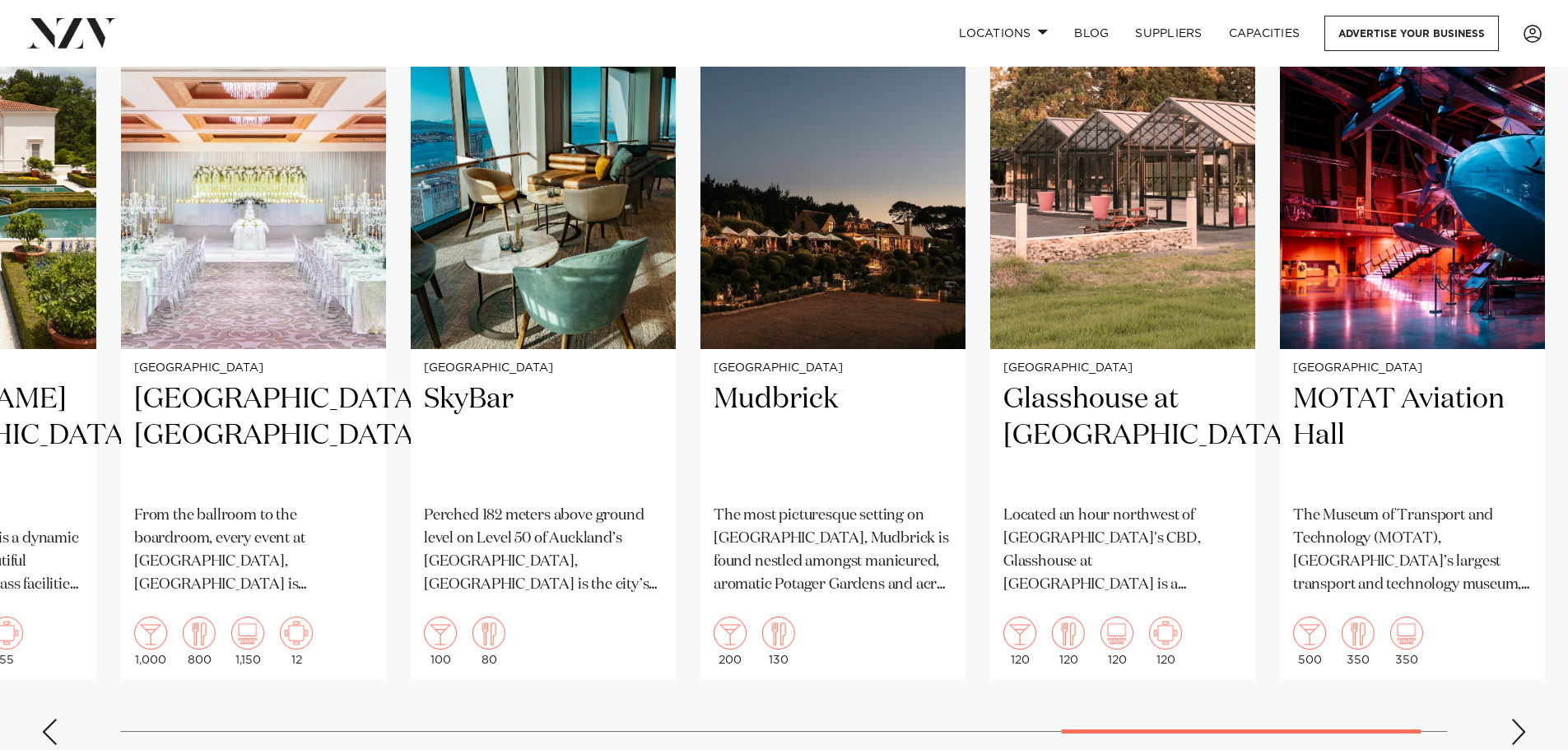
click at [1511, 719] on div "Next slide" at bounding box center [1519, 732] width 17 height 27
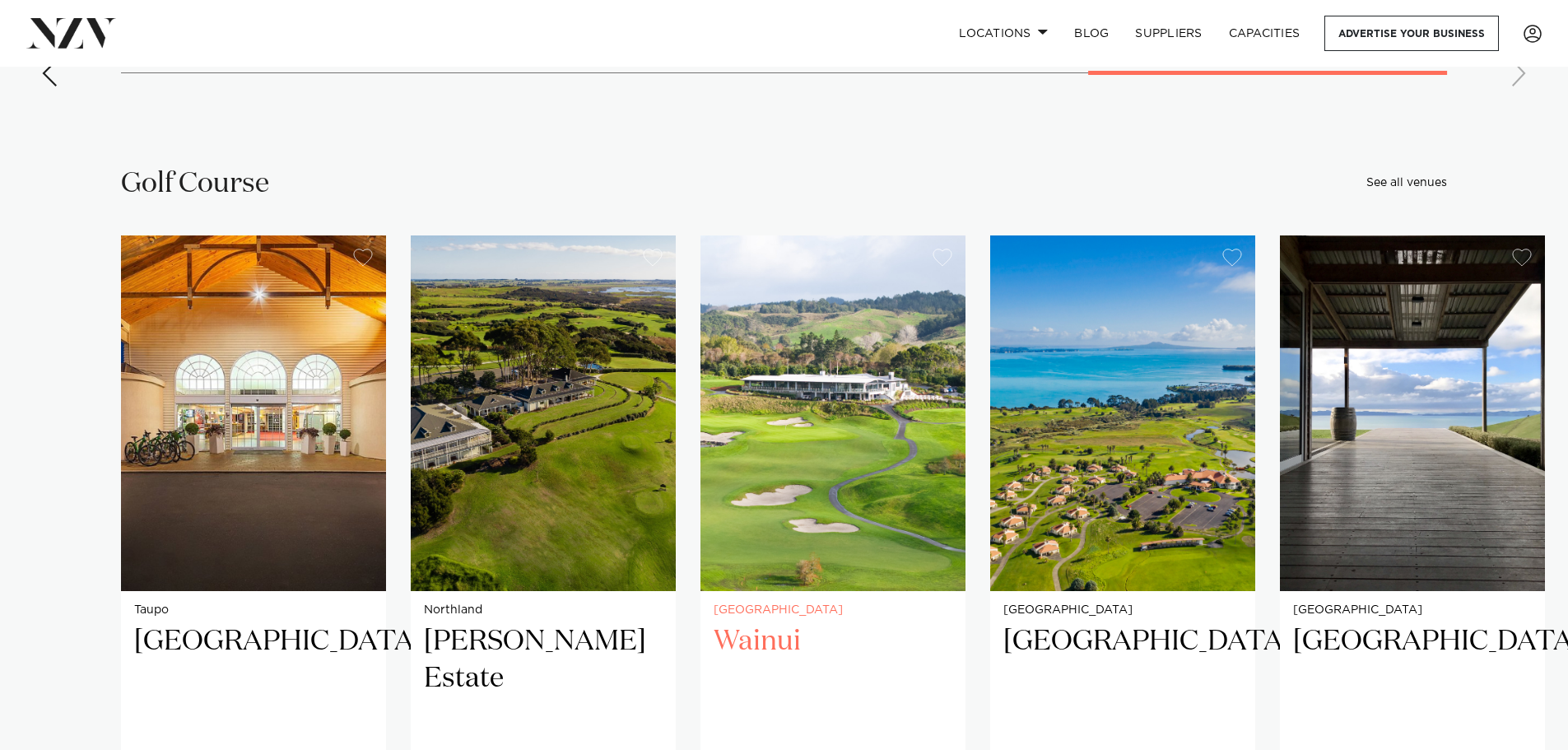
scroll to position [11852, 0]
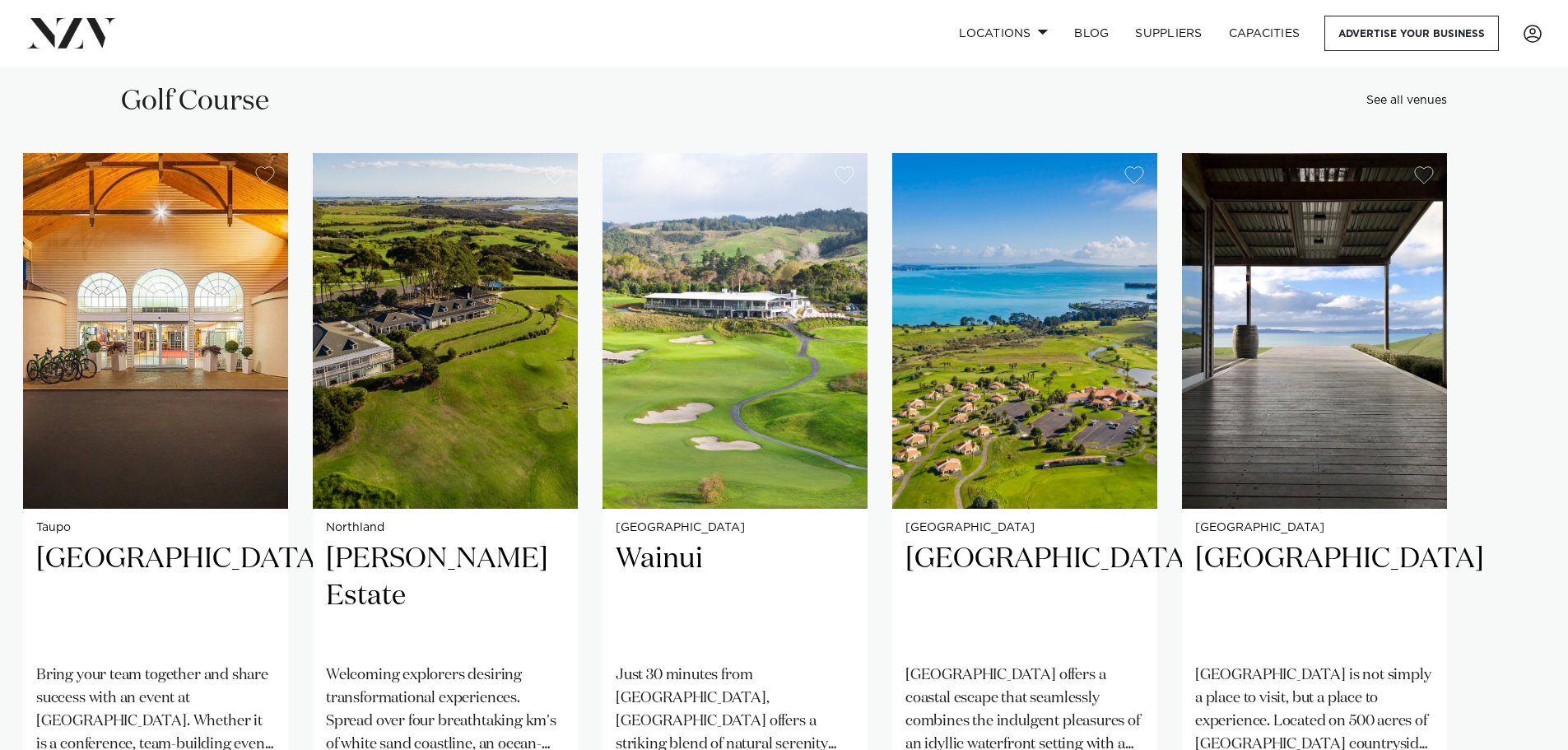
click at [1516, 740] on swiper-container "[GEOGRAPHIC_DATA] Bring your team together and share success with an event at […" at bounding box center [784, 535] width 1568 height 765
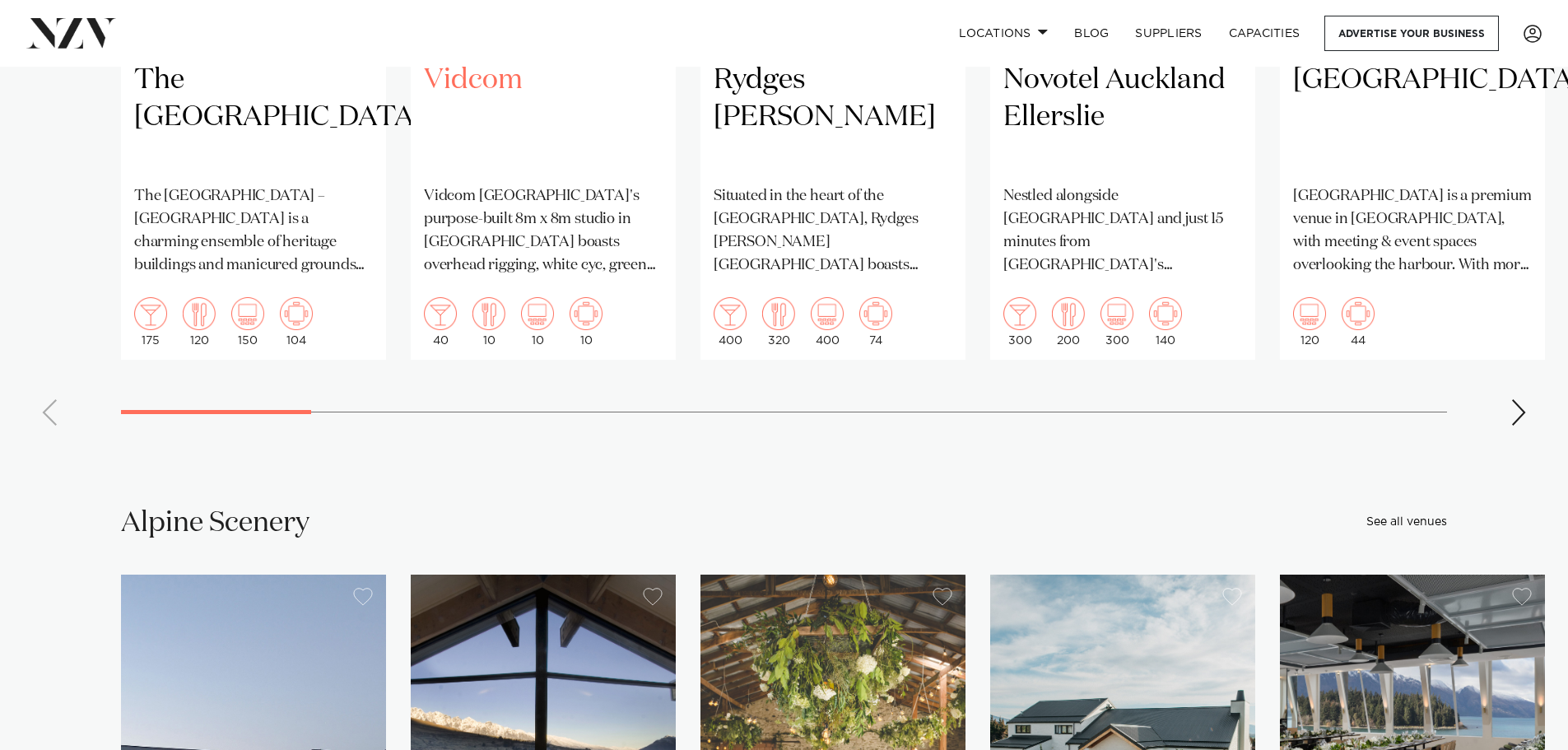
scroll to position [16383, 0]
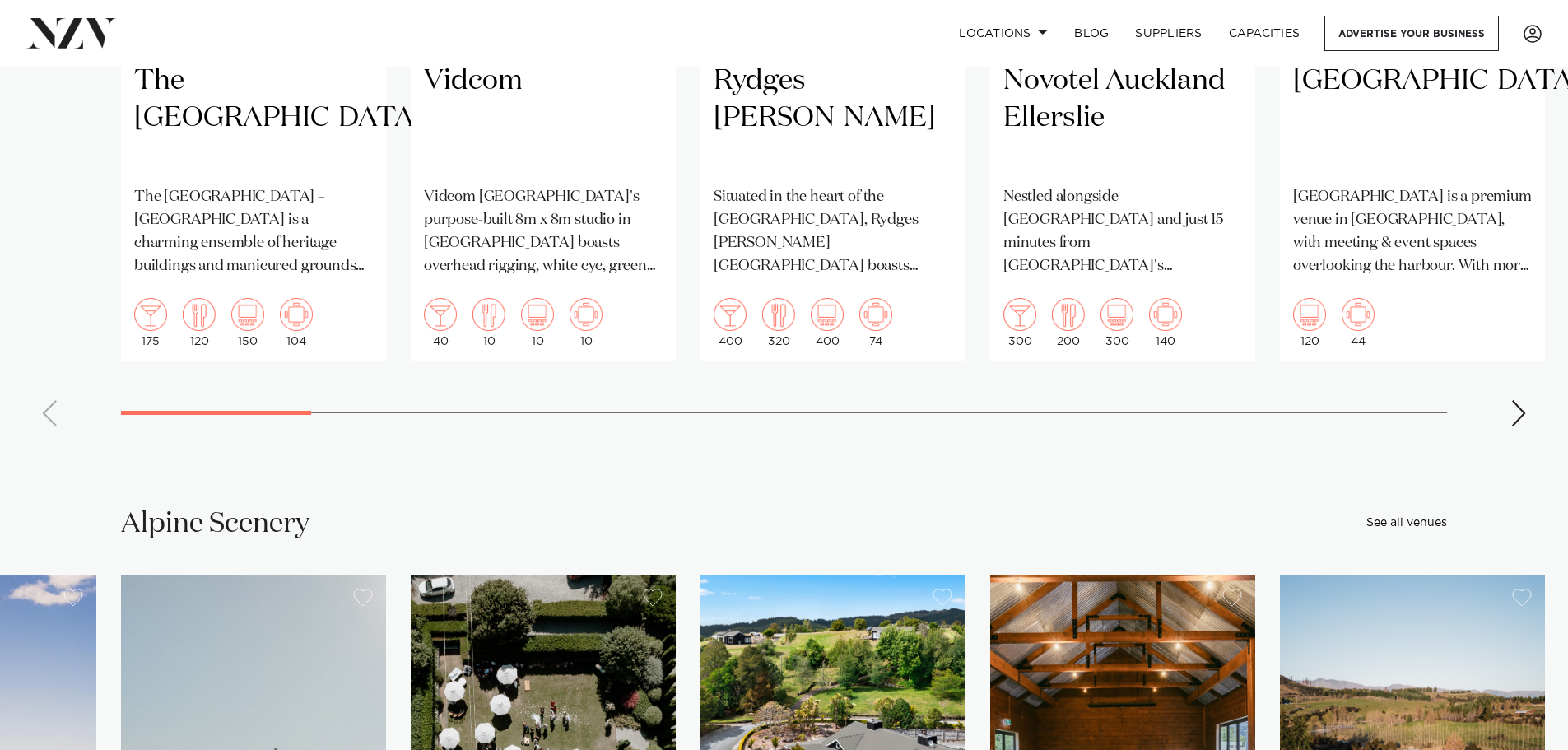
scroll to position [16466, 0]
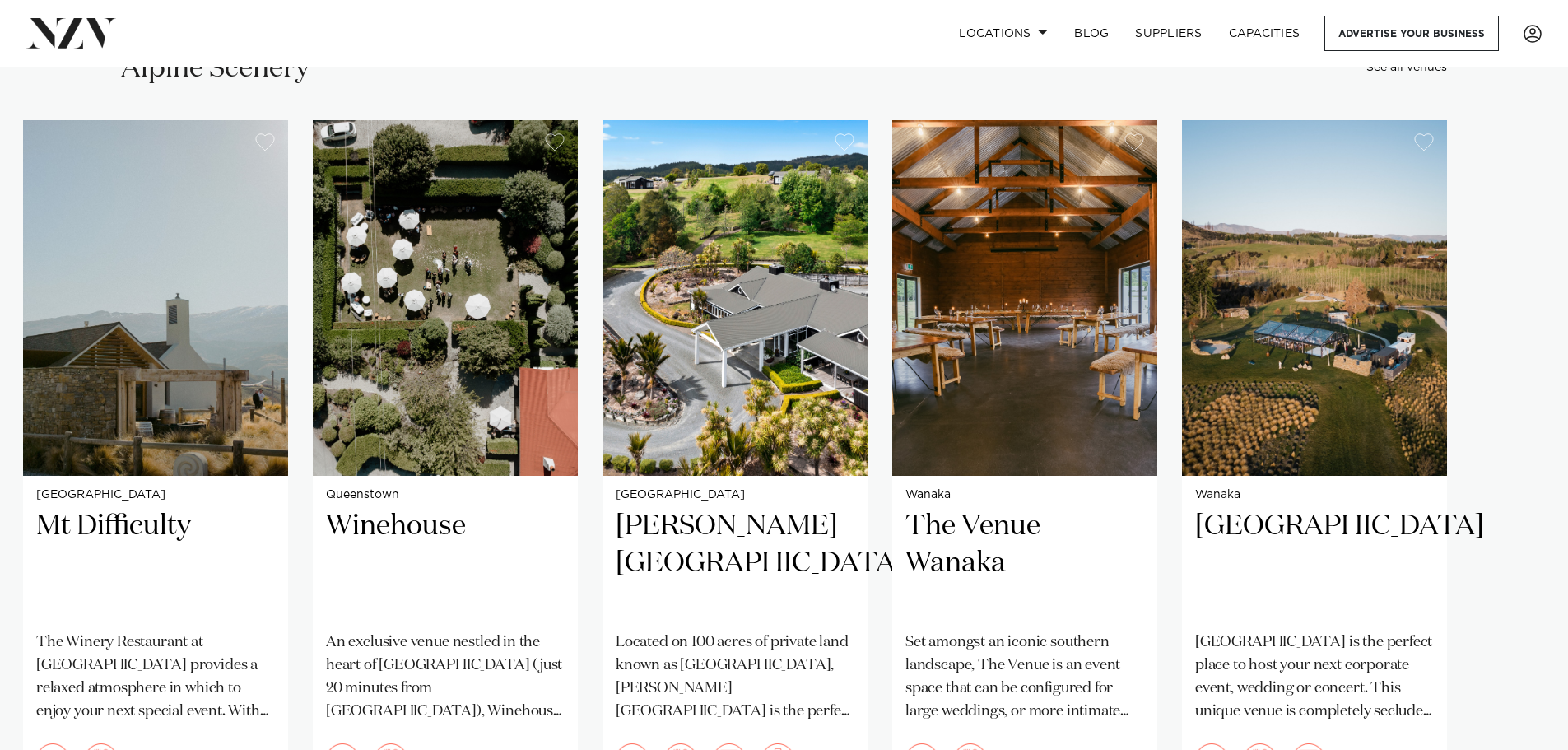
click at [1512, 643] on swiper-container "Taupo [GEOGRAPHIC_DATA] Enjoy views over [GEOGRAPHIC_DATA] and the surrounding …" at bounding box center [784, 503] width 1568 height 765
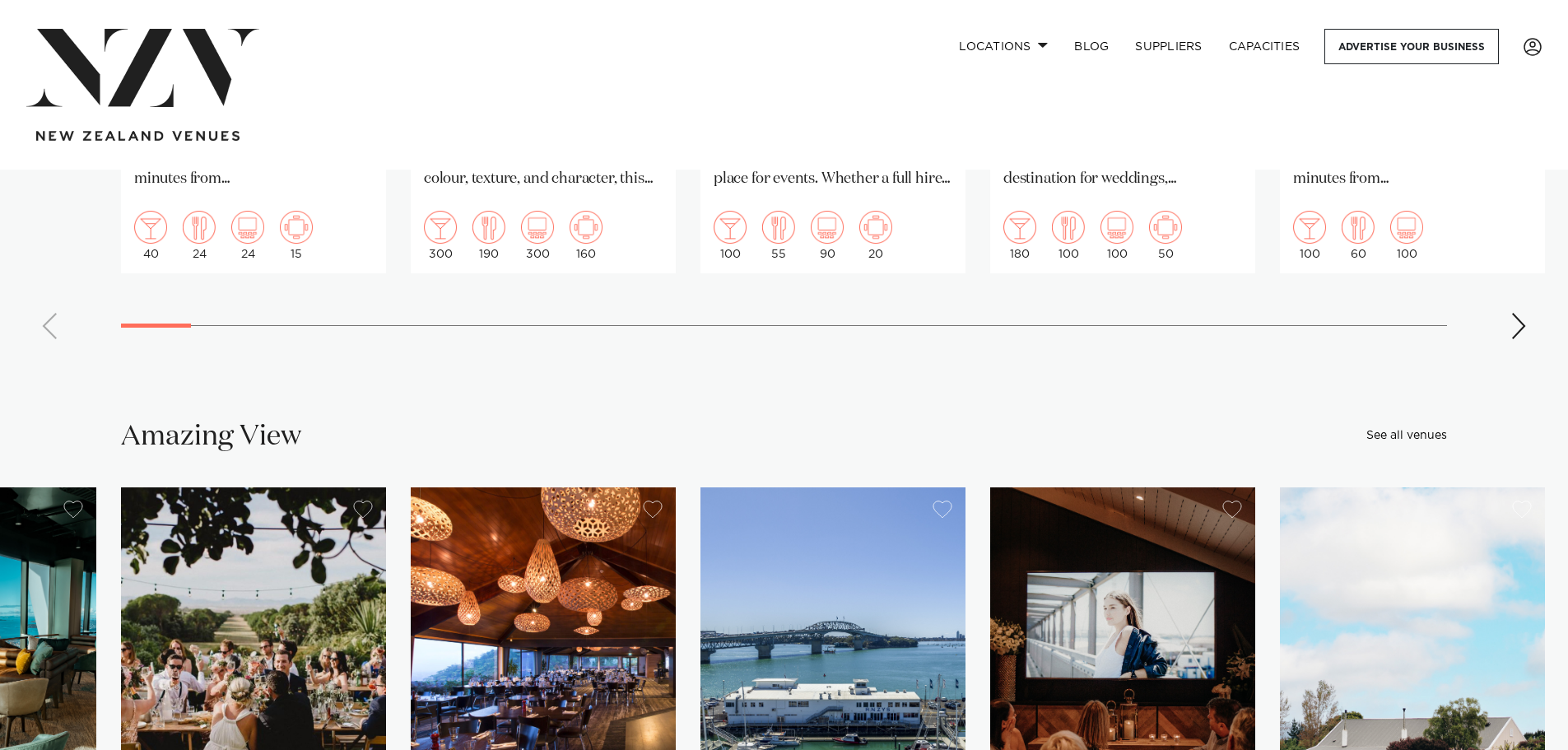
scroll to position [0, 0]
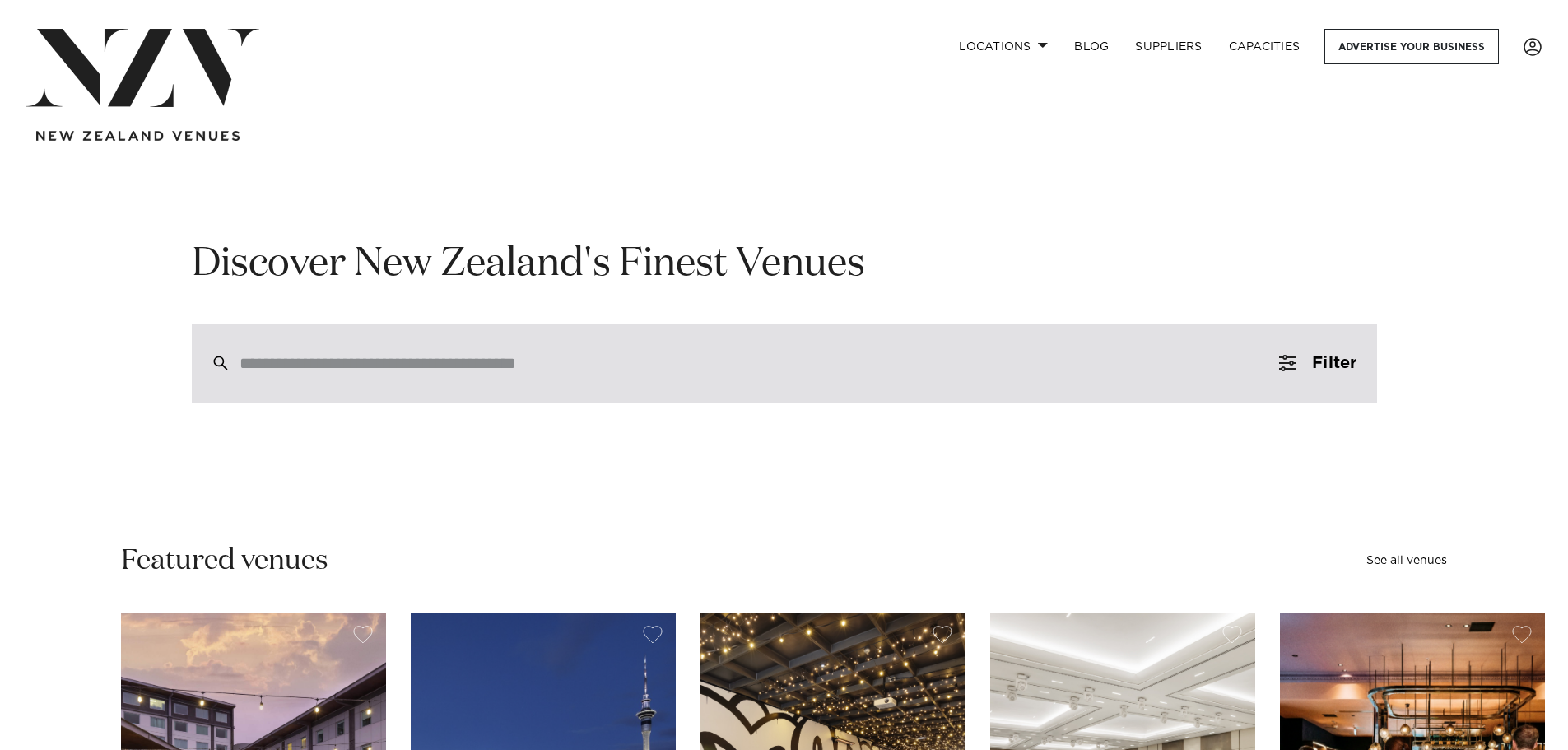
click at [394, 387] on div at bounding box center [785, 363] width 1186 height 79
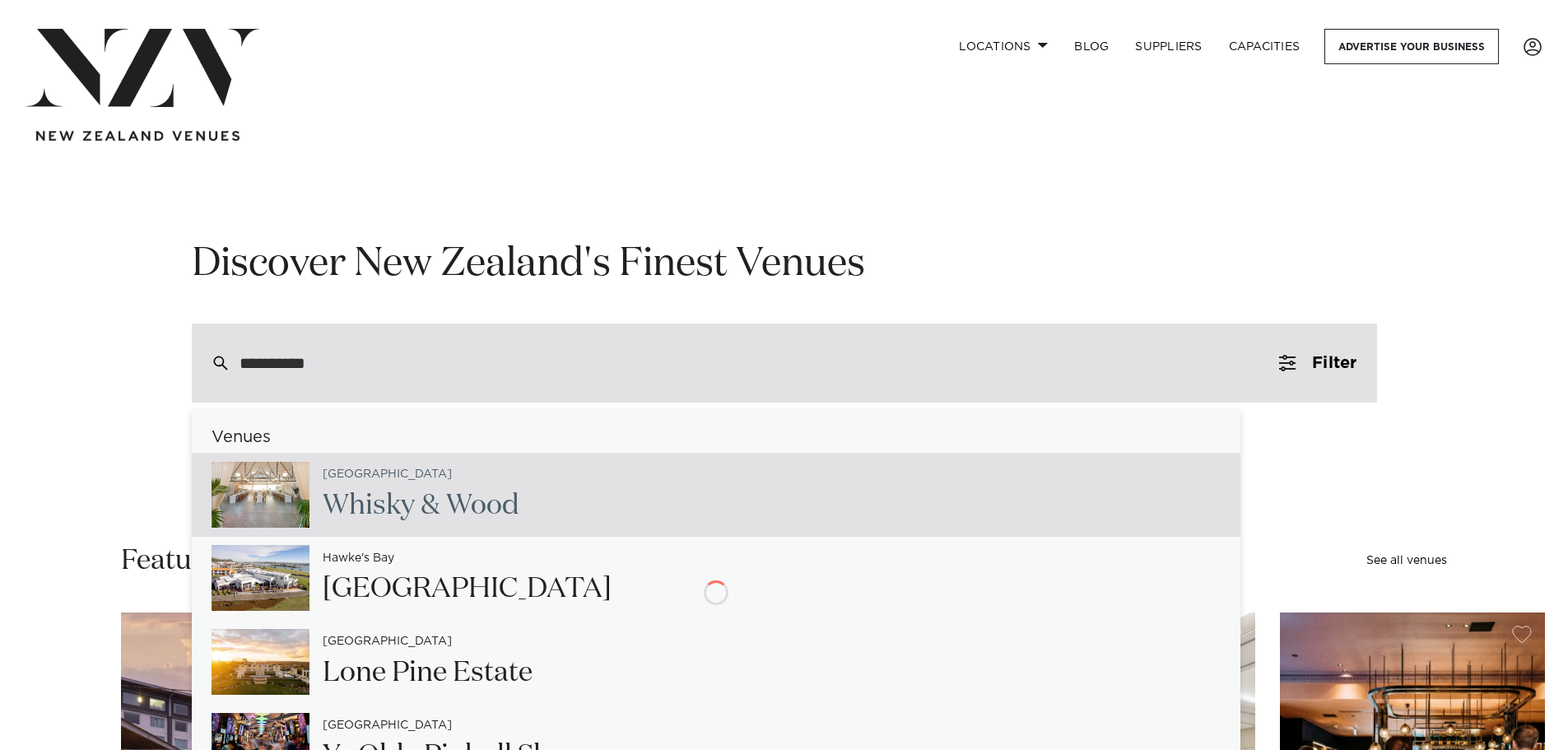
type input "**********"
